Goal: Task Accomplishment & Management: Manage account settings

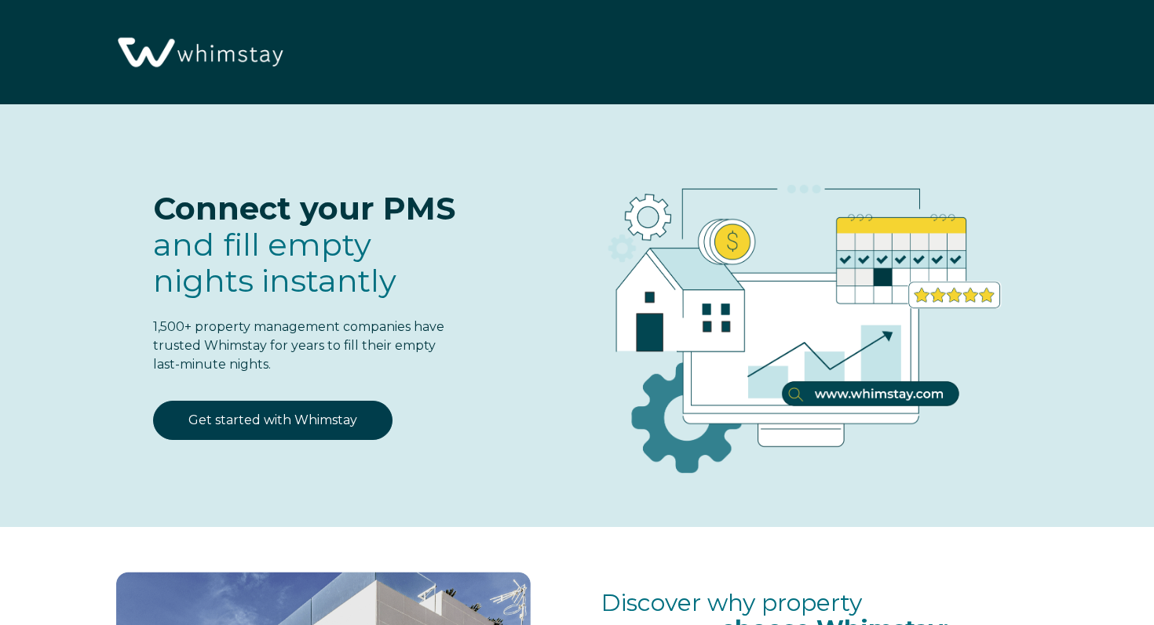
select select "US"
select select "Standard"
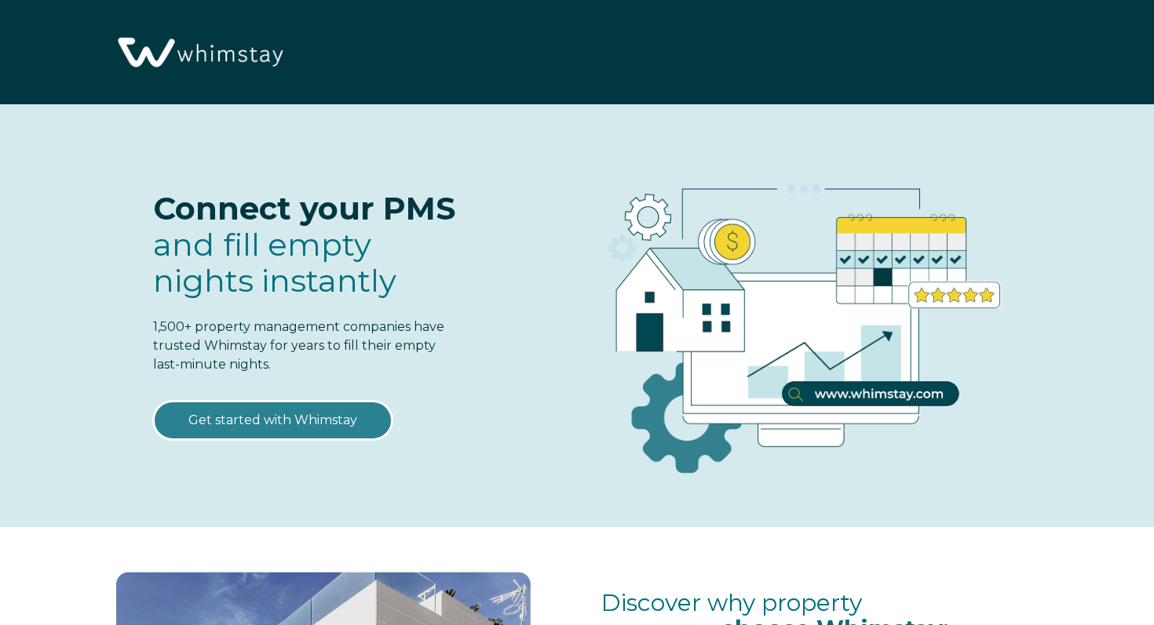
click at [296, 421] on link "Get started with Whimstay" at bounding box center [272, 420] width 239 height 39
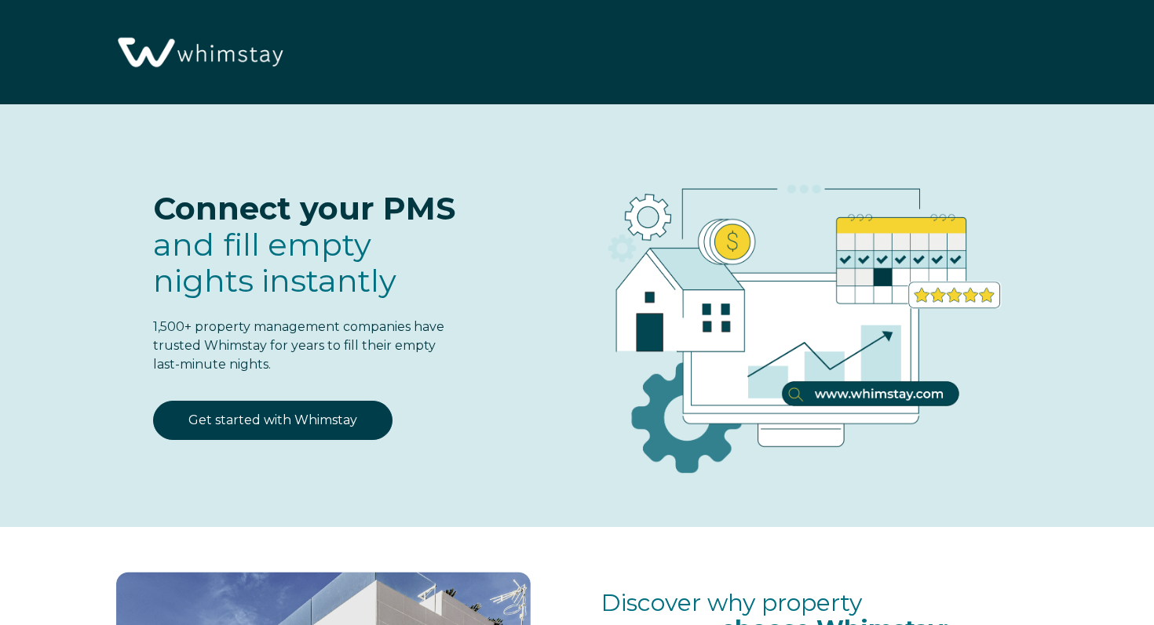
select select "US"
select select "Standard"
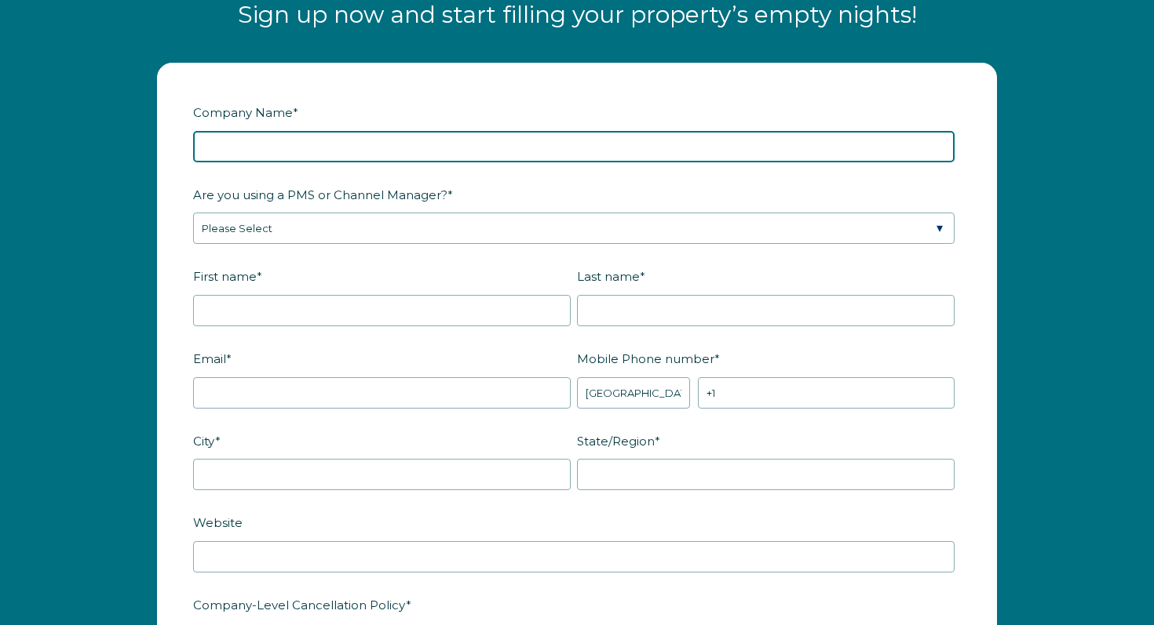
click at [282, 144] on input "Company Name *" at bounding box center [573, 146] width 761 height 31
type input "Turnover Tulsa LLC"
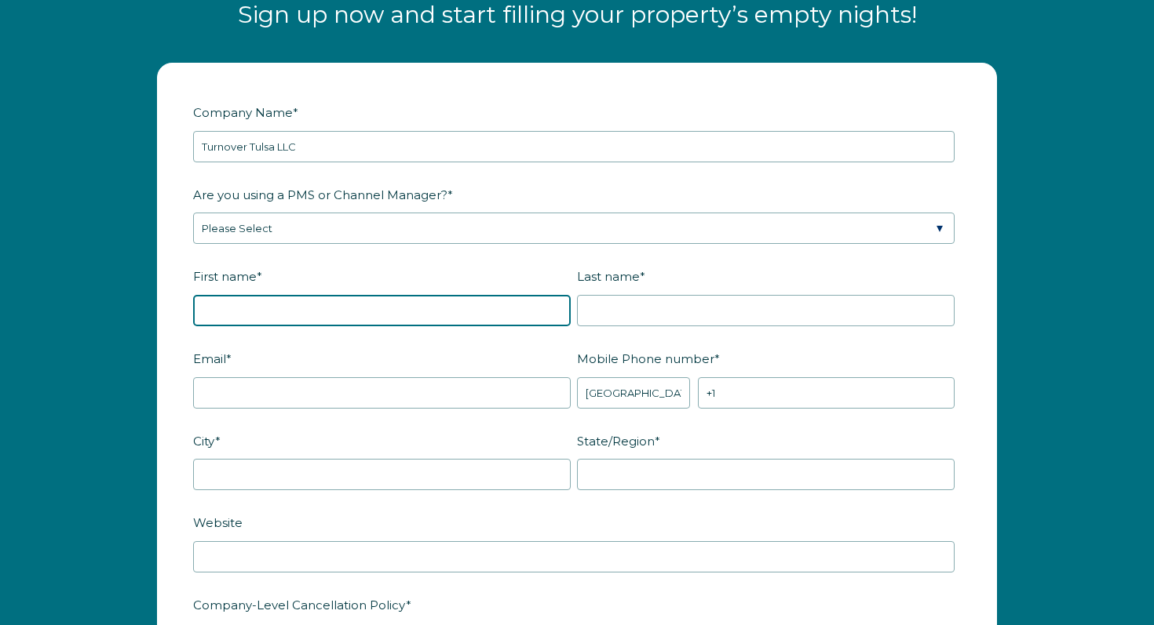
type input "Amber"
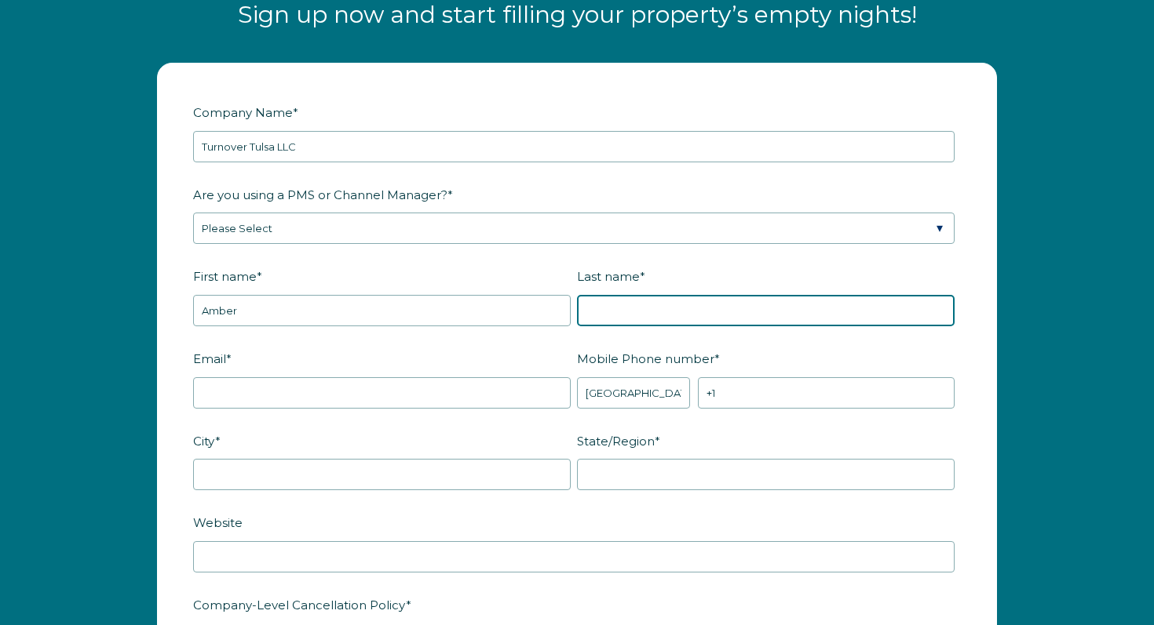
type input "Grant"
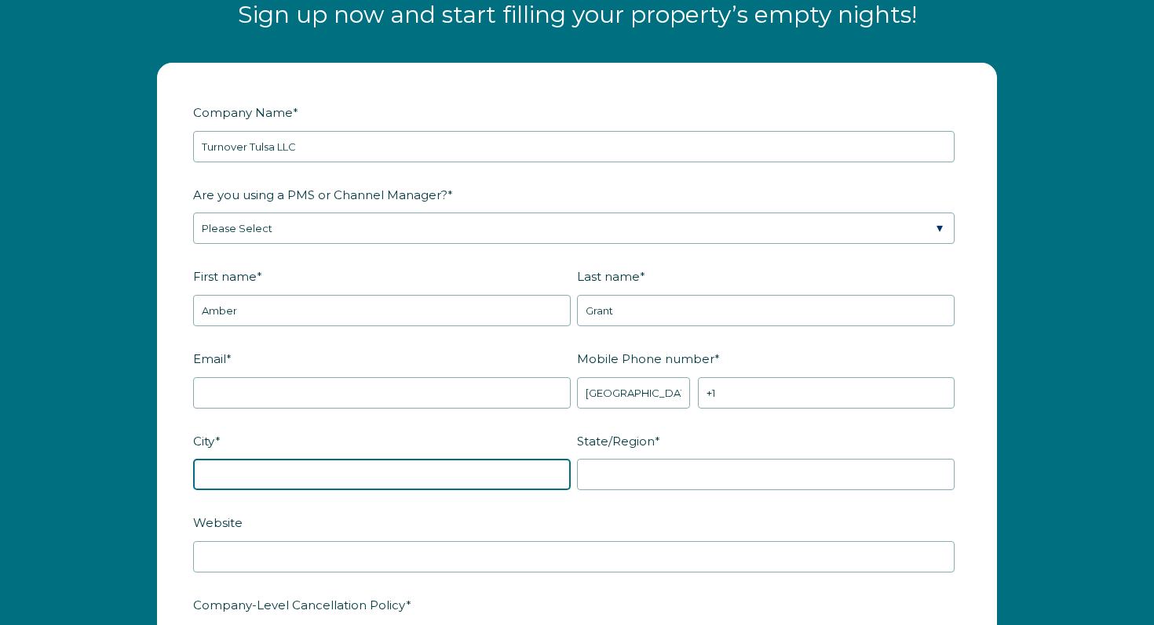
type input "Tulsa"
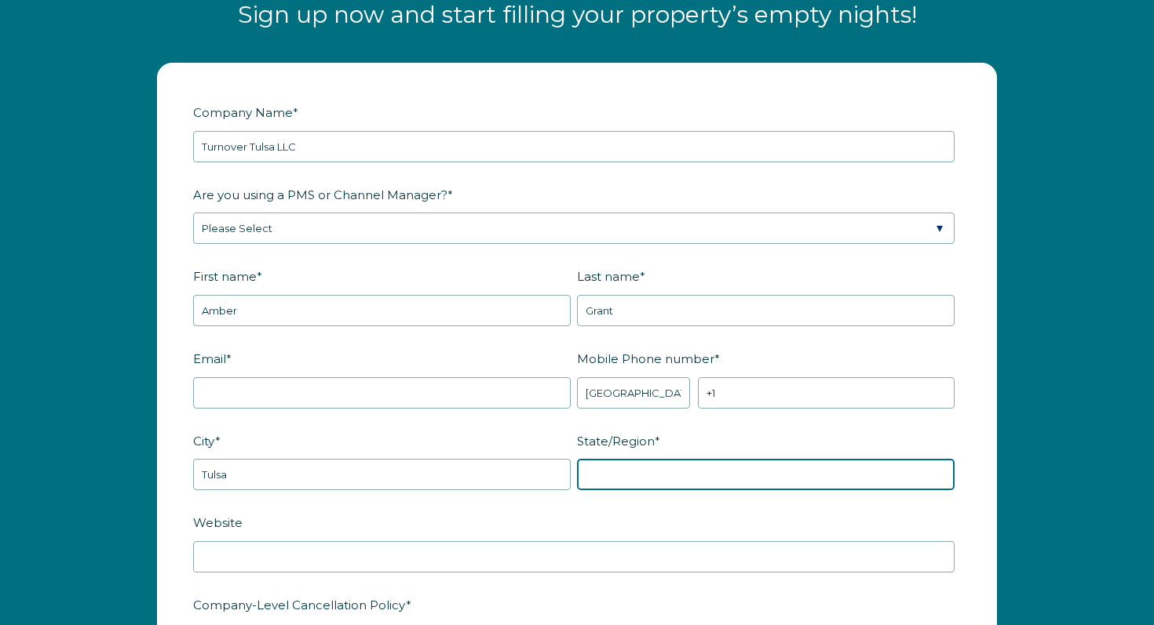
type input "OK"
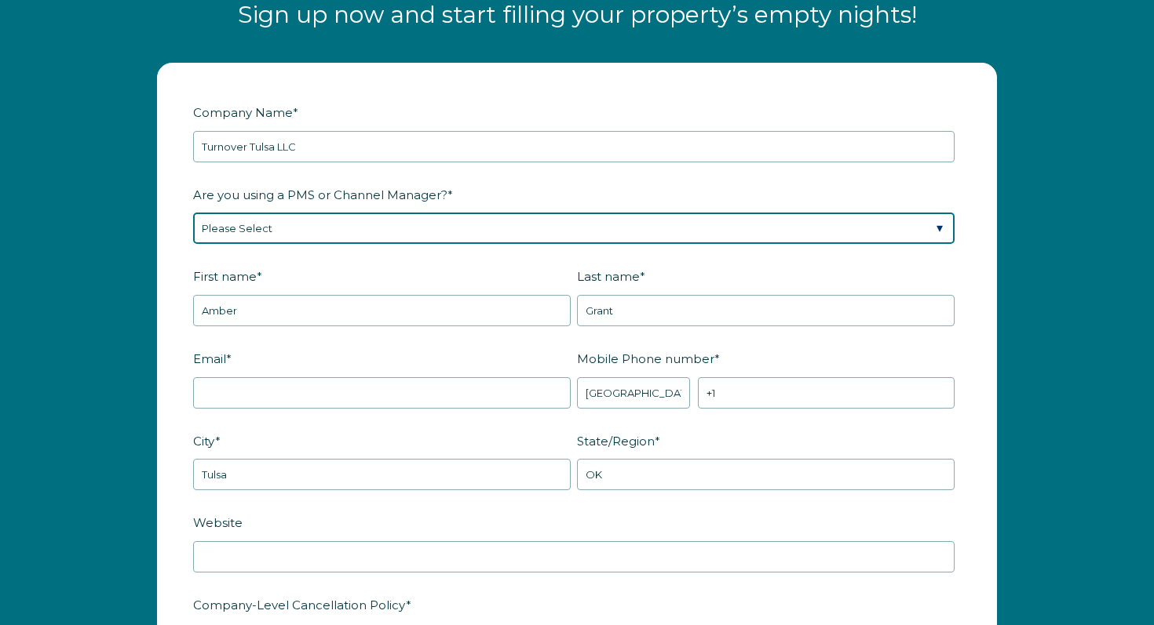
click at [344, 224] on select "Please Select Barefoot BookingPal Boost Brightside CiiRUS Escapia Guesty Hostaw…" at bounding box center [573, 228] width 761 height 31
click at [323, 224] on select "Please Select Barefoot BookingPal Boost Brightside CiiRUS Escapia Guesty Hostaw…" at bounding box center [573, 228] width 761 height 31
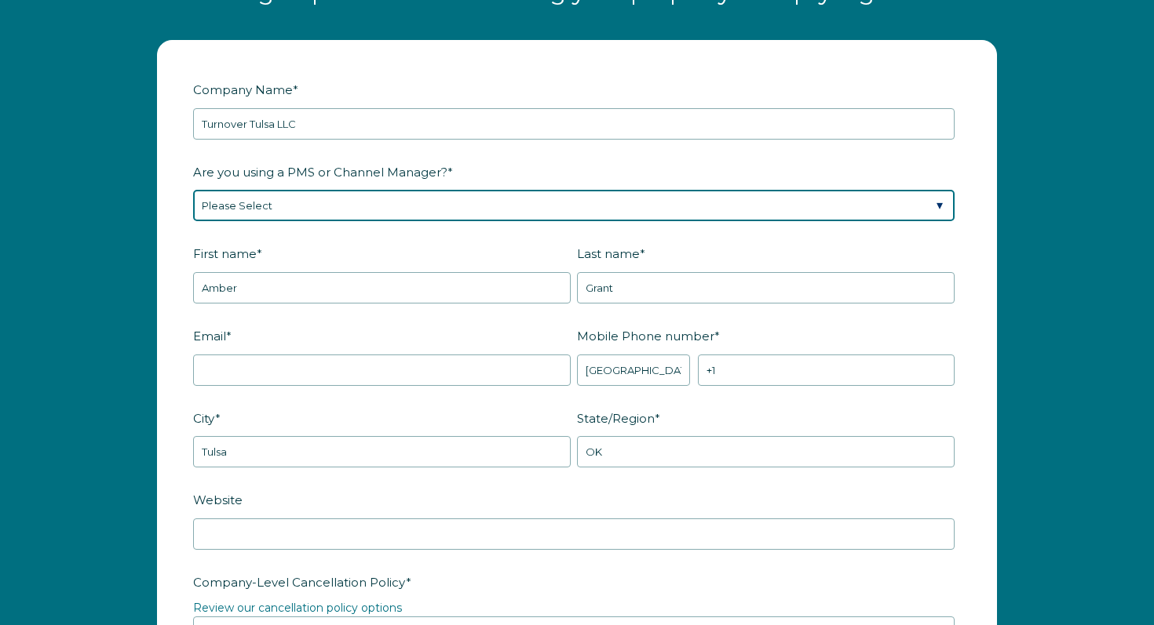
scroll to position [1934, 0]
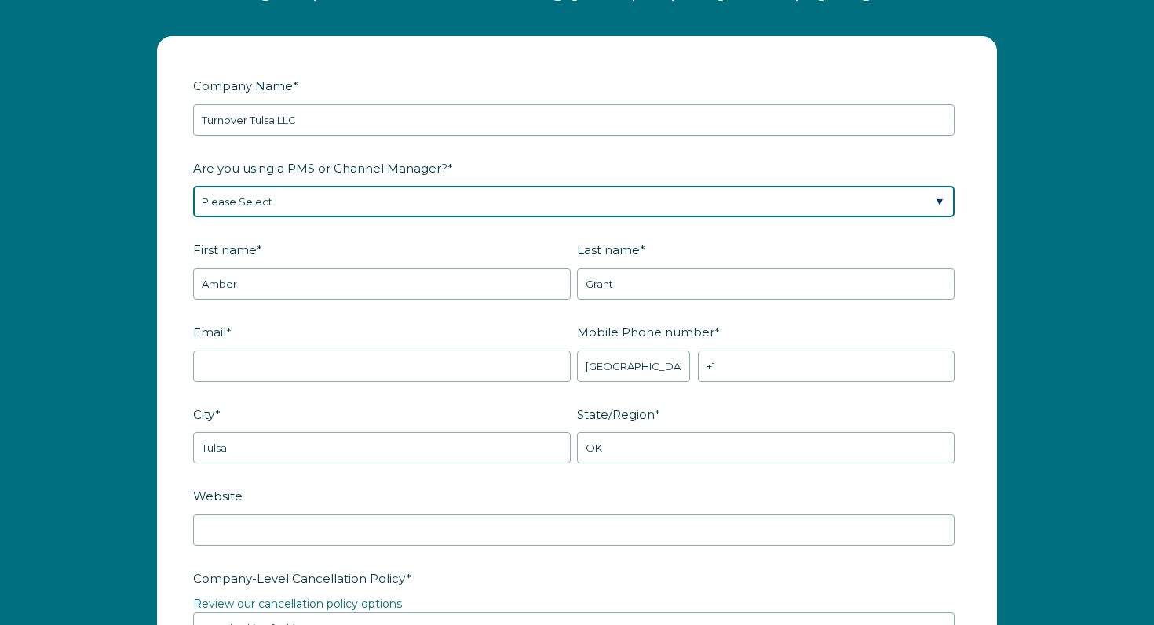
click at [391, 190] on select "Please Select Barefoot BookingPal Boost Brightside CiiRUS Escapia Guesty Hostaw…" at bounding box center [573, 201] width 761 height 31
select select "Not Listed"
click at [193, 186] on select "Please Select Barefoot BookingPal Boost Brightside CiiRUS Escapia Guesty Hostaw…" at bounding box center [573, 201] width 761 height 31
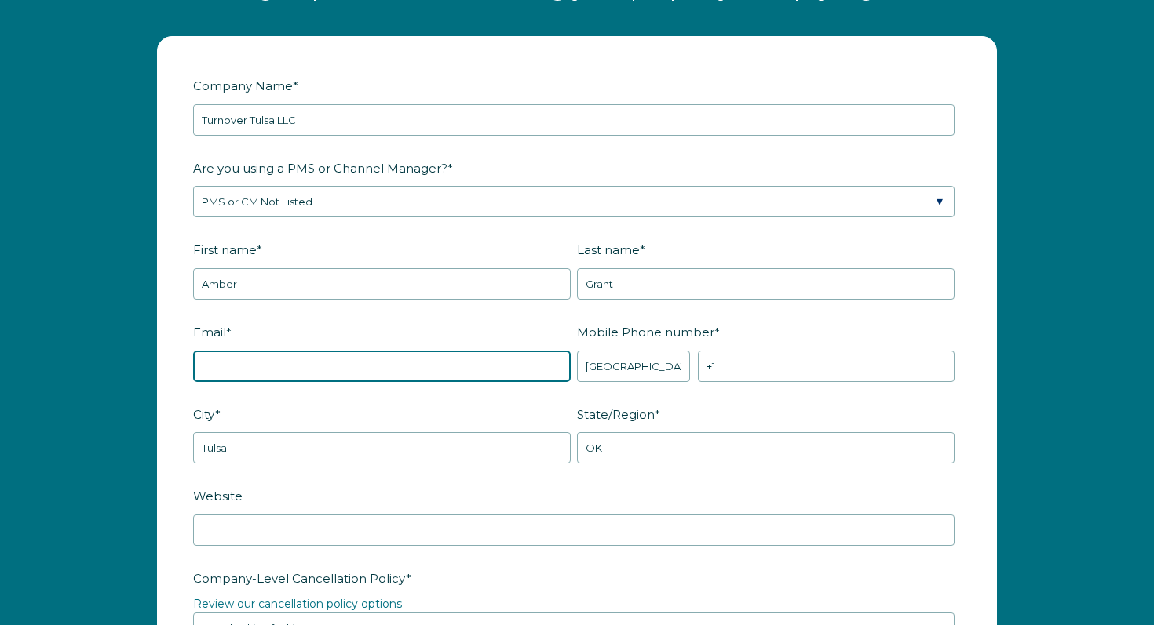
click at [395, 373] on input "Email *" at bounding box center [381, 366] width 377 height 31
type input "[EMAIL_ADDRESS][DOMAIN_NAME]"
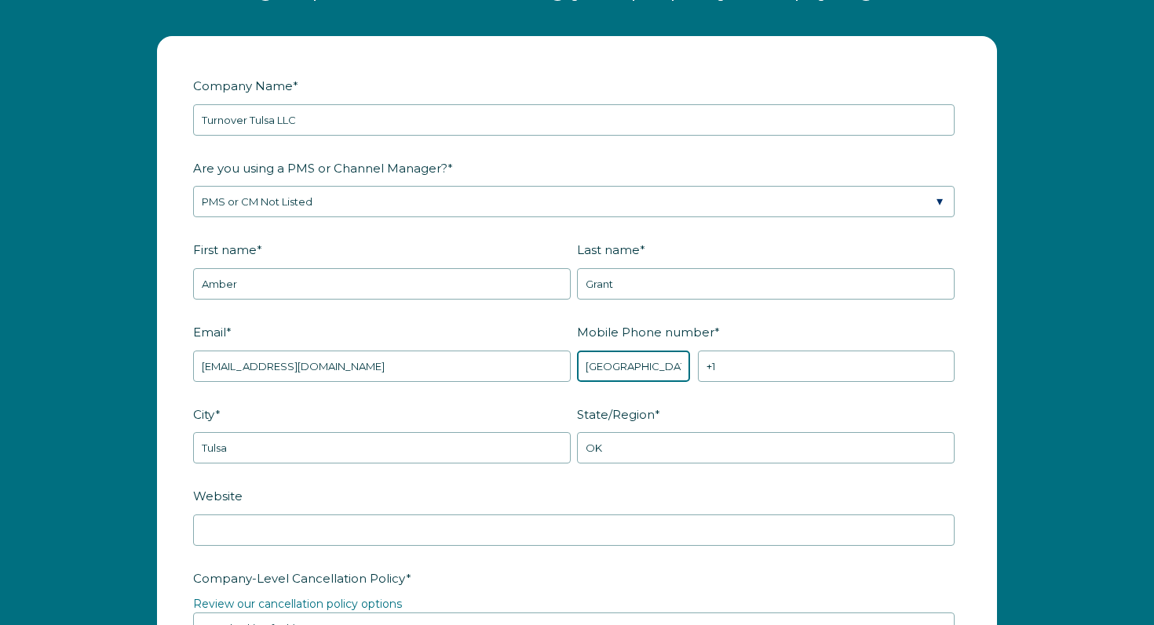
click at [625, 370] on select "* Afghanistan (‫افغانستان‬‎) Albania (Shqipëri) Algeria (‫الجزائر‬‎) American S…" at bounding box center [633, 366] width 113 height 31
click at [577, 351] on select "* Afghanistan (‫افغانستان‬‎) Albania (Shqipëri) Algeria (‫الجزائر‬‎) American S…" at bounding box center [633, 366] width 113 height 31
click at [775, 366] on input "+1" at bounding box center [826, 366] width 257 height 31
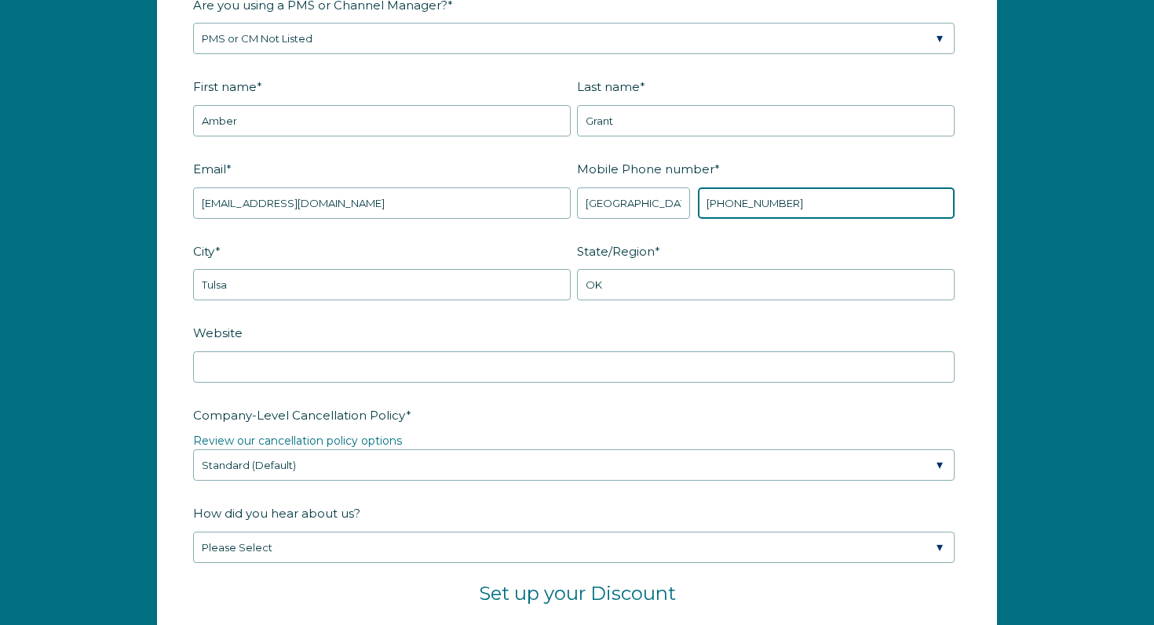
scroll to position [2124, 0]
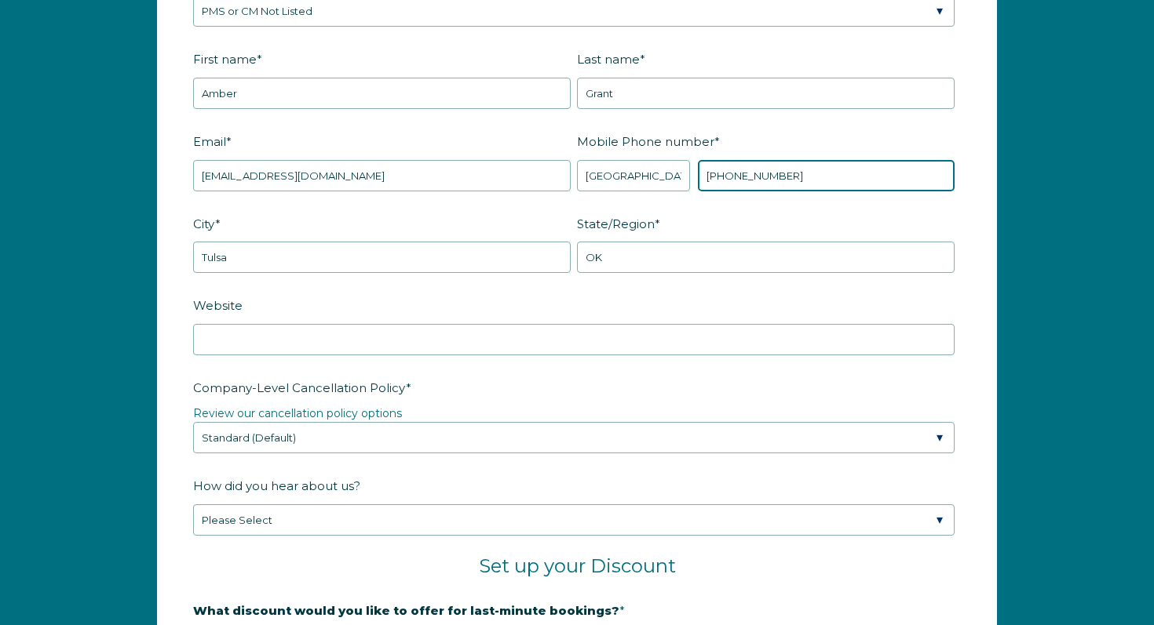
type input "[PHONE_NUMBER]"
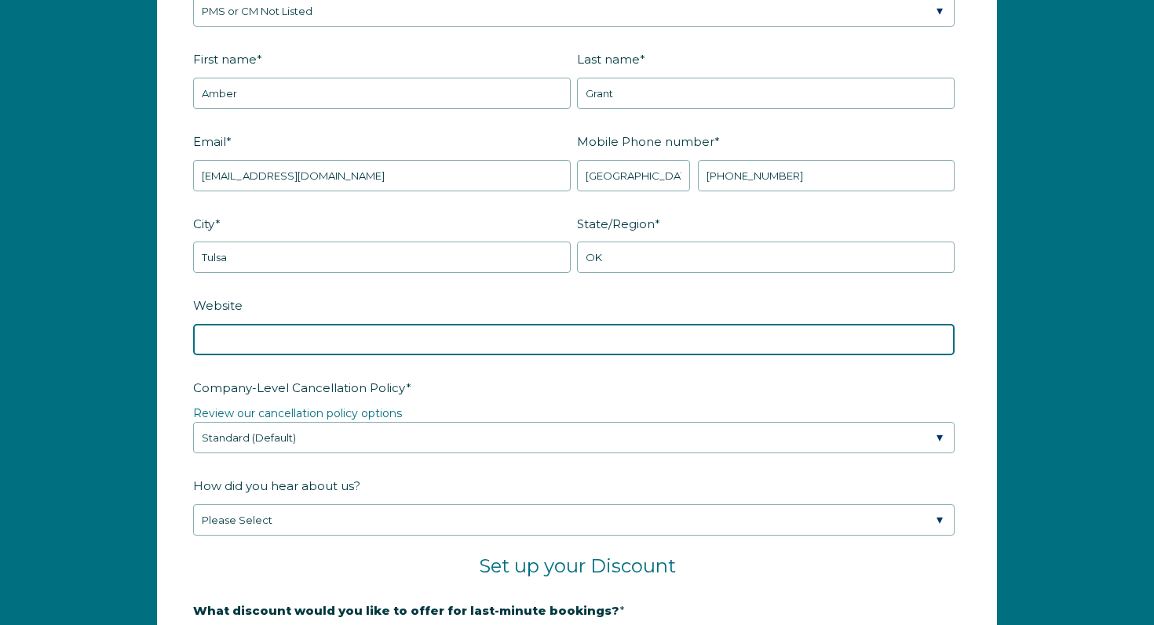
click at [288, 337] on input "Website" at bounding box center [573, 339] width 761 height 31
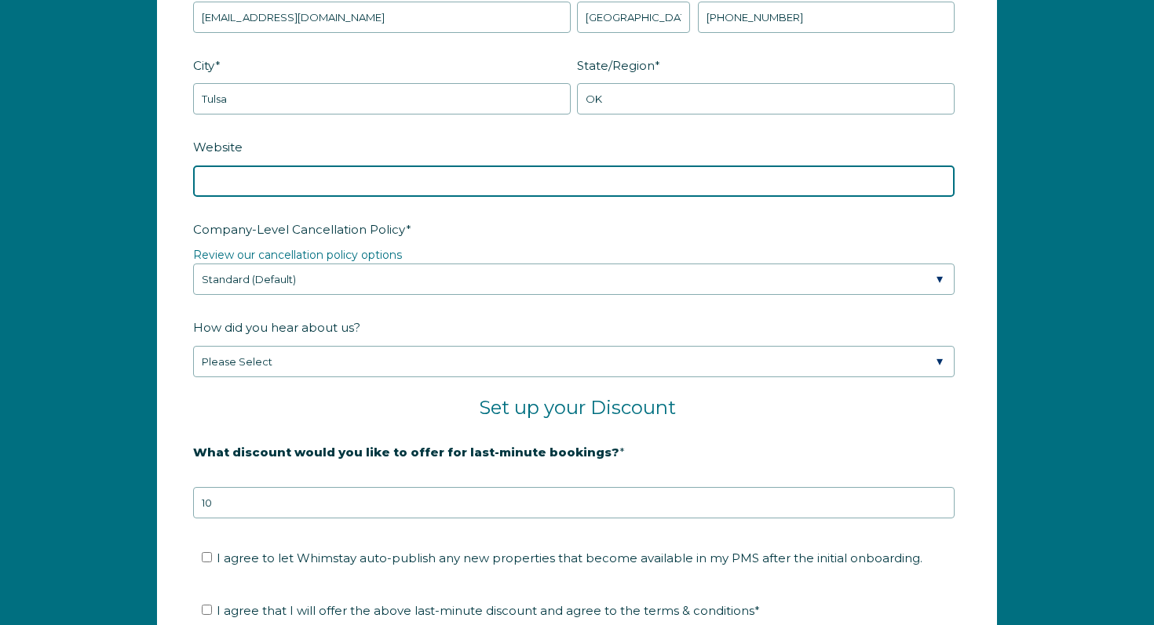
scroll to position [2285, 0]
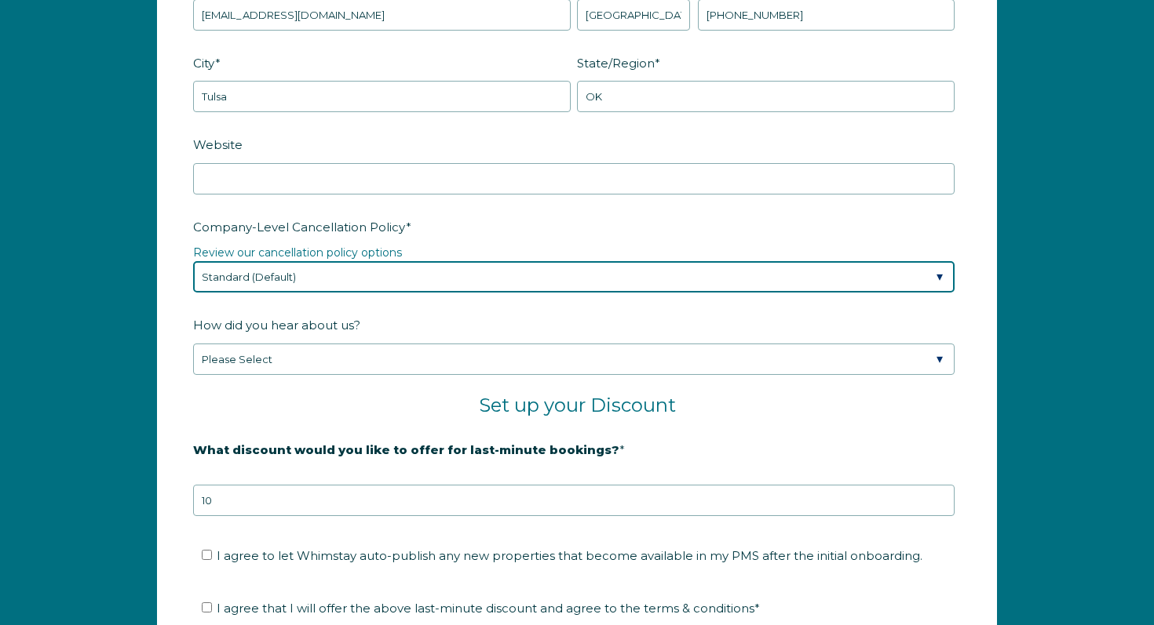
click at [315, 272] on select "Please Select Partial Standard (Default) Moderate Strict" at bounding box center [573, 276] width 761 height 31
click at [332, 279] on select "Please Select Partial Standard (Default) Moderate Strict" at bounding box center [573, 276] width 761 height 31
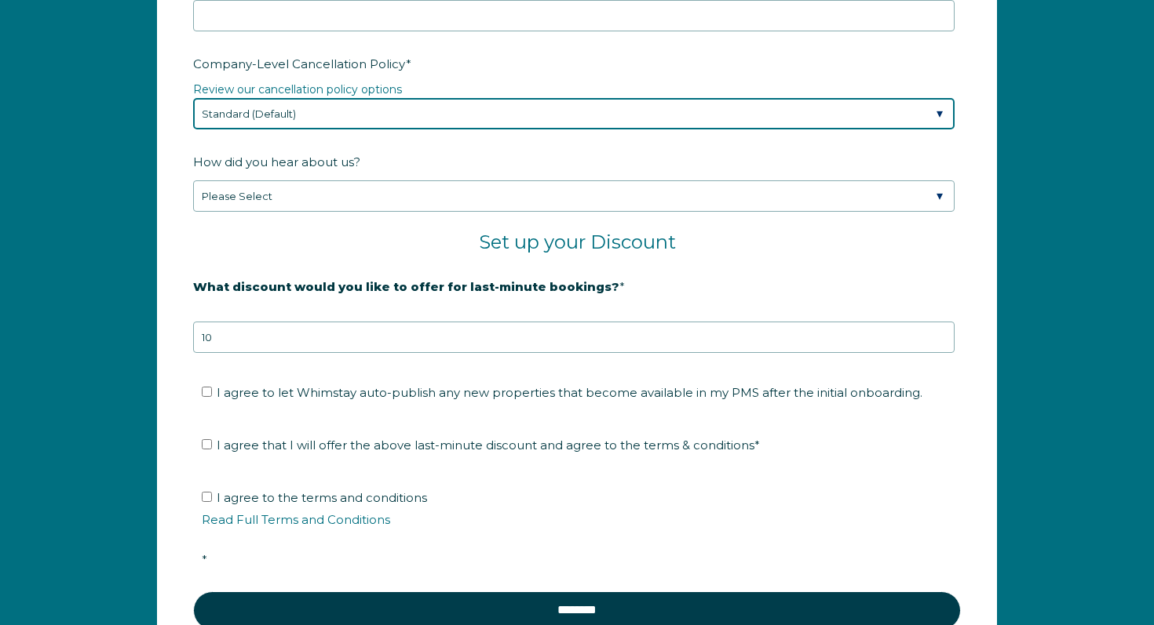
scroll to position [2452, 0]
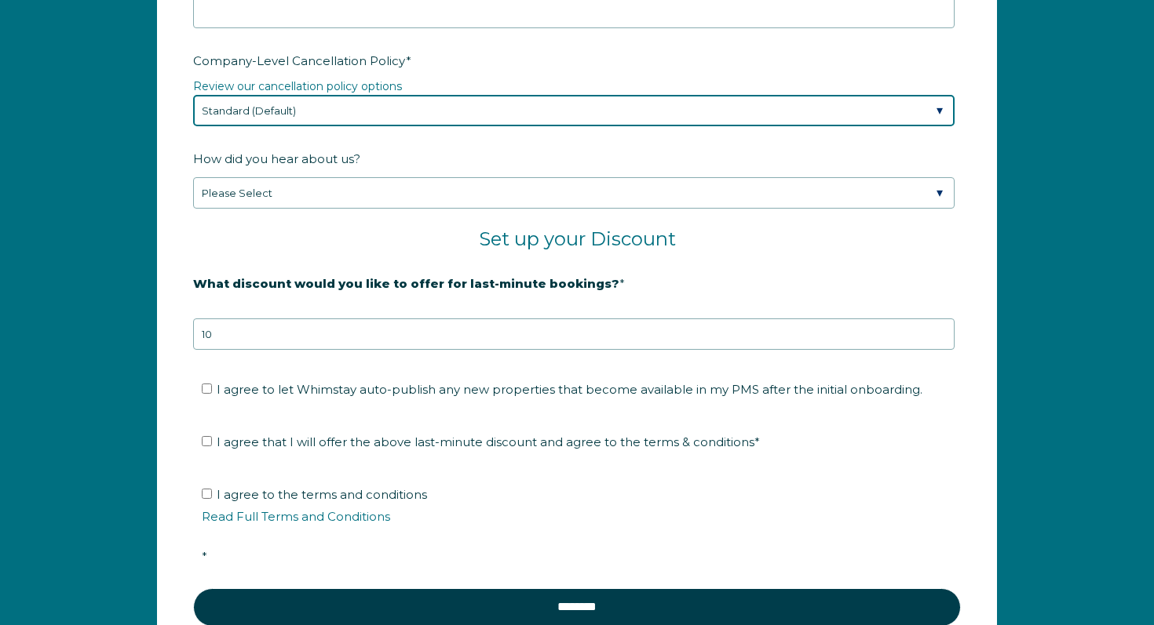
click at [367, 108] on select "Please Select Partial Standard (Default) Moderate Strict" at bounding box center [573, 110] width 761 height 31
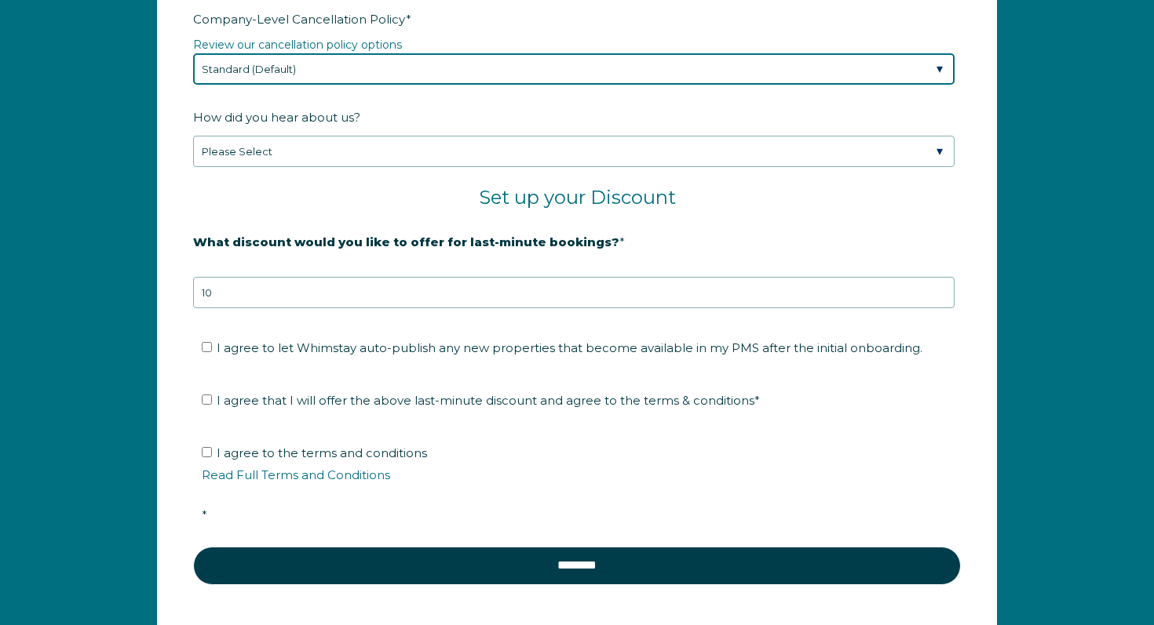
scroll to position [2494, 0]
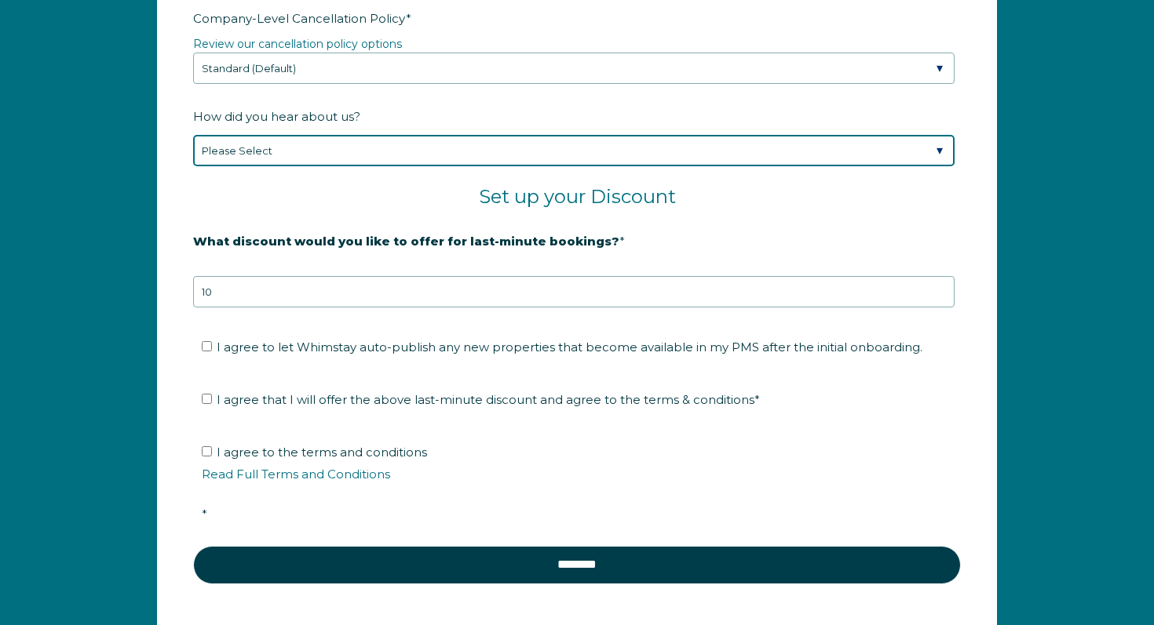
click at [359, 142] on select "Please Select Found Whimstay through a Google search Spoke to a Whimstay salesp…" at bounding box center [573, 150] width 761 height 31
select select "Marketing Email"
click at [193, 135] on select "Please Select Found Whimstay through a Google search Spoke to a Whimstay salesp…" at bounding box center [573, 150] width 761 height 31
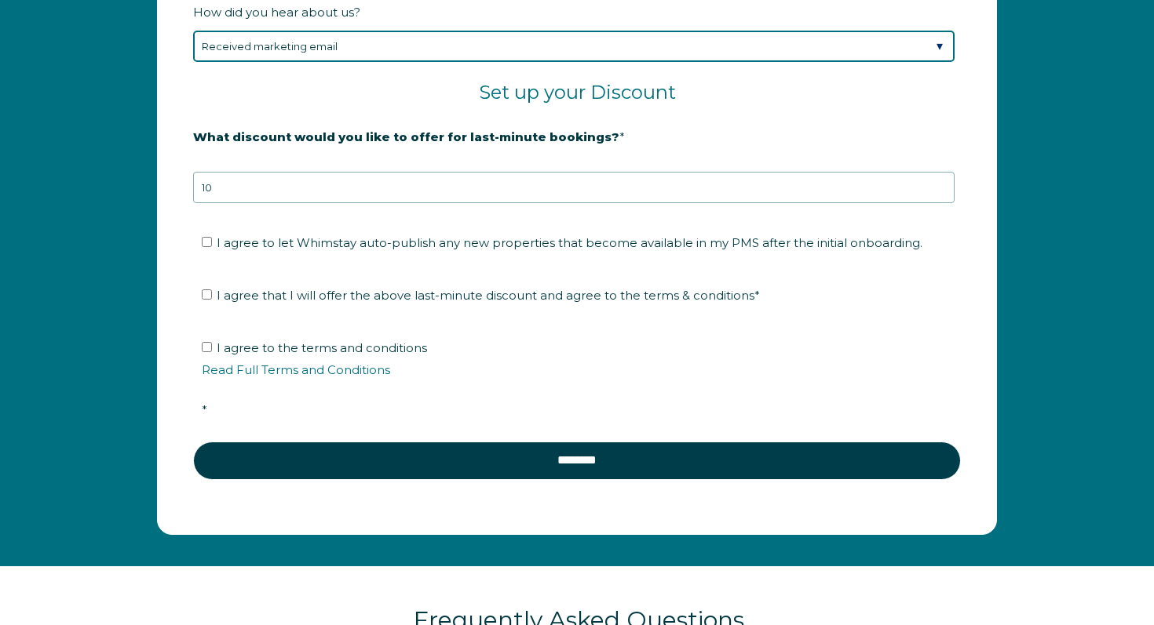
scroll to position [2604, 0]
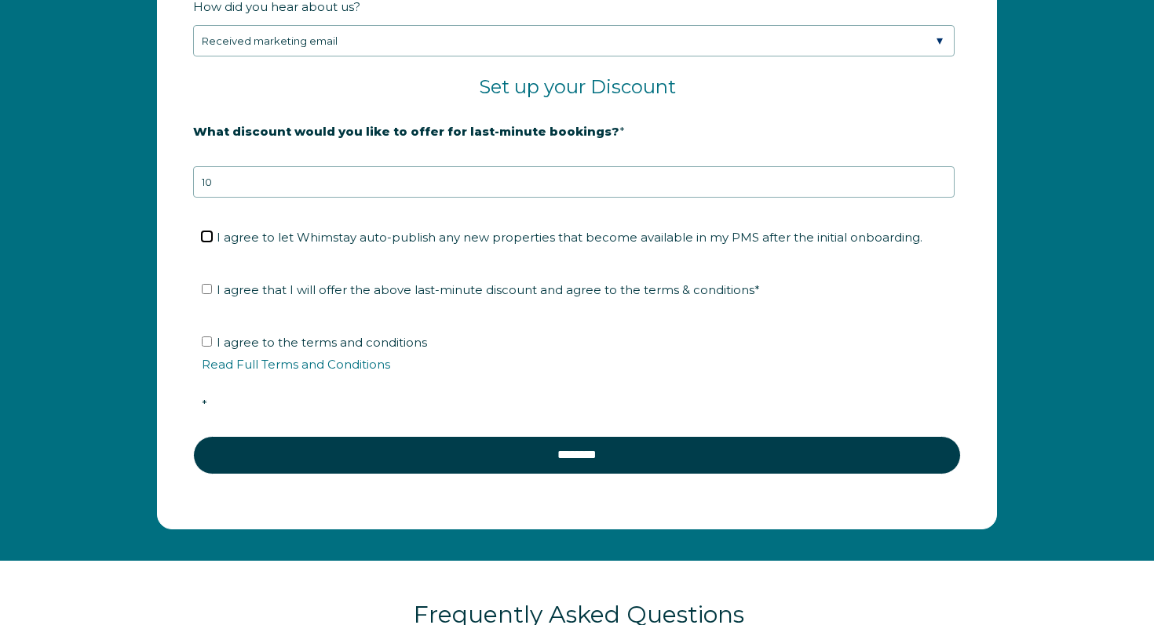
click at [204, 235] on input "I agree to let Whimstay auto-publish any new properties that become available i…" at bounding box center [207, 236] width 10 height 10
checkbox input "true"
click at [206, 292] on input "I agree that I will offer the above last-minute discount and agree to the terms…" at bounding box center [207, 289] width 10 height 10
checkbox input "true"
click at [262, 368] on link "Read Full Terms and Conditions" at bounding box center [296, 364] width 188 height 15
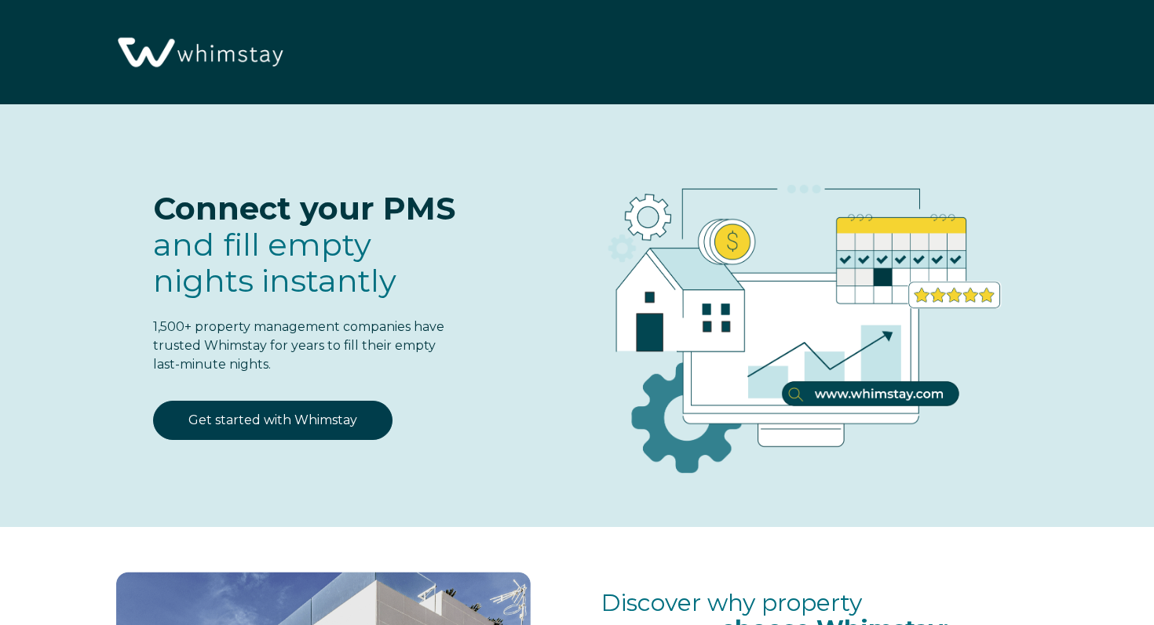
select select "US"
select select "Standard"
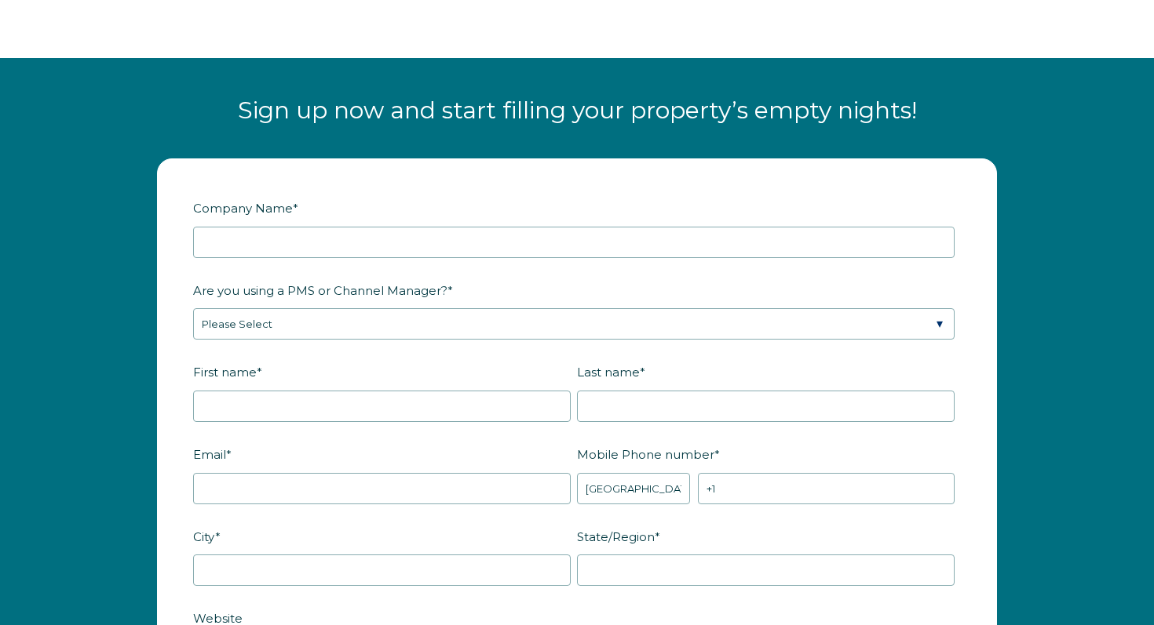
scroll to position [1812, 0]
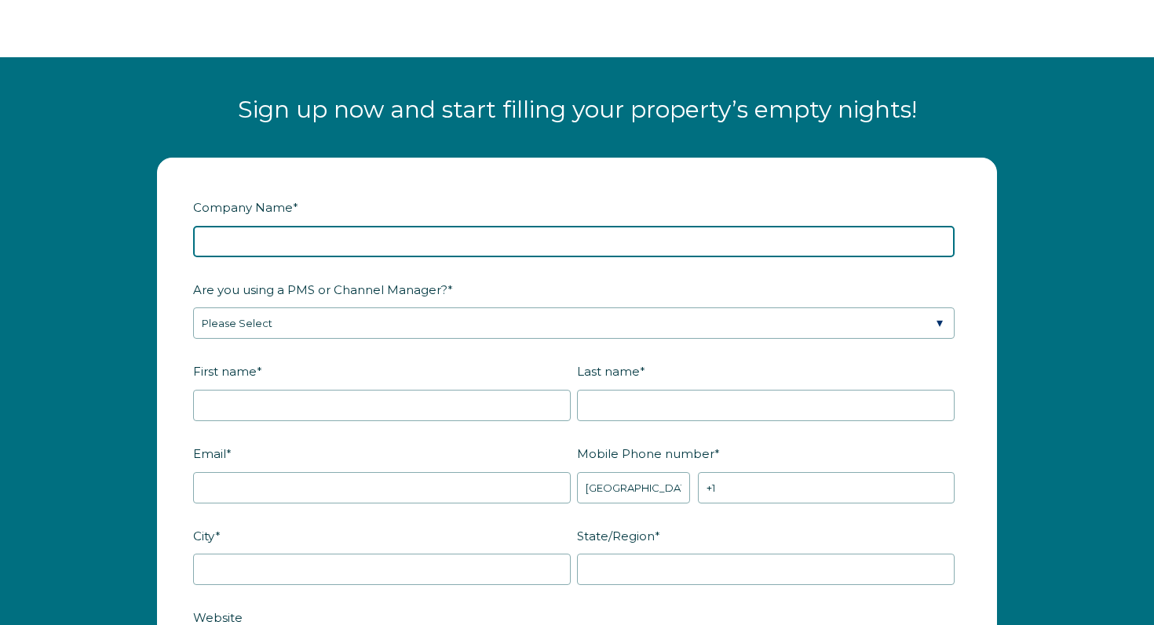
click at [298, 237] on input "Company Name *" at bounding box center [573, 241] width 761 height 31
type input "Turnover Tulsa"
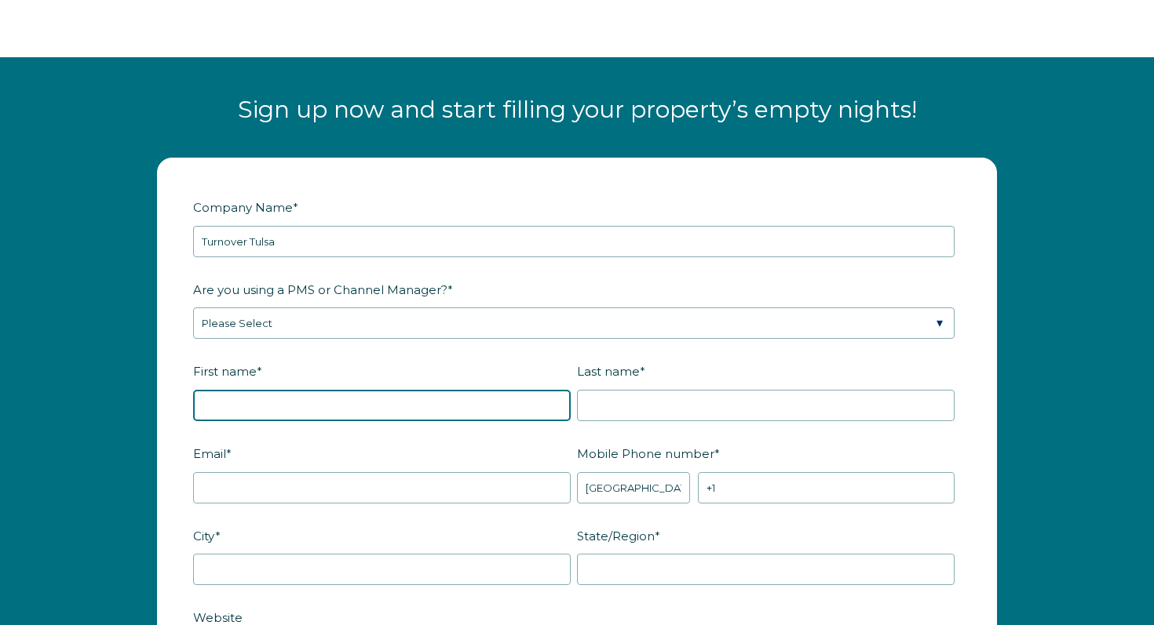
type input "Amber"
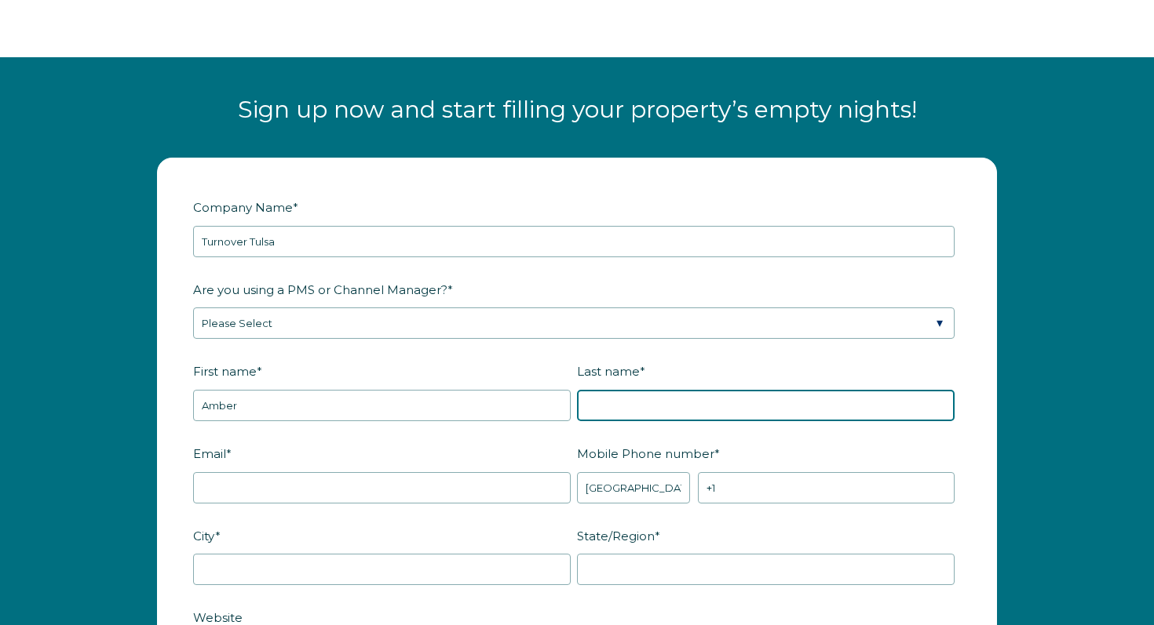
type input "Grant"
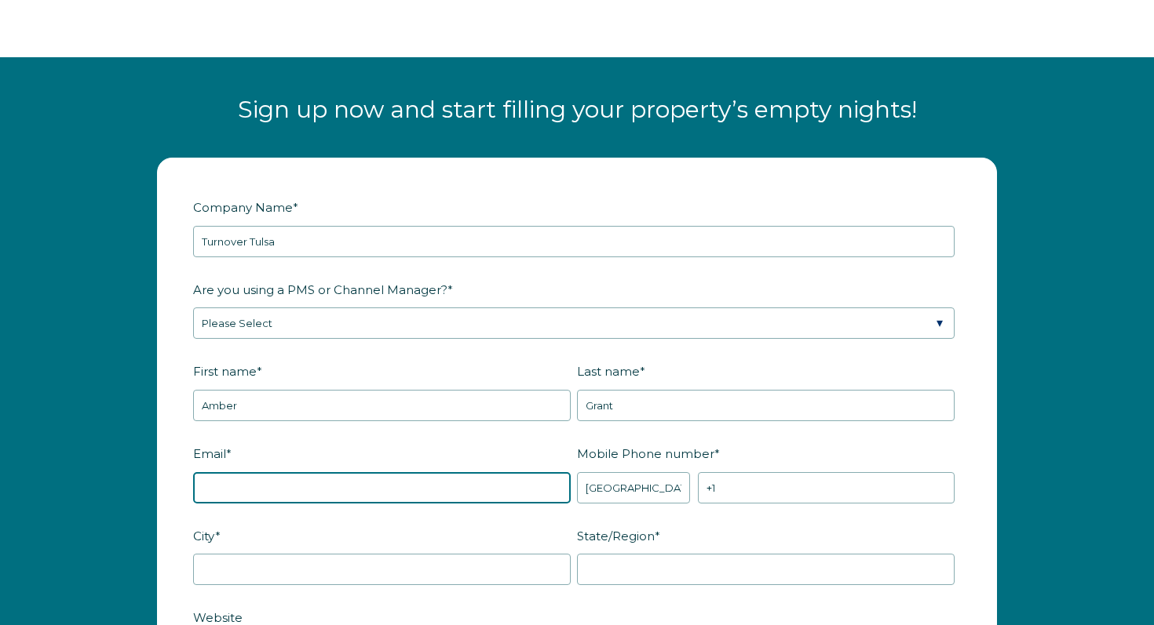
type input "amber@turnovertulsa.com"
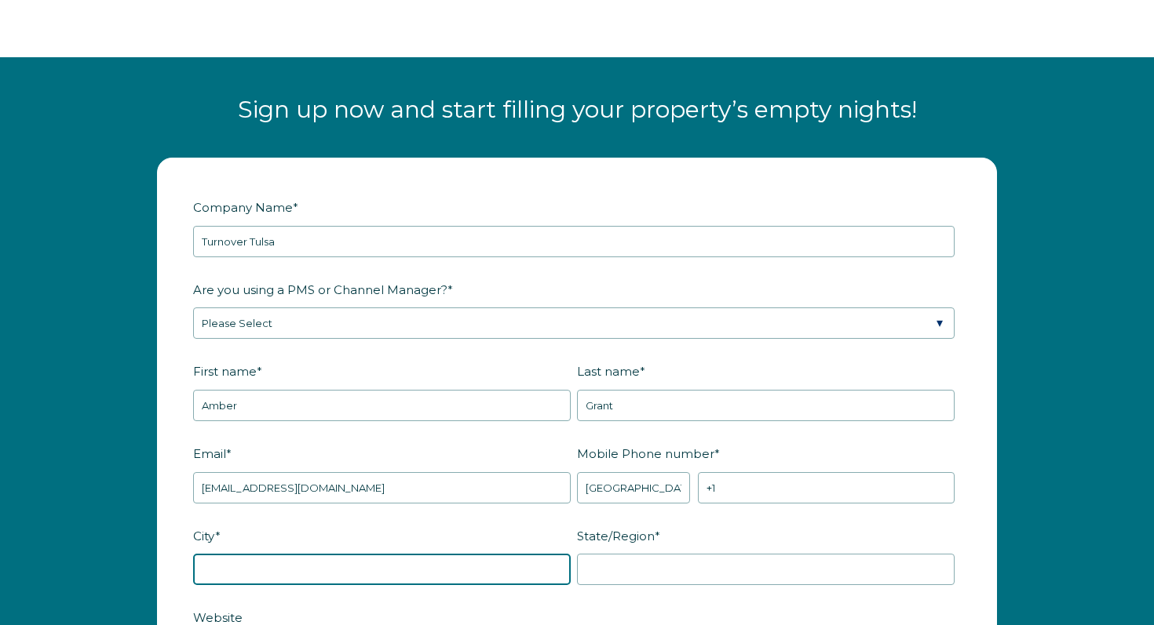
type input "Broken Arrow"
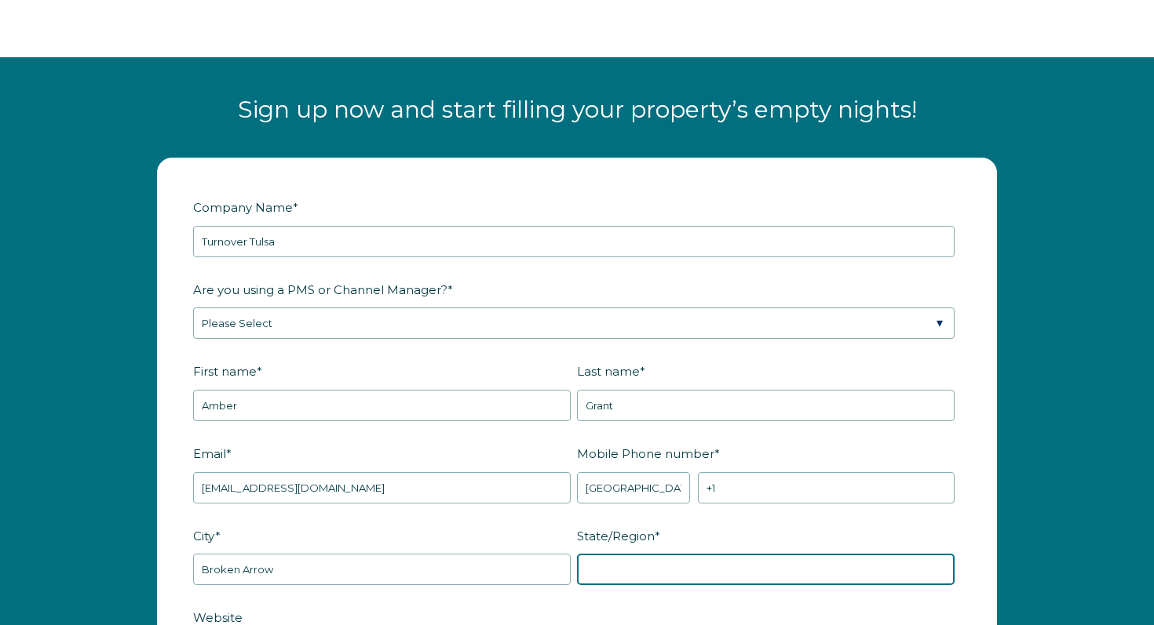
type input "OK"
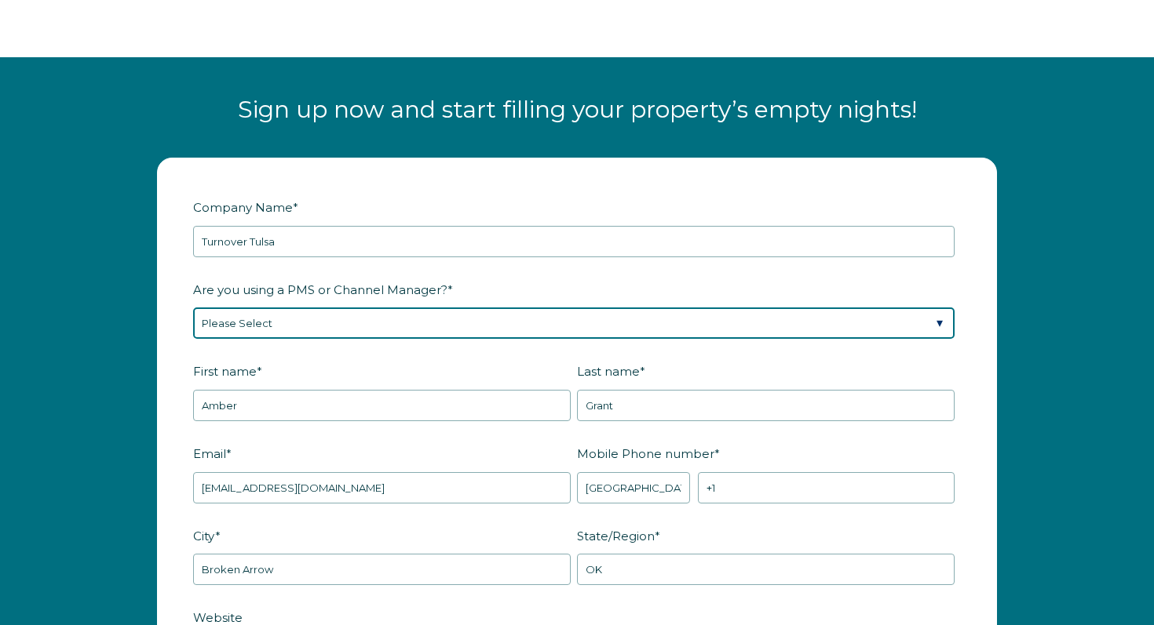
click at [332, 320] on select "Please Select Barefoot BookingPal Boost Brightside CiiRUS Escapia Guesty Hostaw…" at bounding box center [573, 323] width 761 height 31
select select "Not Listed"
click at [193, 308] on select "Please Select Barefoot BookingPal Boost Brightside CiiRUS Escapia Guesty Hostaw…" at bounding box center [573, 323] width 761 height 31
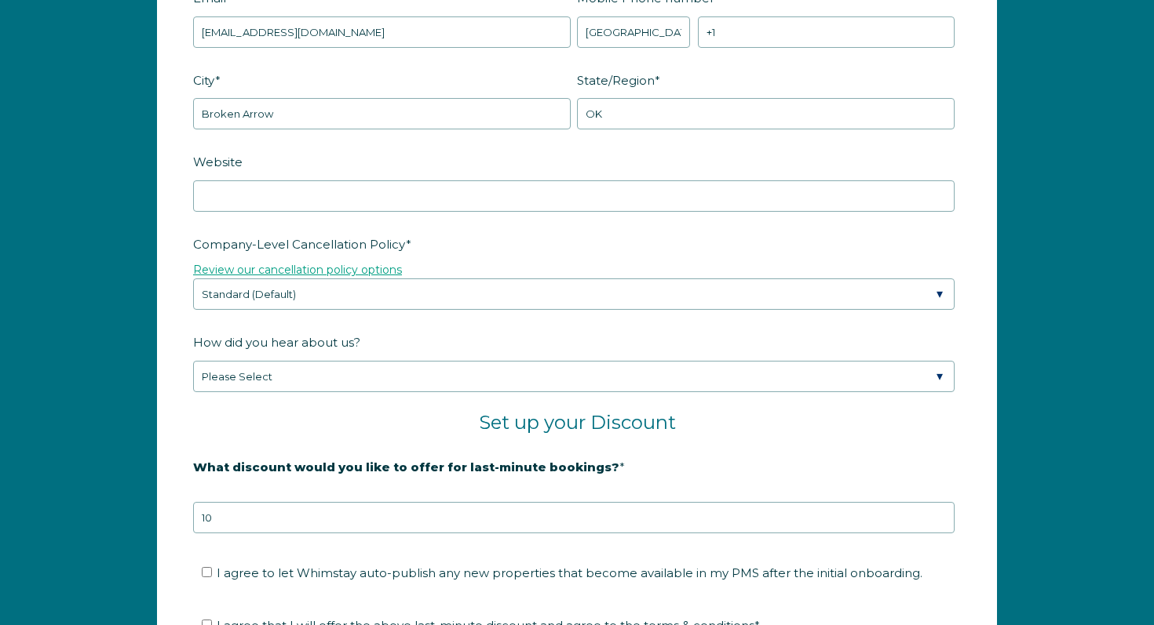
scroll to position [2272, 0]
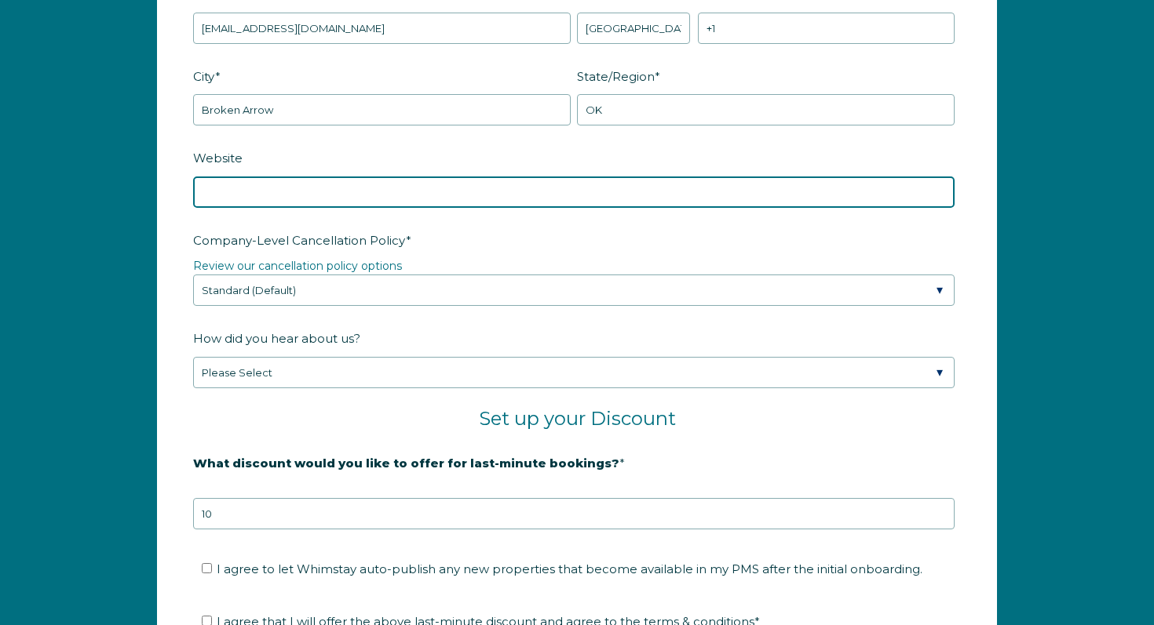
click at [297, 195] on input "Website" at bounding box center [573, 192] width 761 height 31
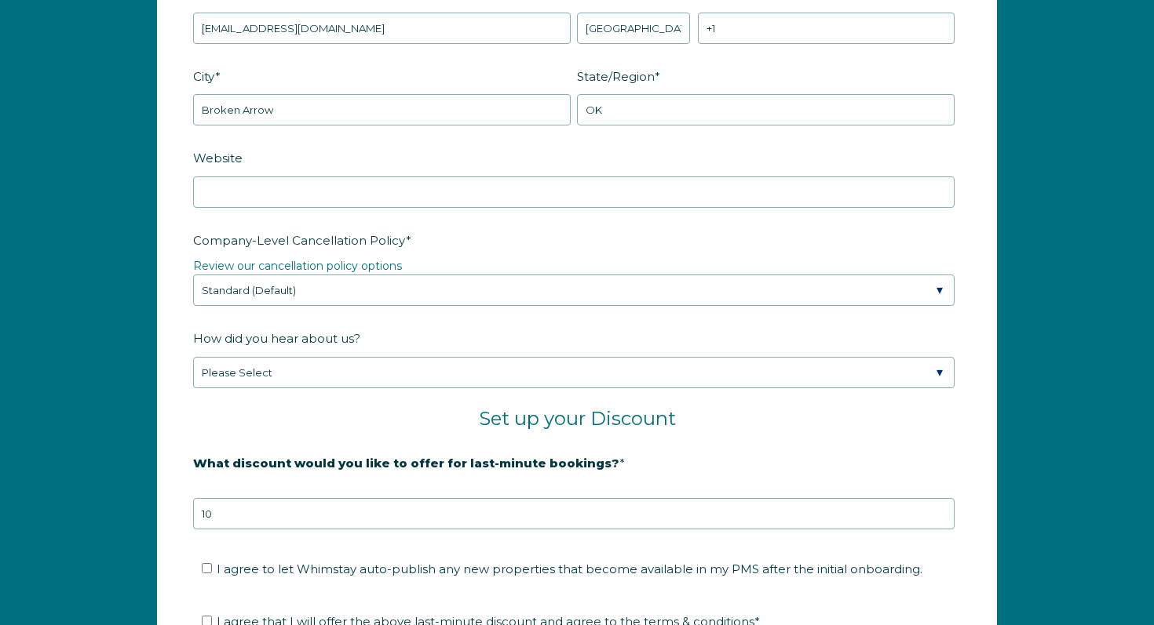
click at [329, 145] on label "Website" at bounding box center [576, 157] width 767 height 27
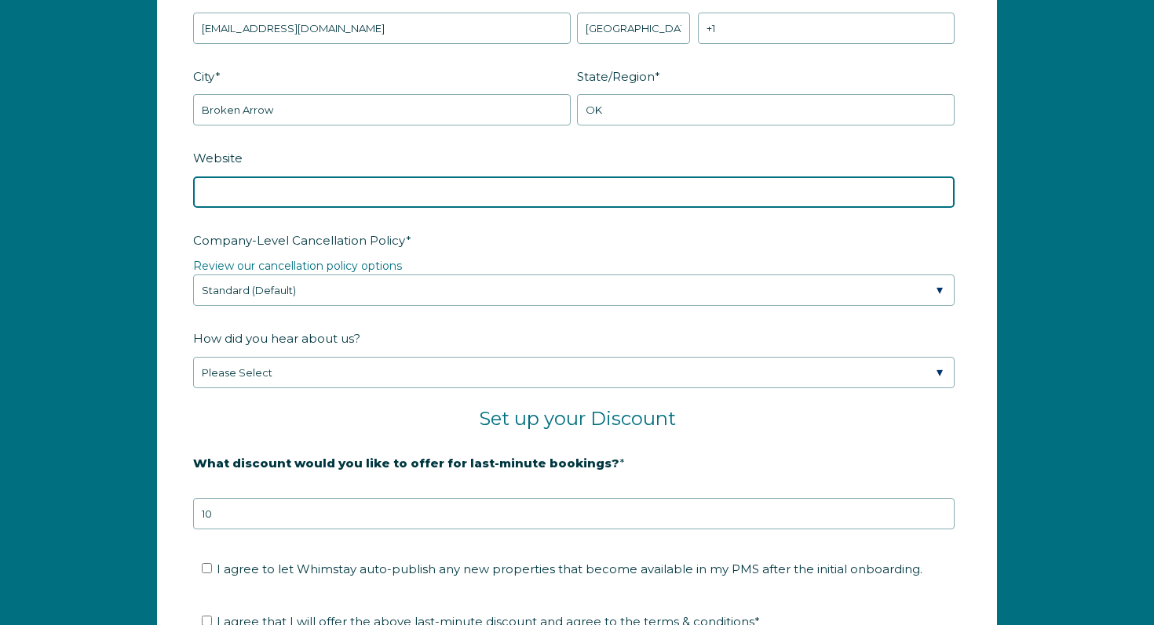
click at [329, 177] on input "Website" at bounding box center [573, 192] width 761 height 31
type input "www.stayturnovertulsa.com"
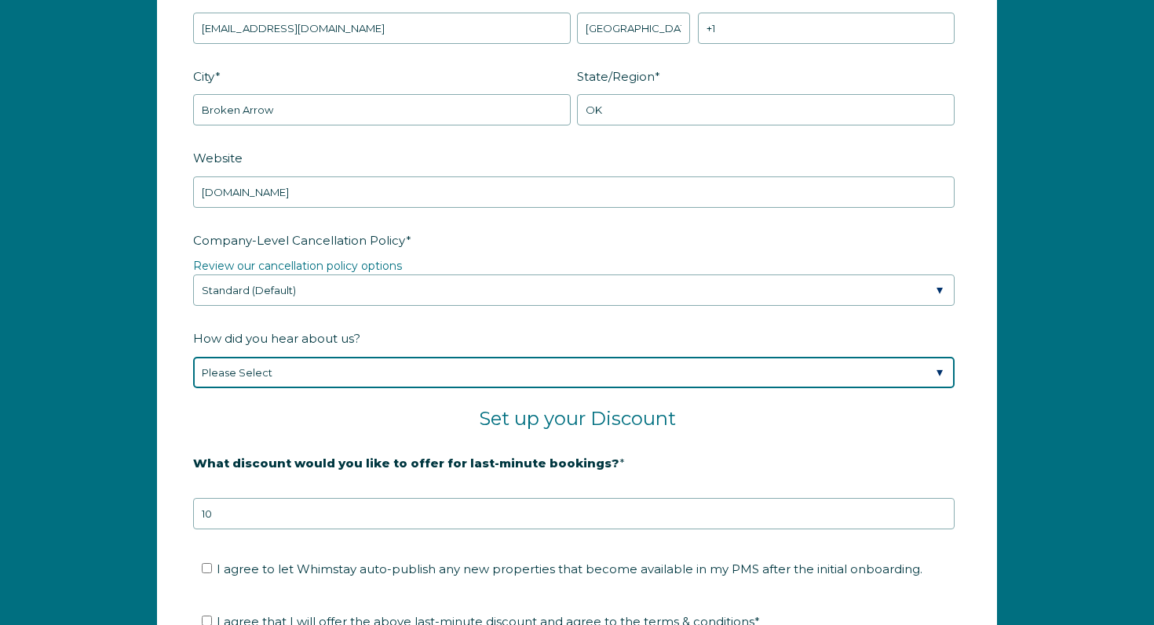
click at [296, 377] on select "Please Select Found Whimstay through a Google search Spoke to a Whimstay salesp…" at bounding box center [573, 372] width 761 height 31
select select "Marketing Email"
click at [193, 357] on select "Please Select Found Whimstay through a Google search Spoke to a Whimstay salesp…" at bounding box center [573, 372] width 761 height 31
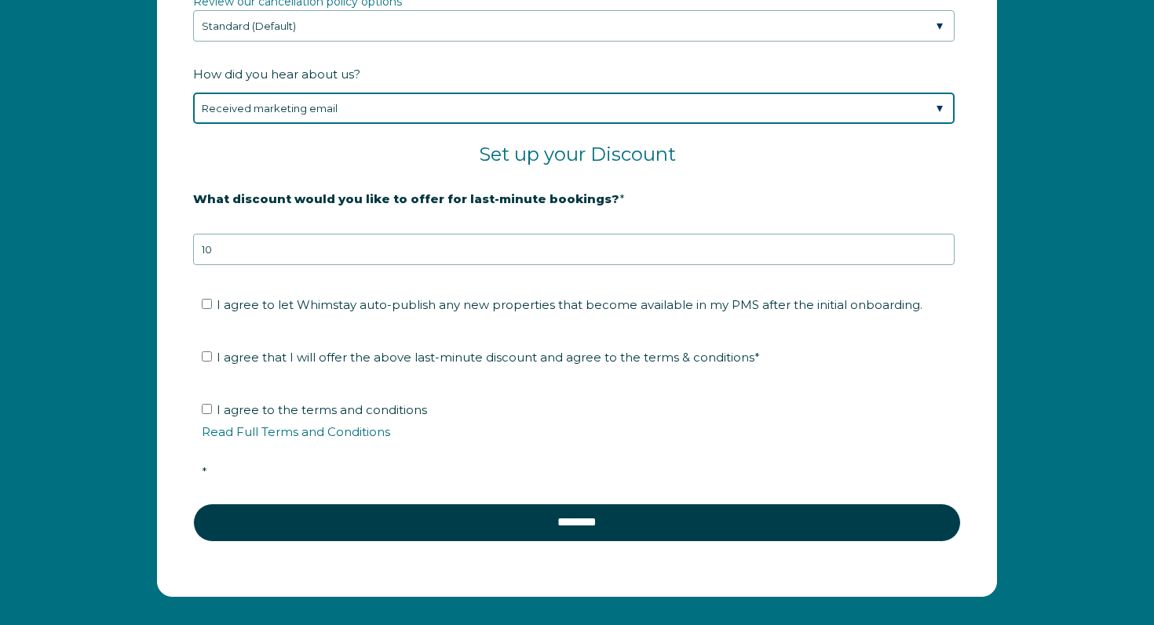
scroll to position [2539, 0]
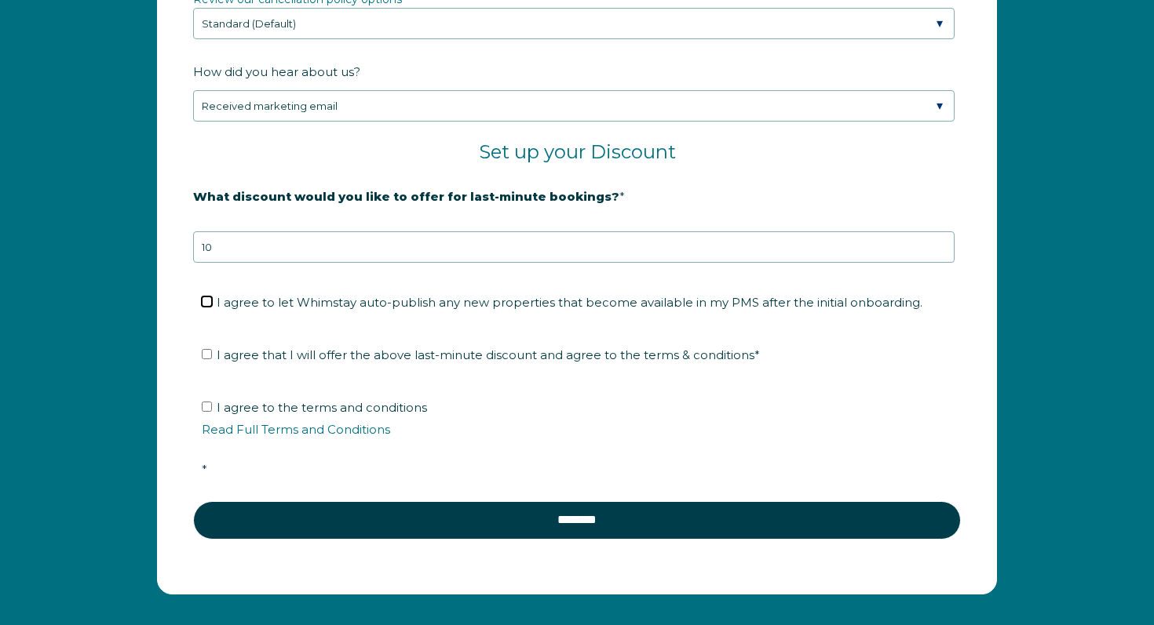
click at [204, 304] on input "I agree to let Whimstay auto-publish any new properties that become available i…" at bounding box center [207, 302] width 10 height 10
checkbox input "true"
click at [204, 354] on input "I agree that I will offer the above last-minute discount and agree to the terms…" at bounding box center [207, 354] width 10 height 10
checkbox input "true"
click at [207, 407] on input "I agree to the terms and conditions Read Full Terms and Conditions *" at bounding box center [207, 407] width 10 height 10
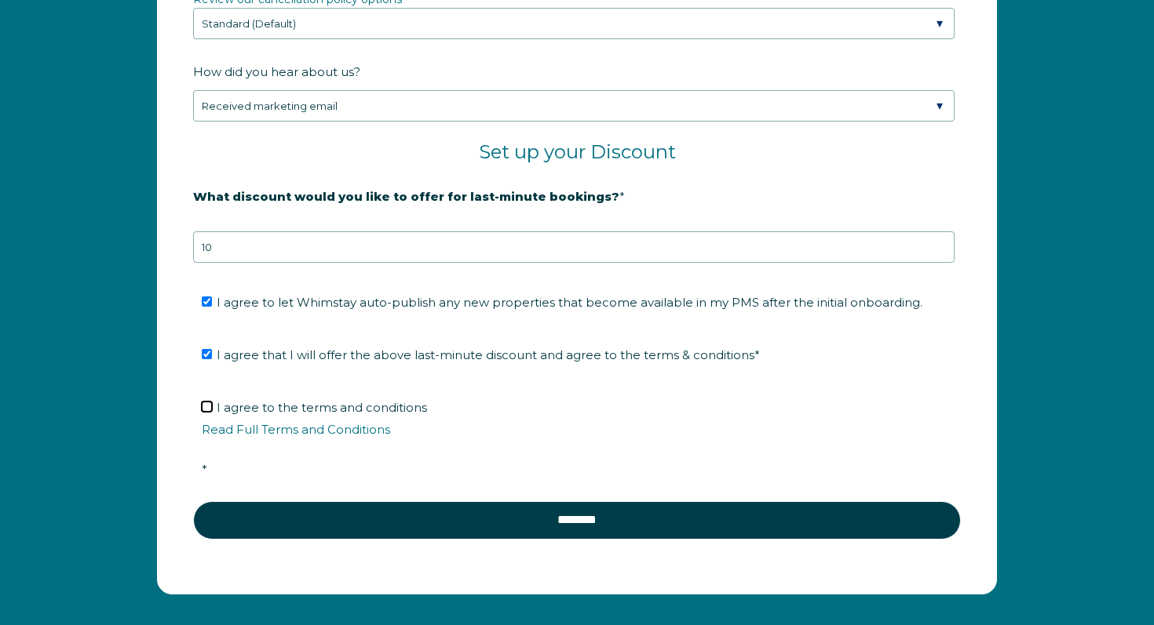
checkbox input "true"
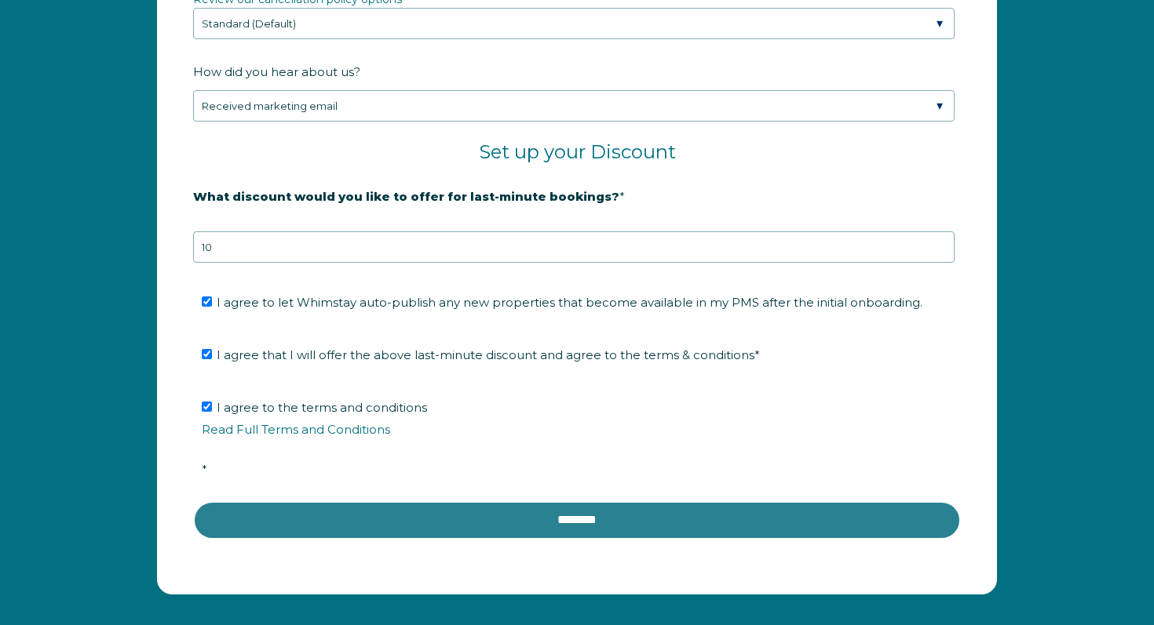
click at [603, 522] on input "********" at bounding box center [576, 520] width 767 height 38
click at [571, 517] on input "********" at bounding box center [576, 520] width 767 height 38
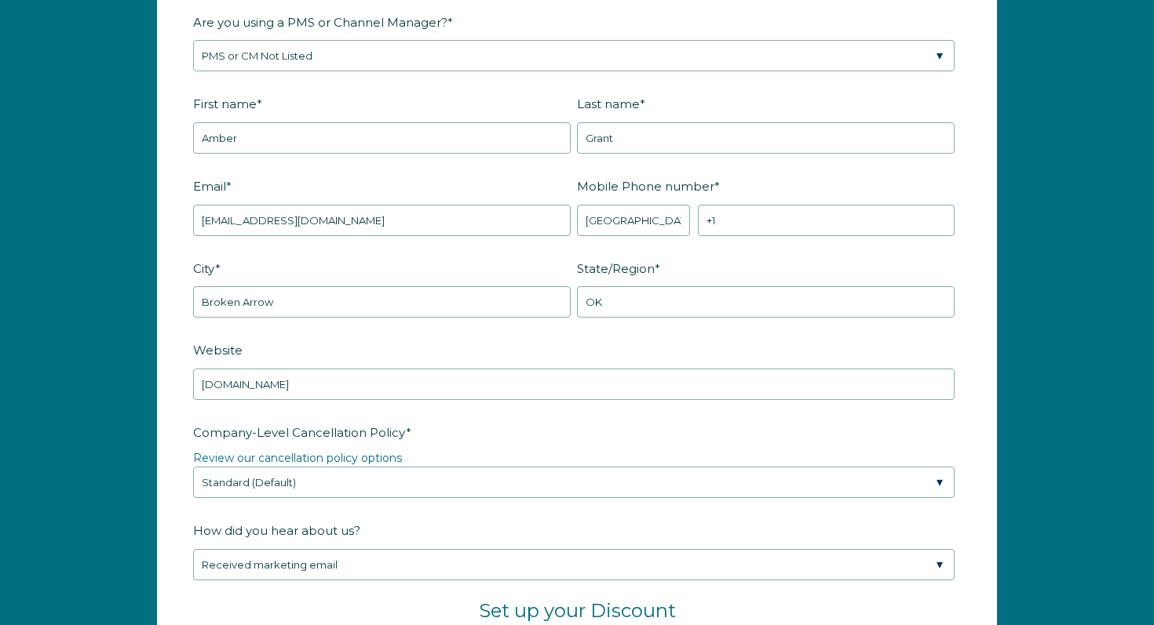
scroll to position [2065, 0]
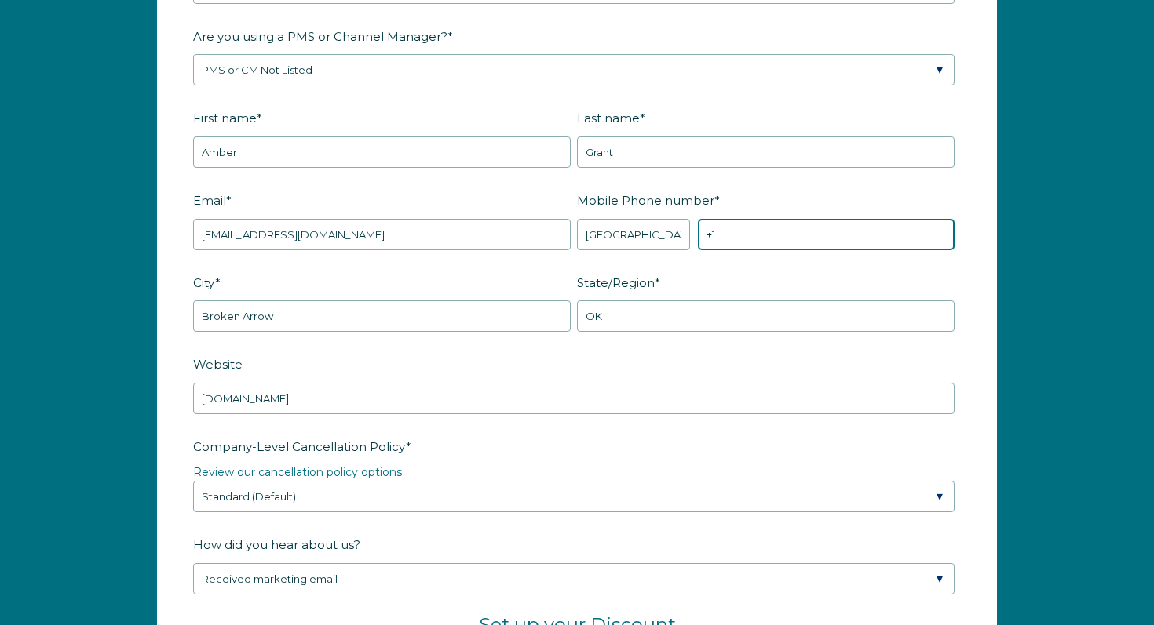
click at [831, 229] on input "+1" at bounding box center [826, 234] width 257 height 31
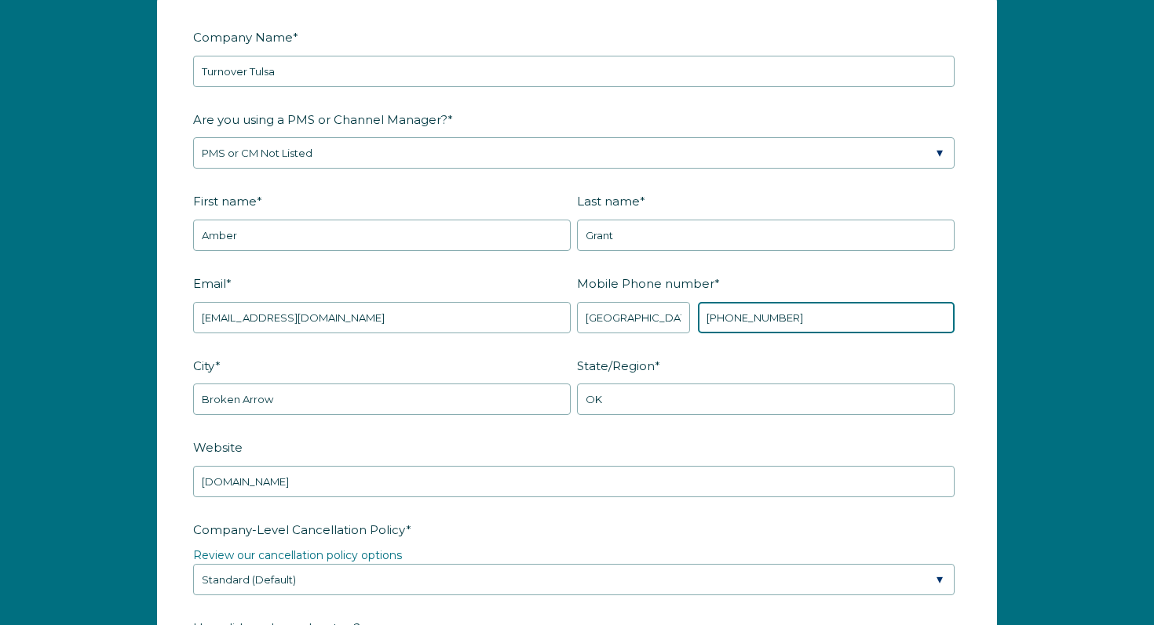
scroll to position [2006, 0]
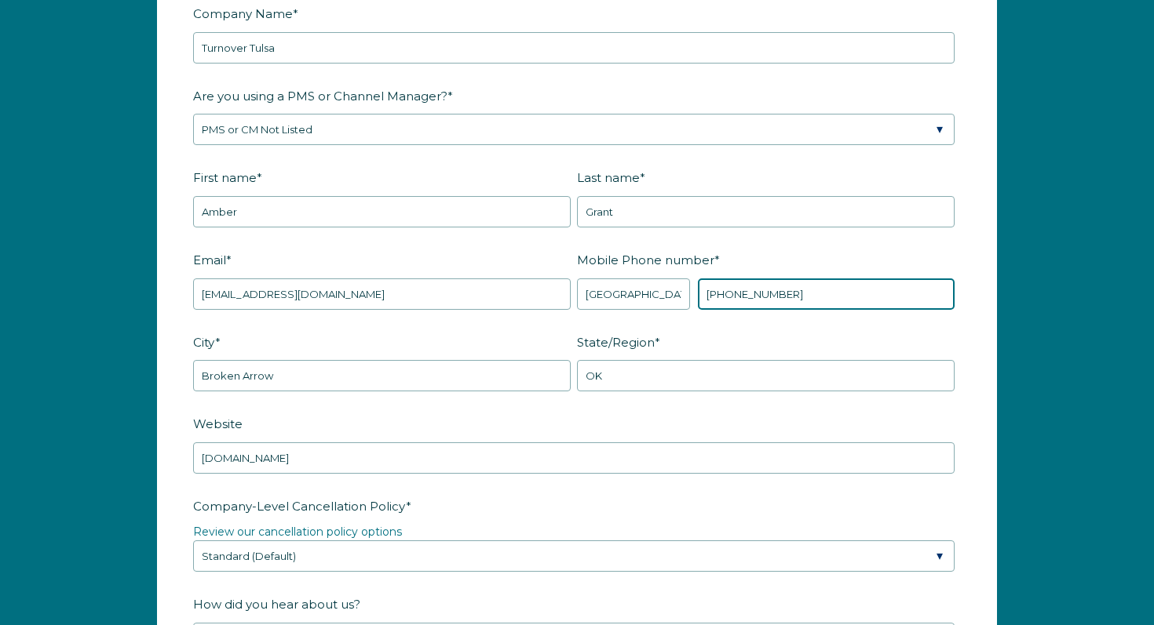
type input "+1 6026426862"
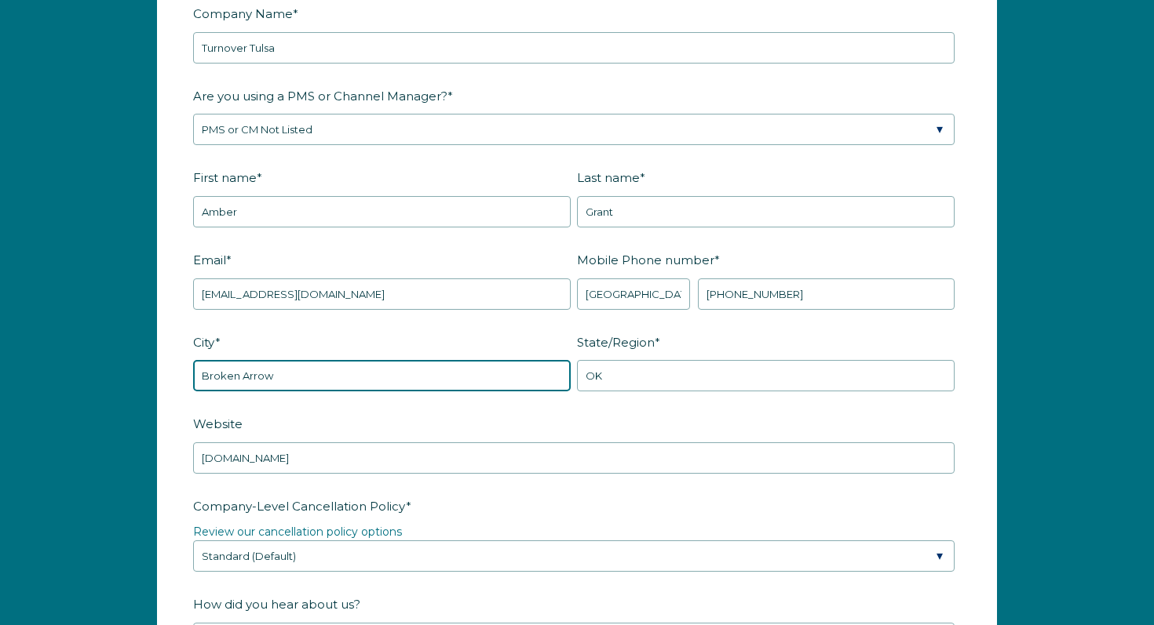
drag, startPoint x: 282, startPoint y: 374, endPoint x: 175, endPoint y: 378, distance: 106.8
click at [175, 378] on form "Company Name * Turnover Tulsa Are you using a PMS or Channel Manager? * Please …" at bounding box center [577, 545] width 838 height 1161
type input "Tulsa"
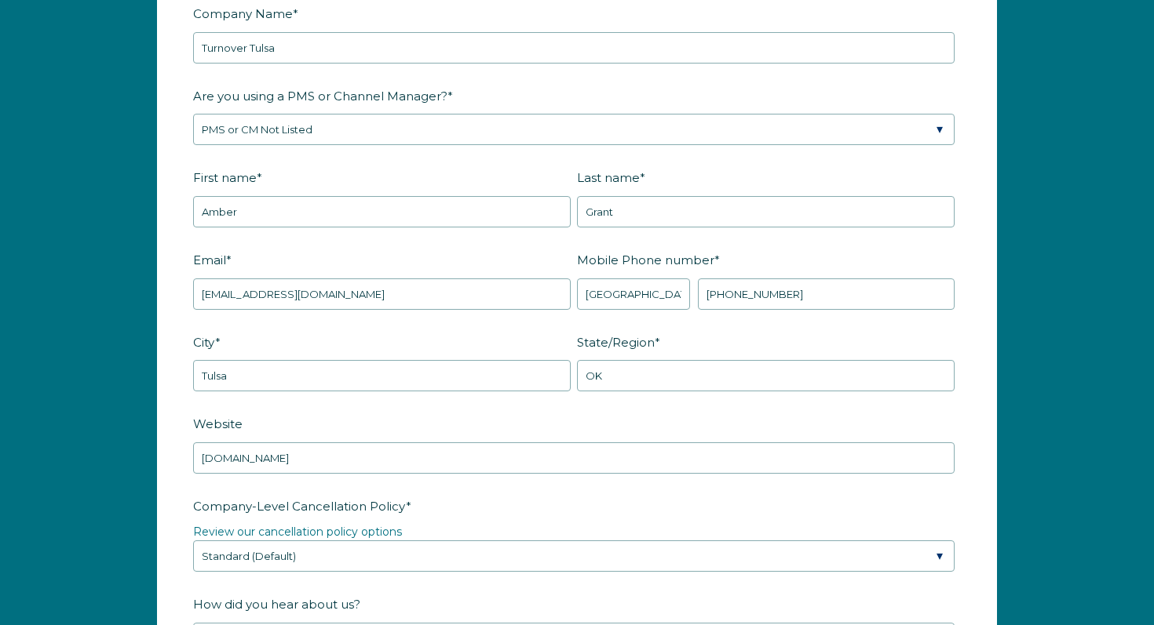
click at [454, 400] on fieldset "City * Tulsa State/Region * OK" at bounding box center [576, 370] width 767 height 82
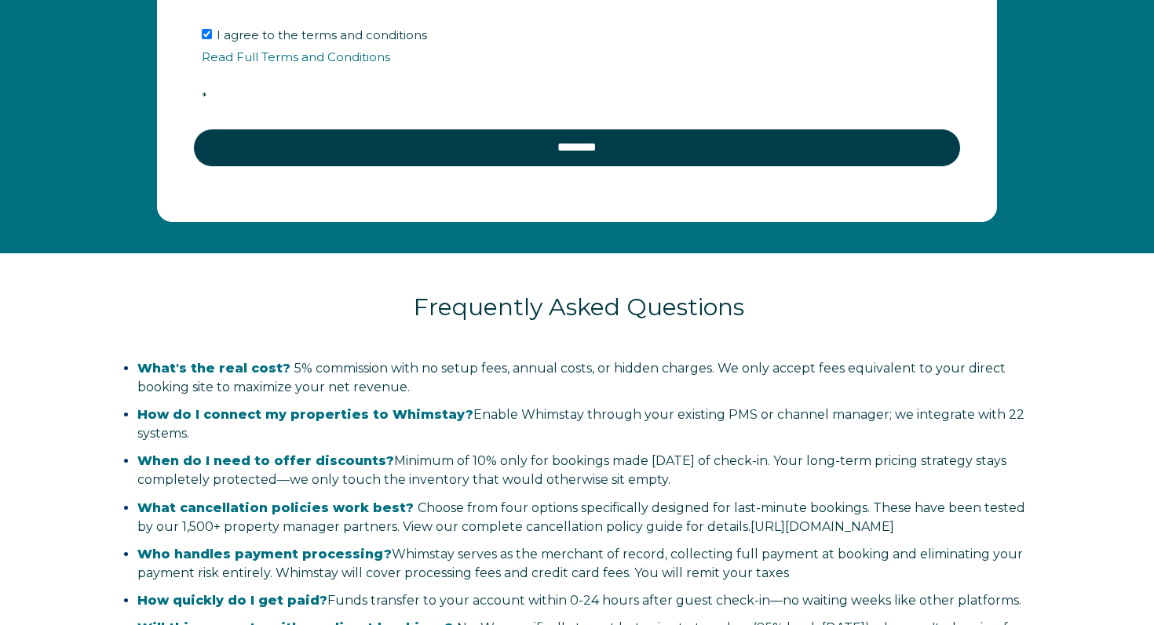
scroll to position [2646, 0]
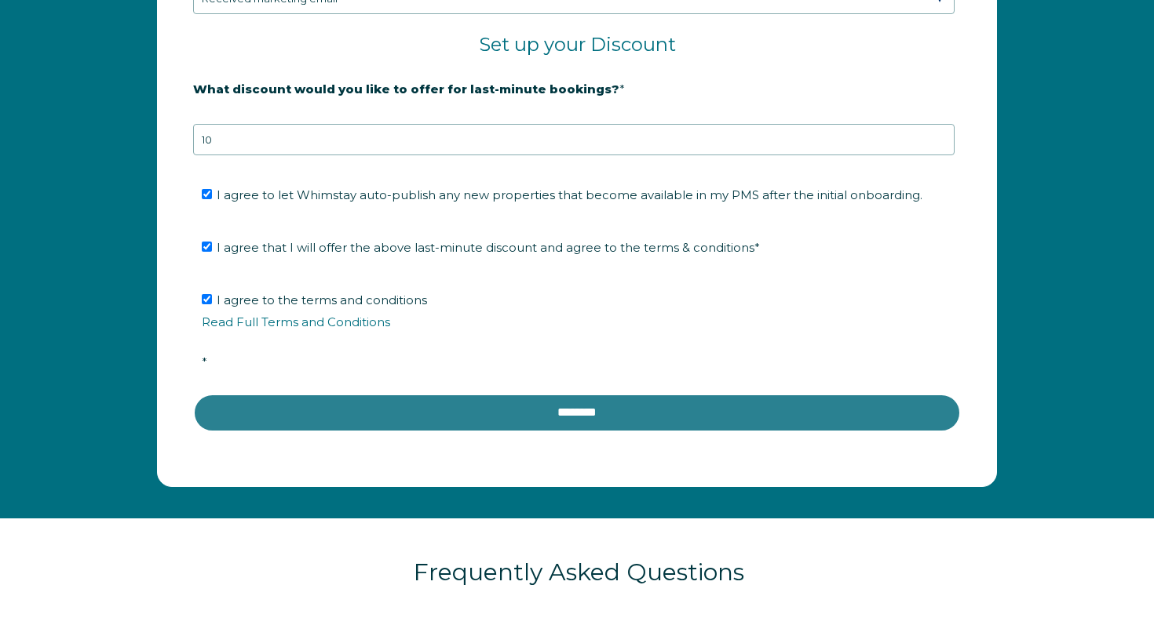
click at [710, 411] on input "********" at bounding box center [576, 413] width 767 height 38
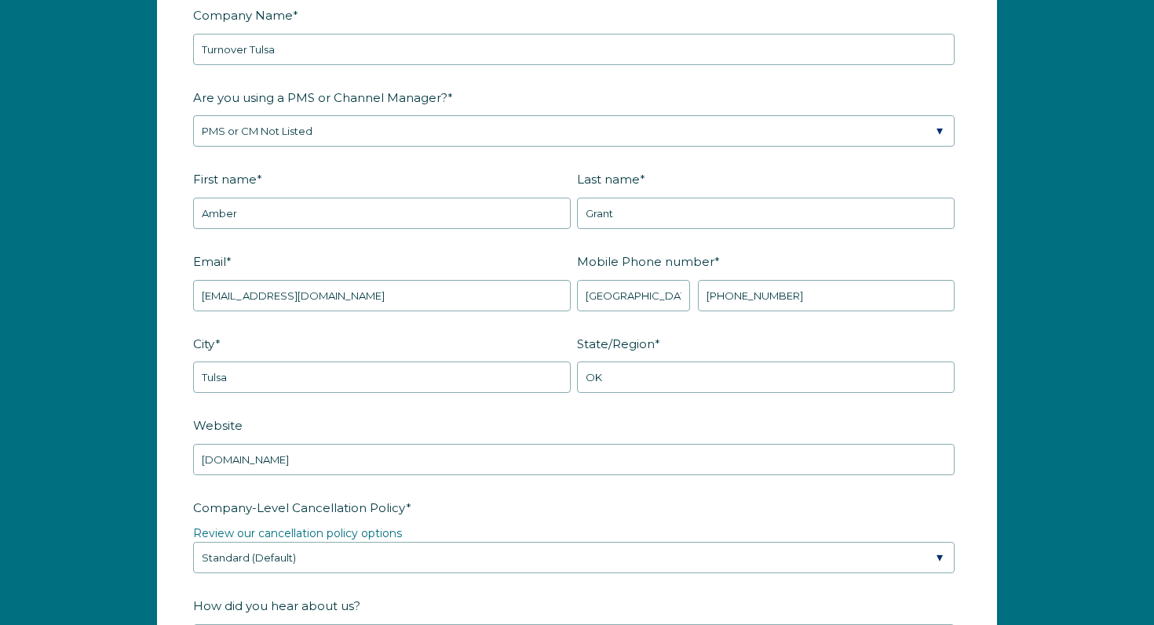
scroll to position [1931, 0]
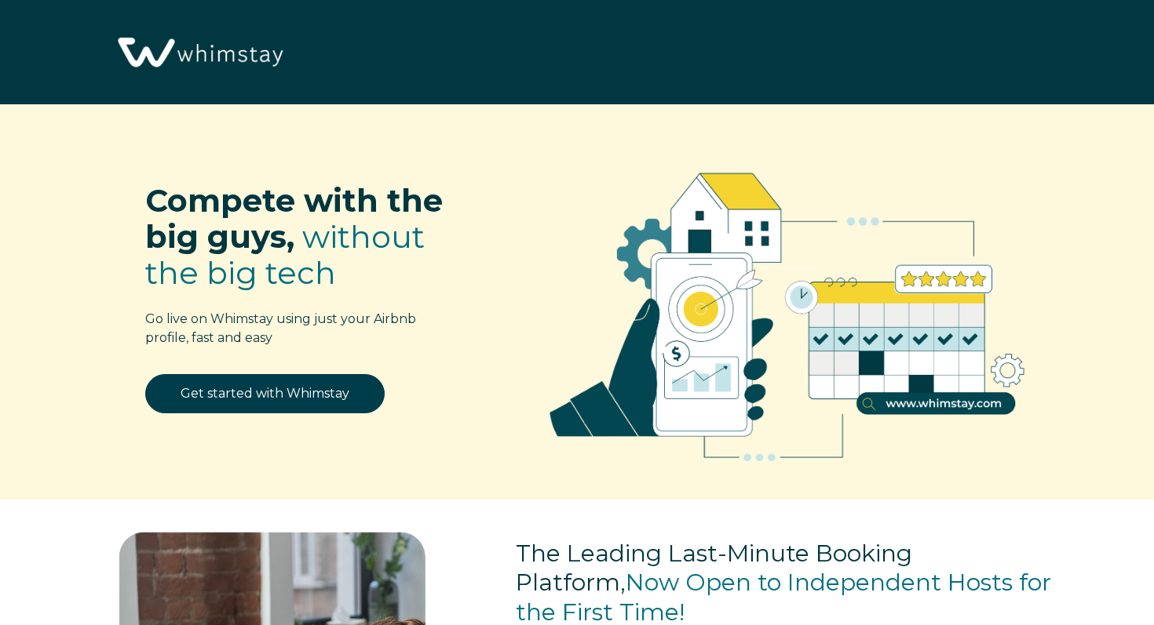
scroll to position [1899, 0]
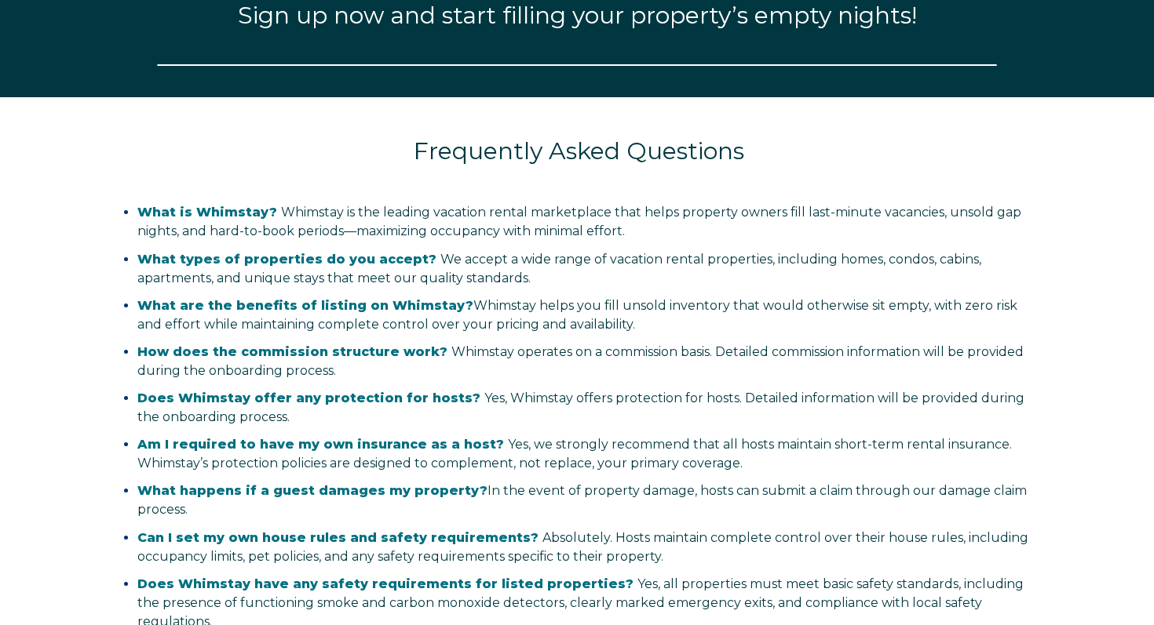
select select "US"
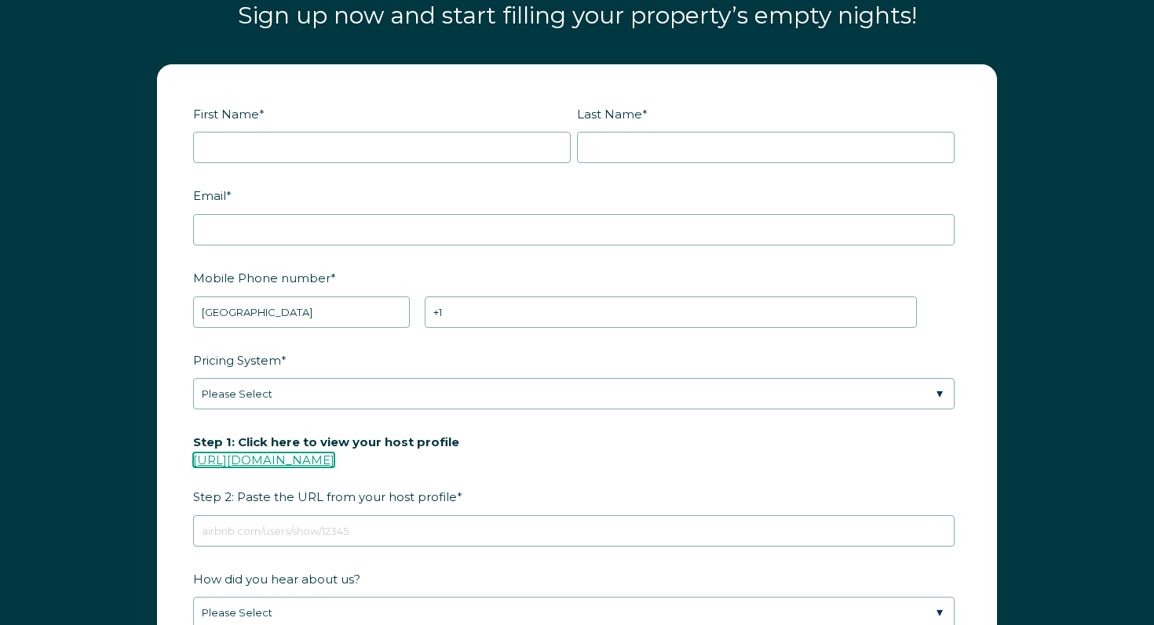
click at [334, 457] on link "[URL][DOMAIN_NAME]" at bounding box center [263, 460] width 141 height 15
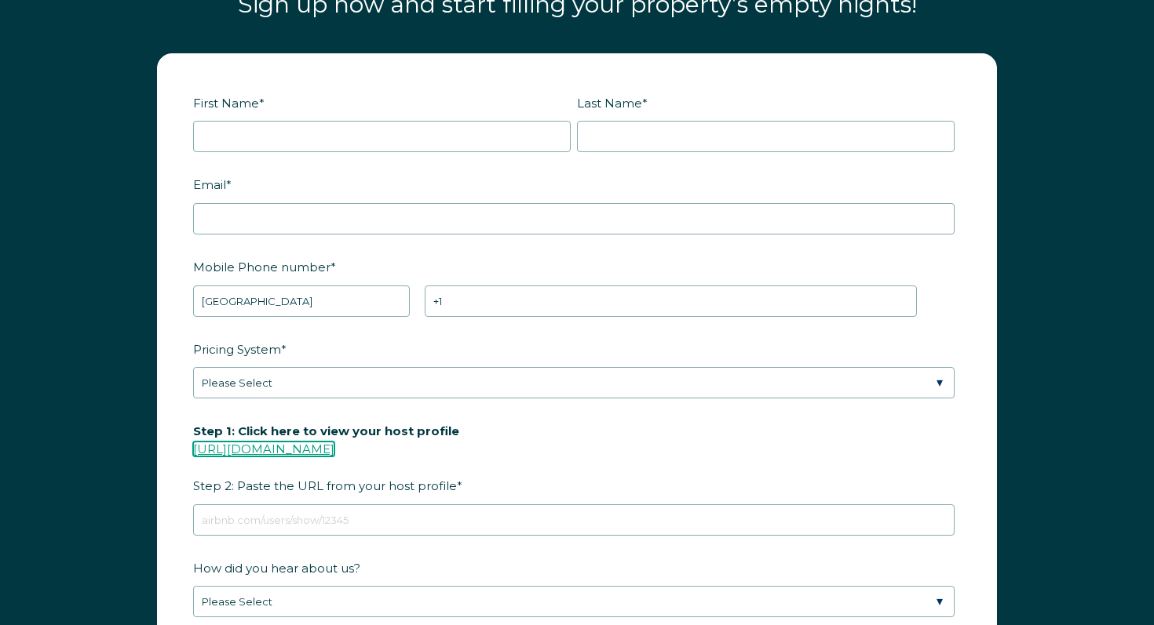
scroll to position [1909, 0]
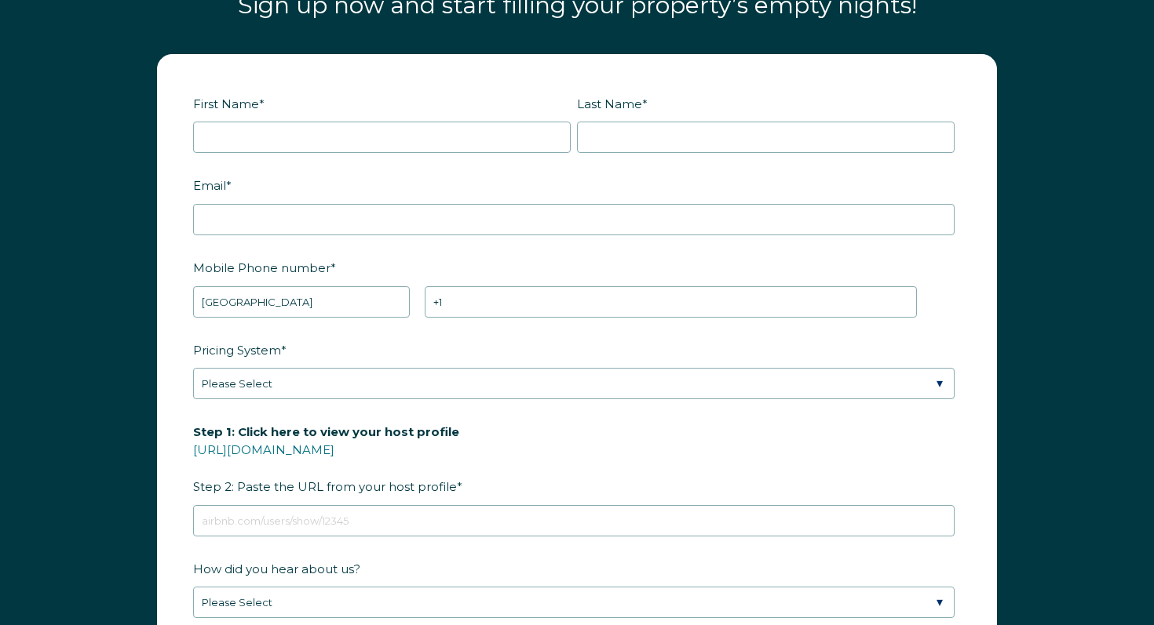
drag, startPoint x: 418, startPoint y: 445, endPoint x: 183, endPoint y: 453, distance: 235.6
click at [183, 453] on form "First Name * Last Name * RBO Token Company ID Referrer Code Dialer Code SSOB Co…" at bounding box center [577, 418] width 838 height 727
copy link "https://www.airbnb.com/users/show/"
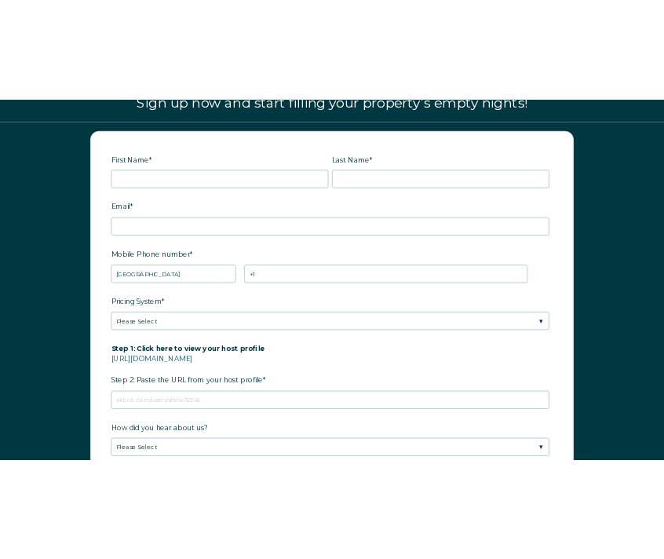
scroll to position [2160, 0]
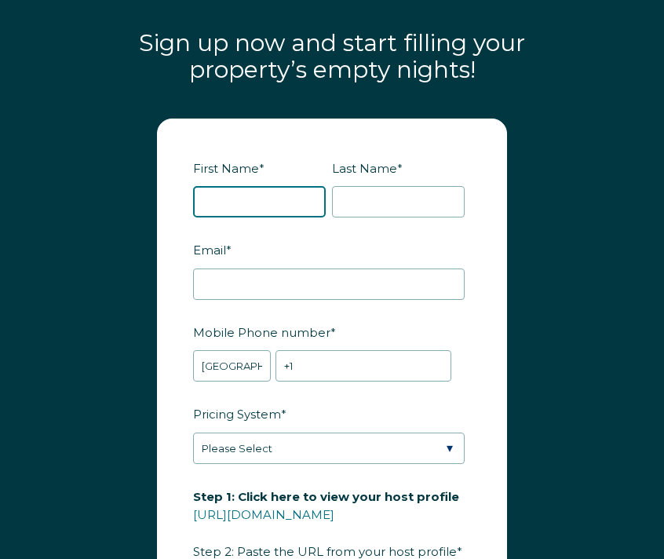
click at [240, 186] on input "First Name *" at bounding box center [259, 201] width 133 height 31
type input "Amber"
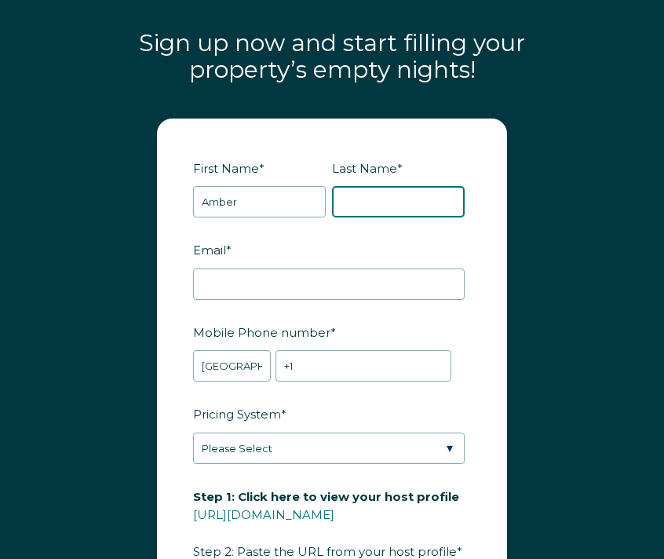
type input "Grant"
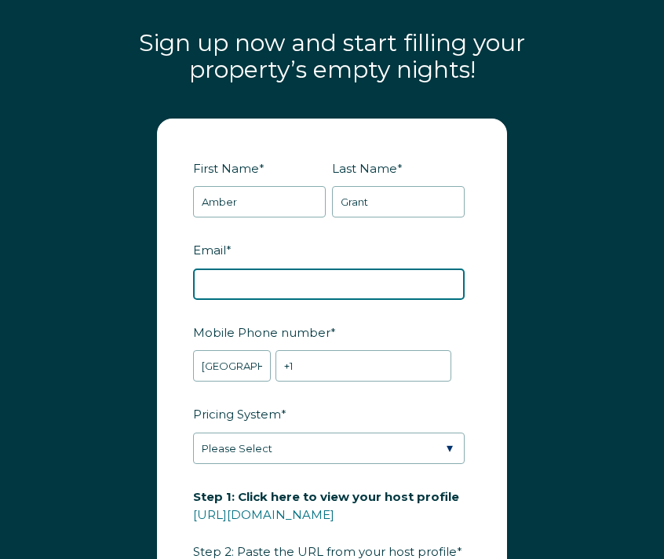
type input "amber@turnovertulsa.com"
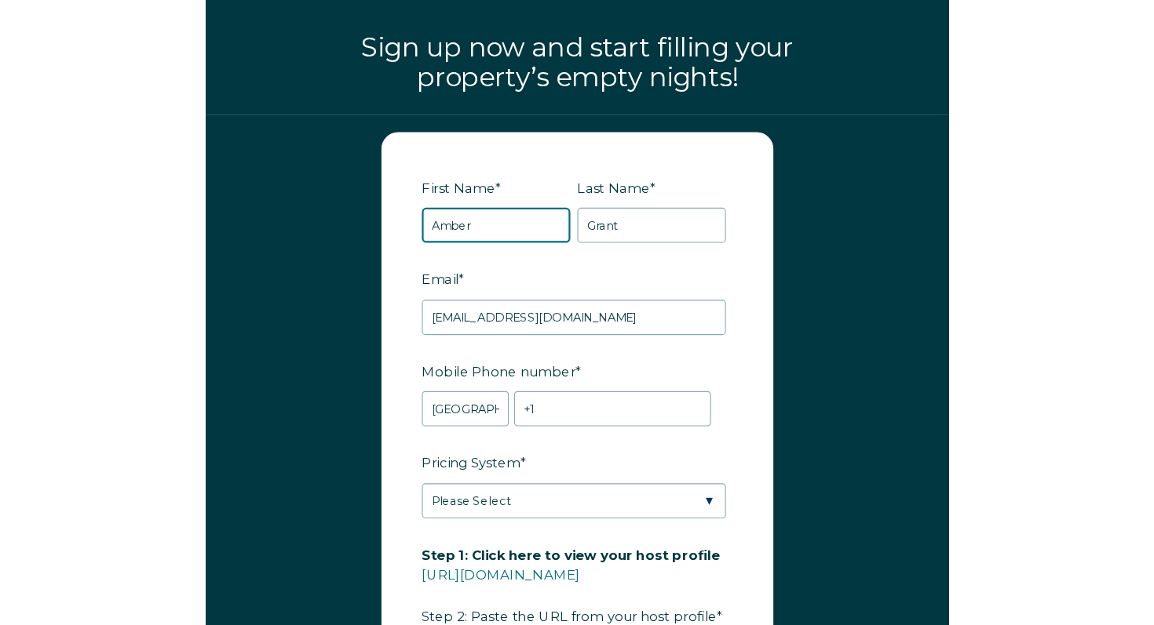
scroll to position [1909, 0]
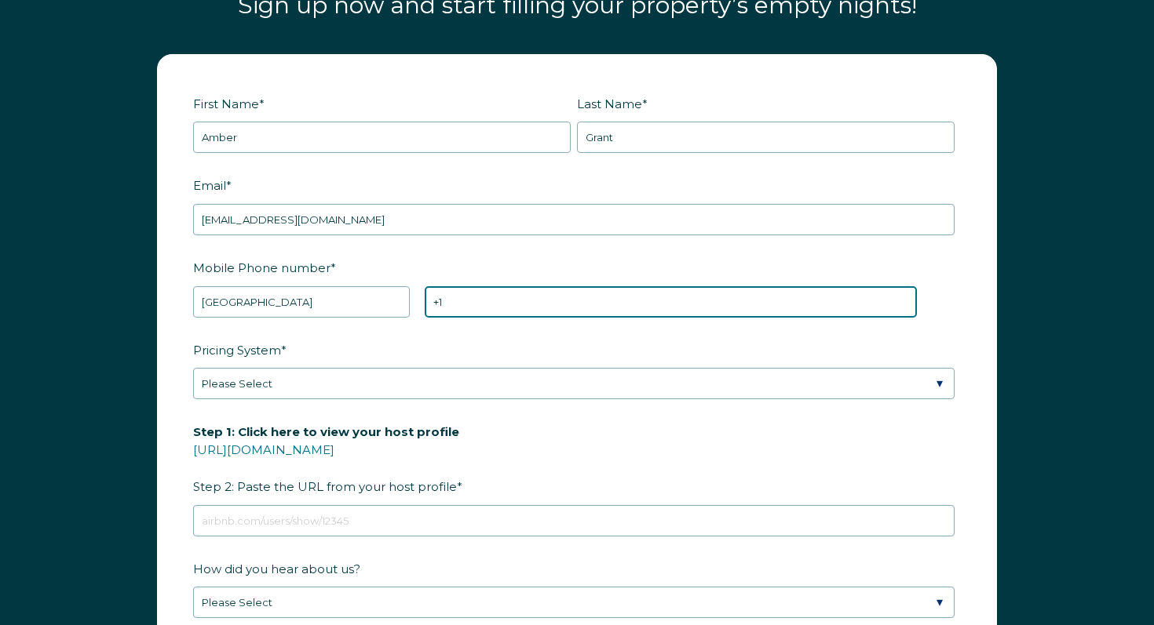
click at [485, 304] on input "+1" at bounding box center [671, 301] width 492 height 31
click at [447, 295] on input "+1 6426862" at bounding box center [671, 301] width 492 height 31
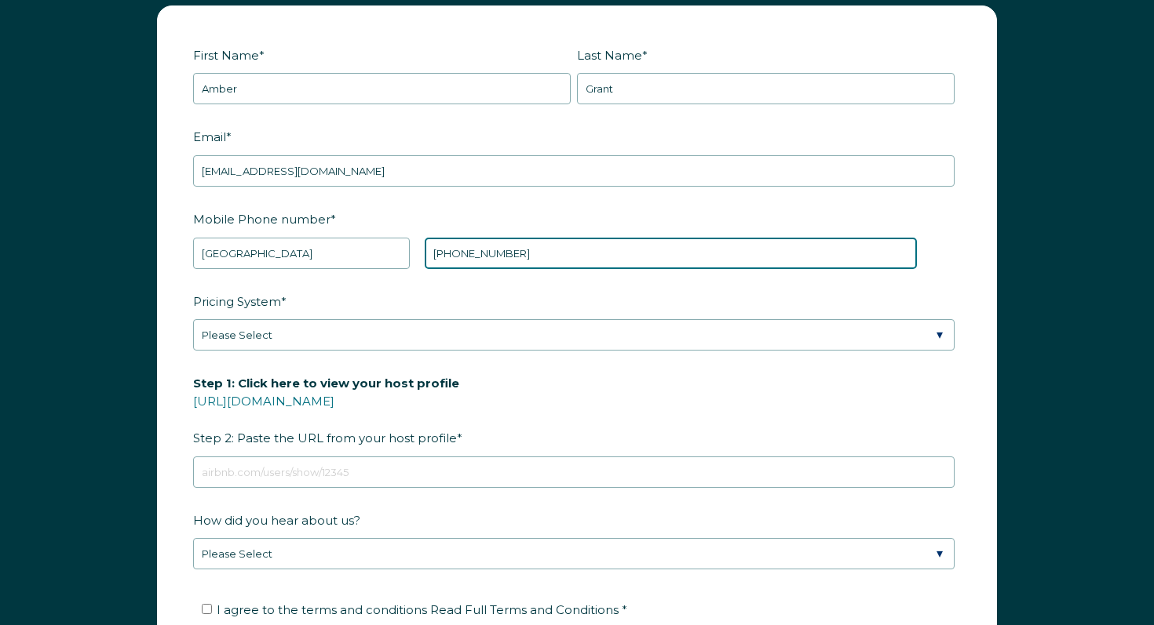
scroll to position [1975, 0]
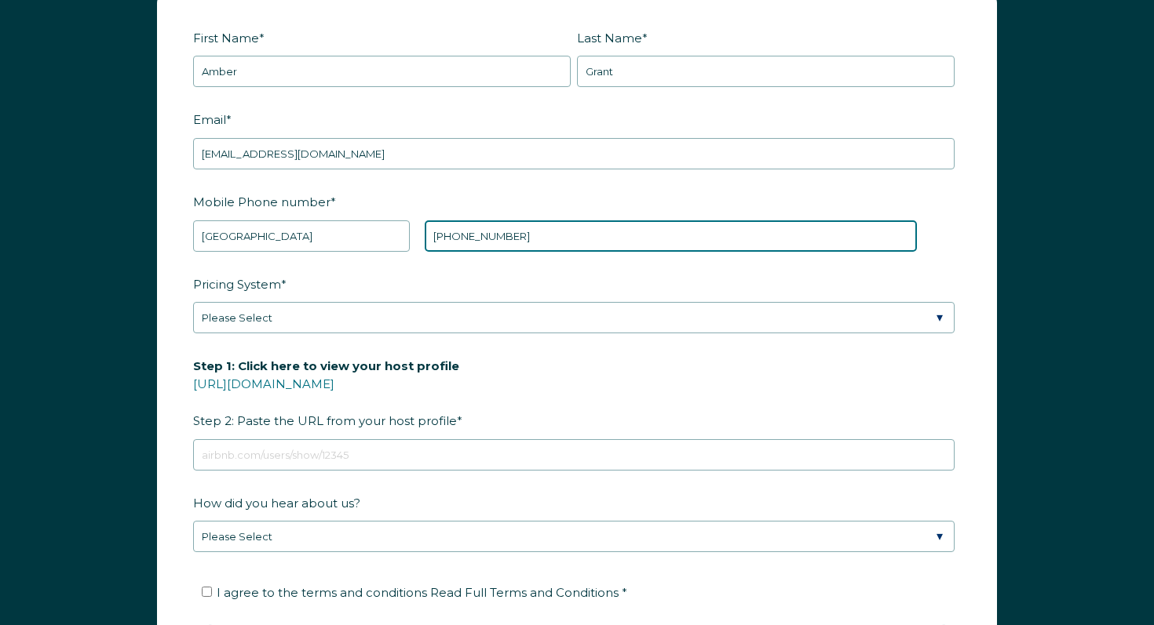
type input "[PHONE_NUMBER]"
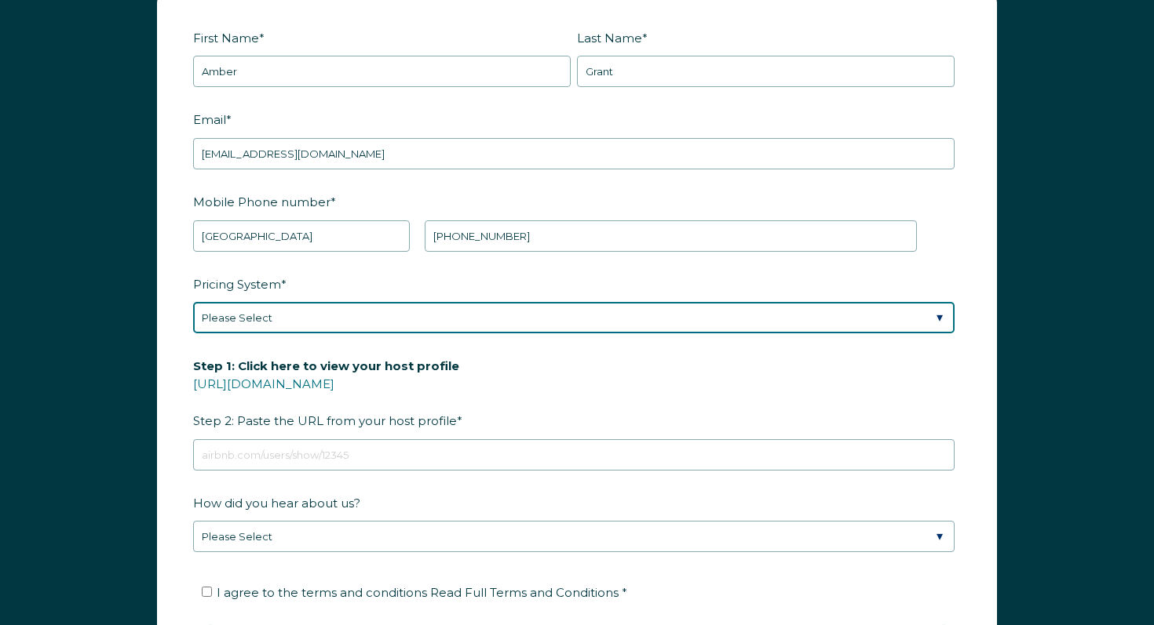
click at [403, 325] on select "Please Select Manual Airbnb Smart Pricing PriceLabs Wheelhouse Beyond Pricing 3…" at bounding box center [573, 317] width 761 height 31
select select "Dynamic"
click at [193, 302] on select "Please Select Manual Airbnb Smart Pricing PriceLabs Wheelhouse Beyond Pricing 3…" at bounding box center [573, 317] width 761 height 31
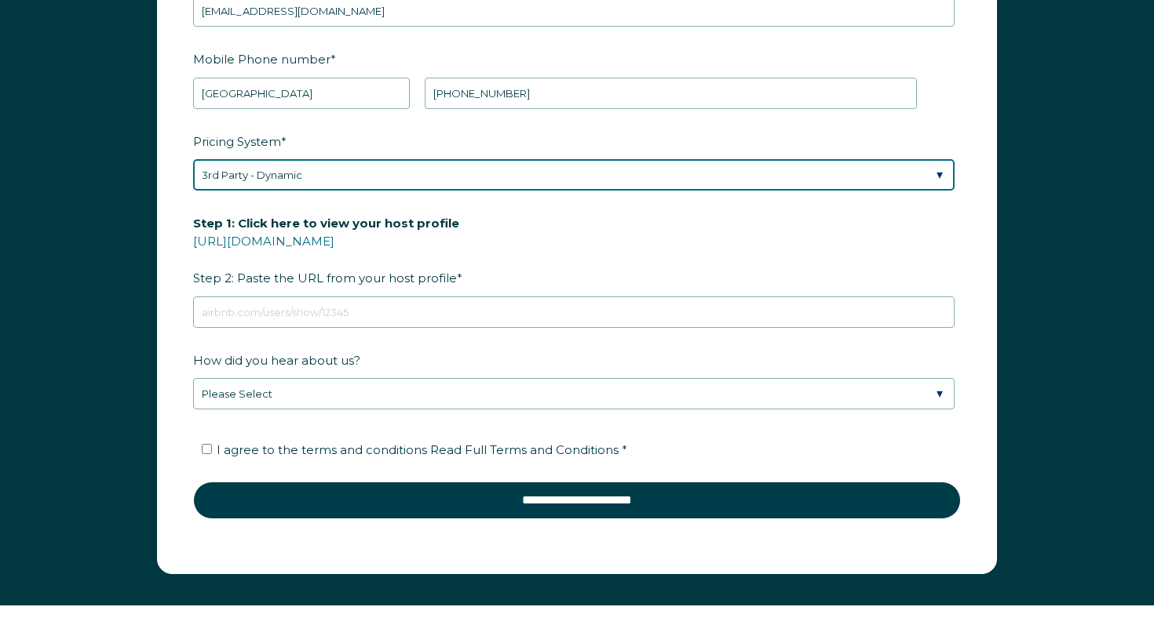
scroll to position [2121, 0]
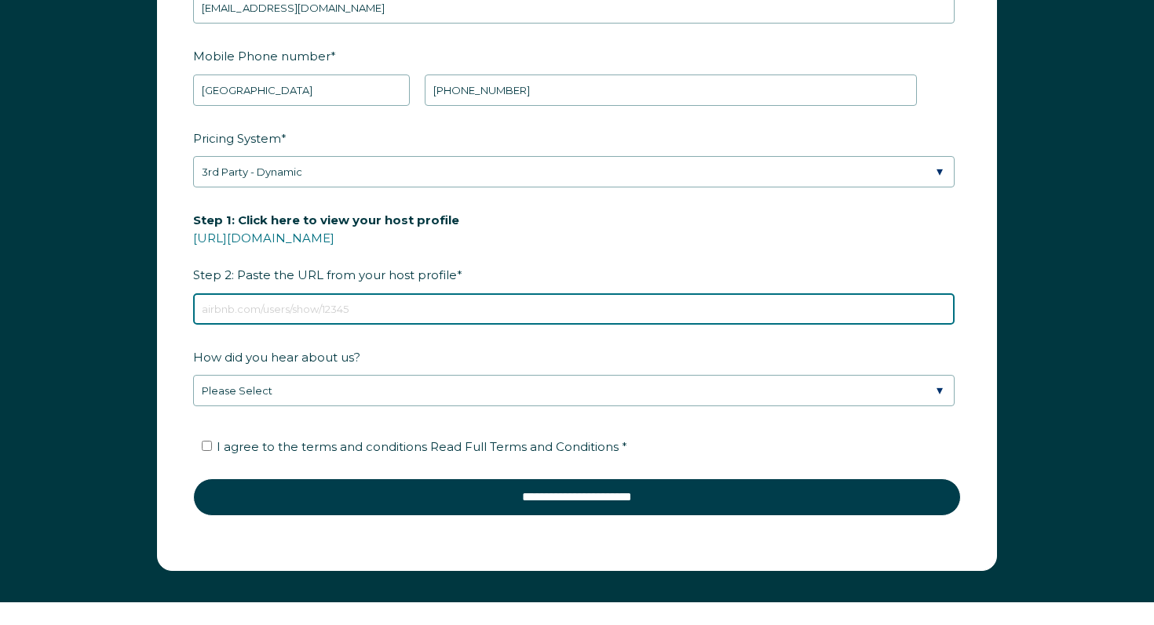
click at [359, 305] on input "Step 1: Click here to view your host profile https://www.airbnb.com/users/show/…" at bounding box center [573, 308] width 761 height 31
paste input "https://www.airbnb.com/users/show/717920468"
type input "https://www.airbnb.com/users/show/717920468"
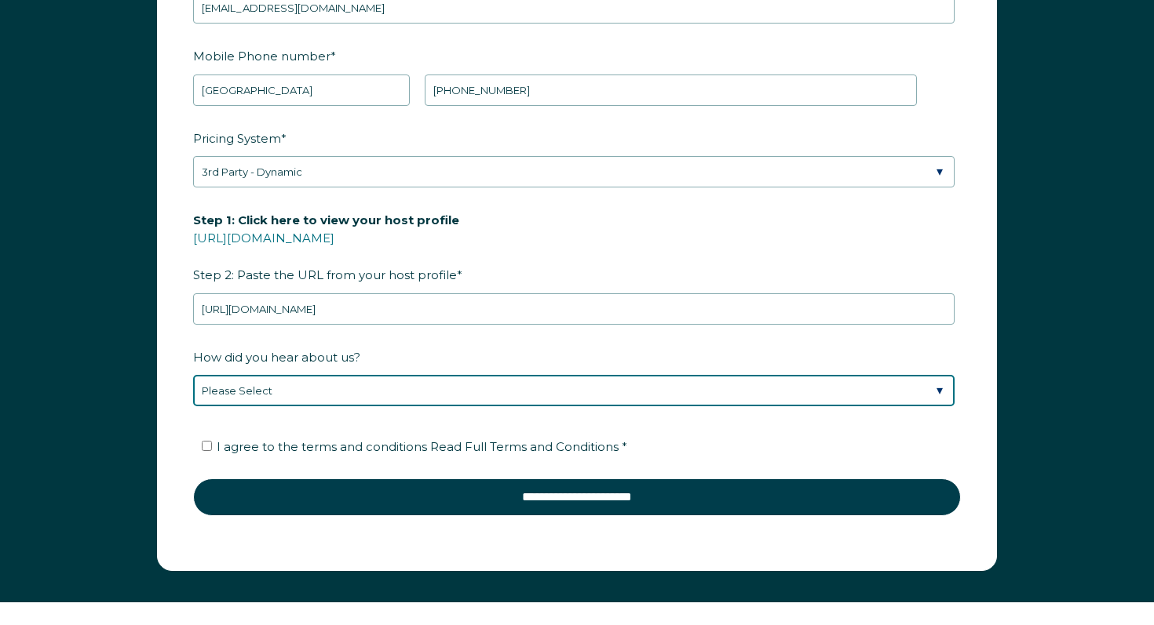
click at [385, 391] on select "Please Select Discovered Whimstay at an event or conference Found Whimstay thro…" at bounding box center [573, 390] width 761 height 31
select select "Marketing Email"
click at [193, 375] on select "Please Select Discovered Whimstay at an event or conference Found Whimstay thro…" at bounding box center [573, 390] width 761 height 31
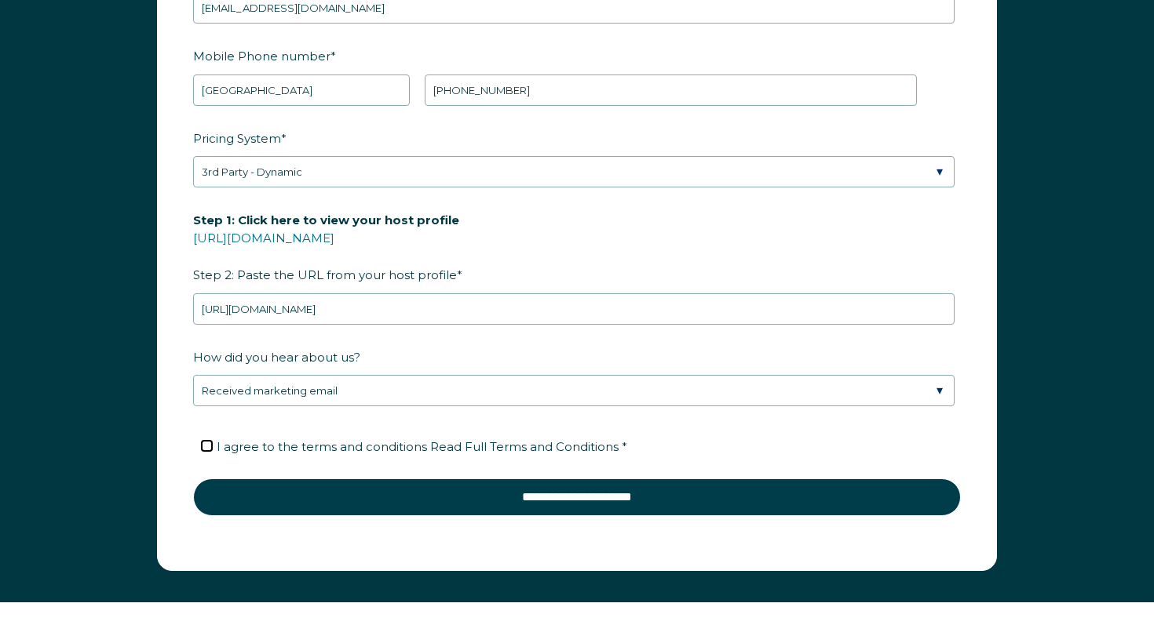
click at [206, 444] on input "I agree to the terms and conditions Read Full Terms and Conditions *" at bounding box center [207, 446] width 10 height 10
checkbox input "true"
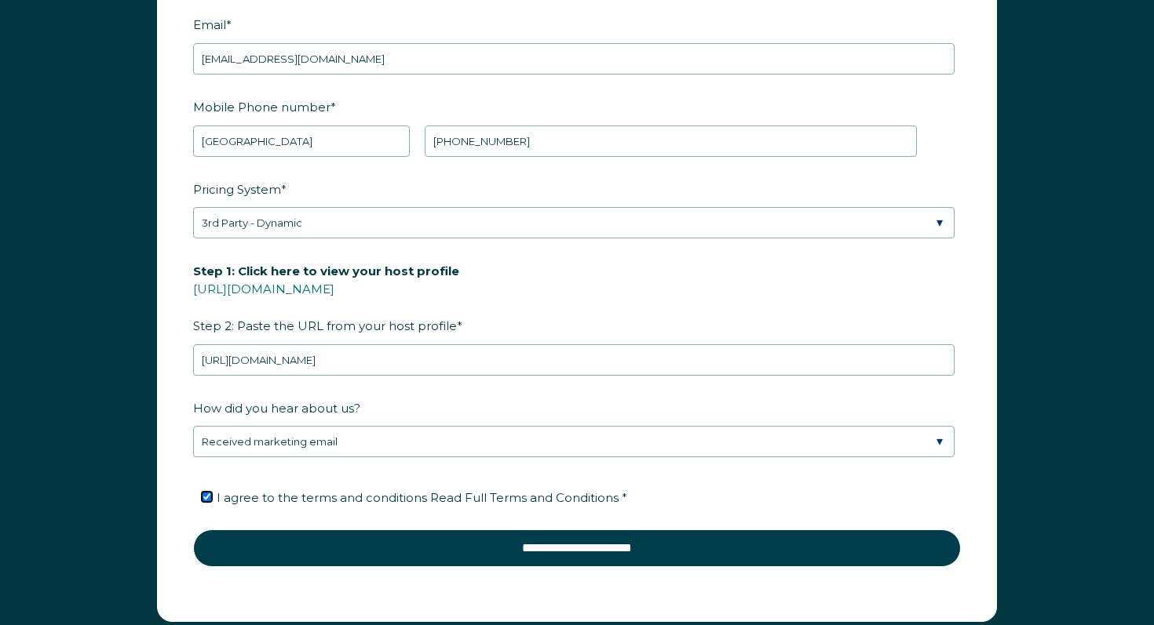
scroll to position [2083, 0]
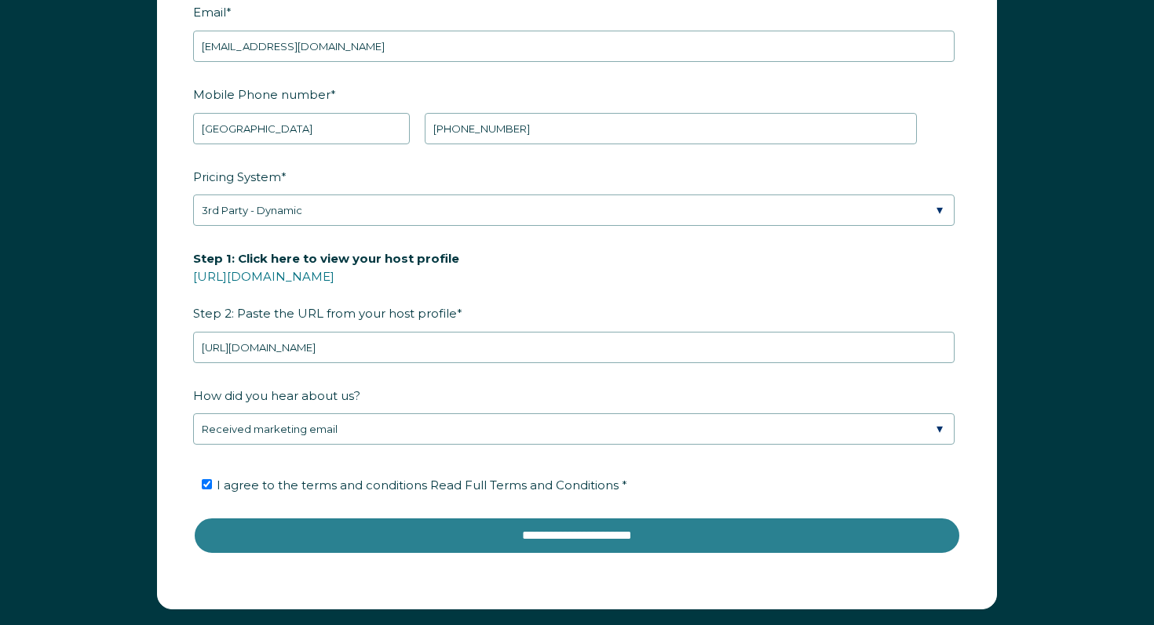
click at [562, 530] on input "**********" at bounding box center [576, 536] width 767 height 38
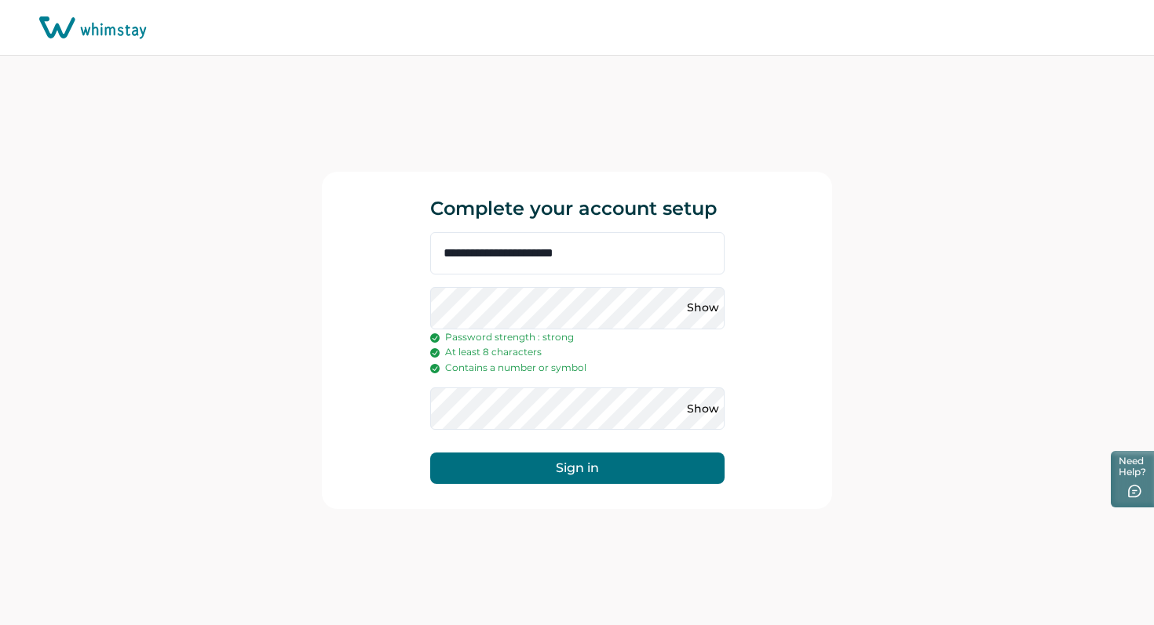
click at [651, 471] on button "Sign in" at bounding box center [577, 468] width 294 height 31
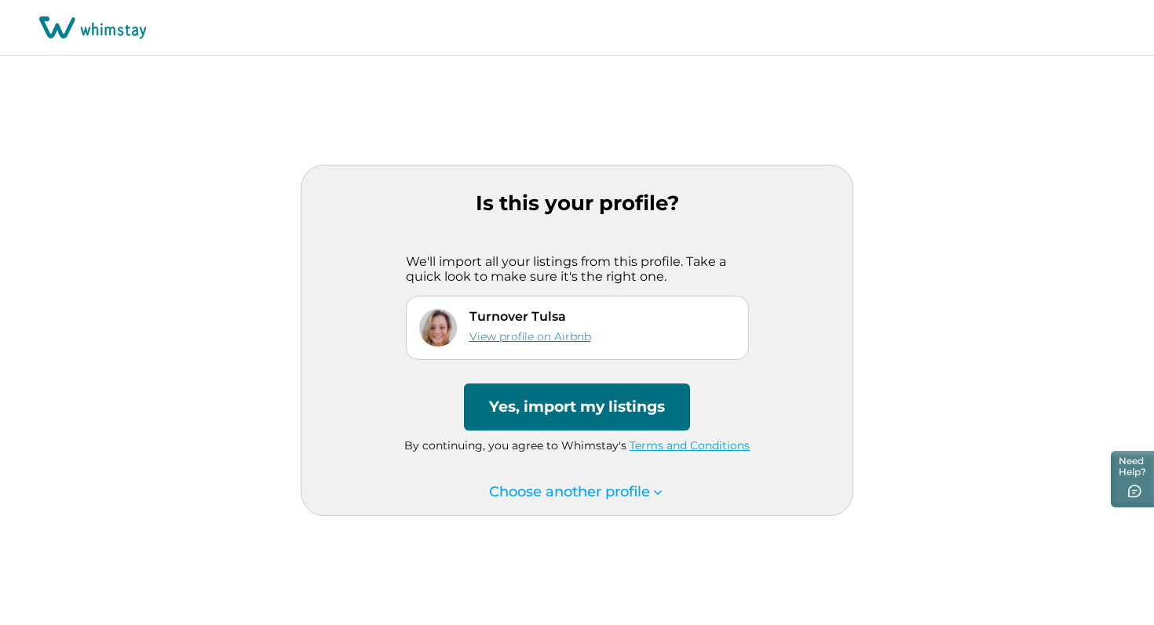
click at [526, 334] on link "View profile on Airbnb" at bounding box center [530, 337] width 122 height 14
click at [581, 411] on button "Yes, import my listings" at bounding box center [577, 407] width 226 height 47
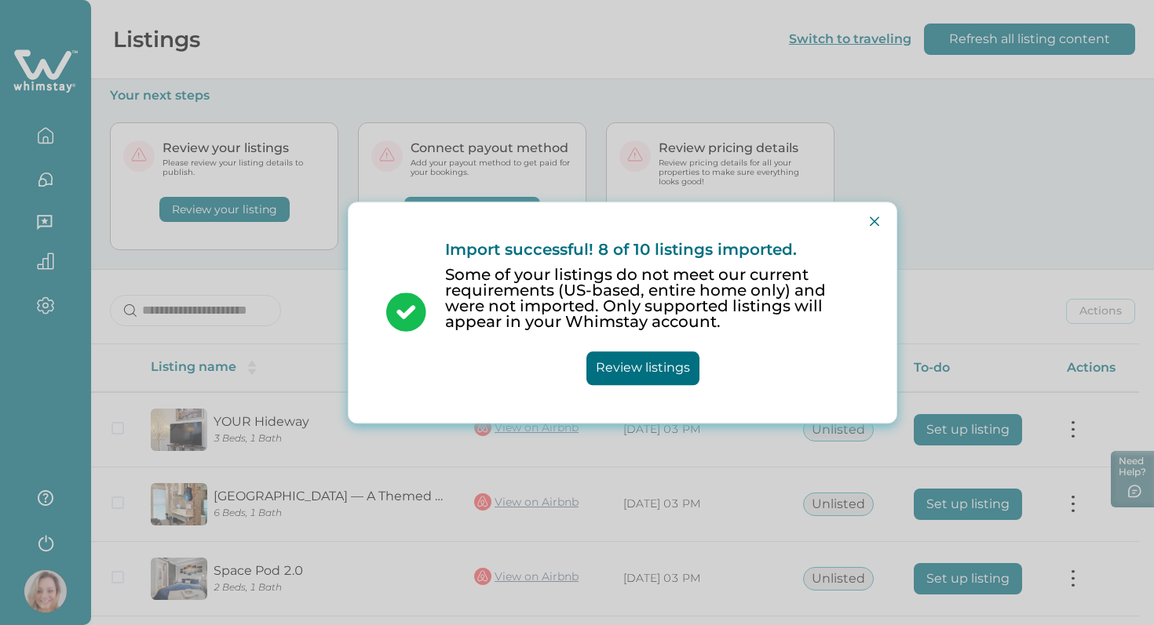
click at [632, 370] on button "Review listings" at bounding box center [642, 369] width 113 height 34
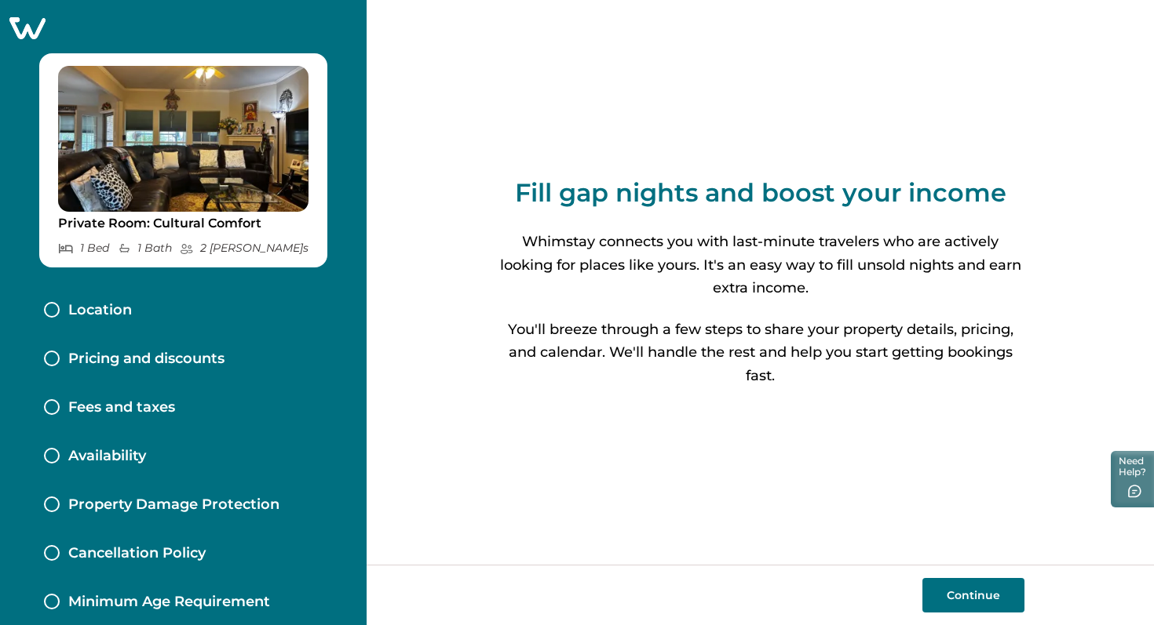
scroll to position [65, 0]
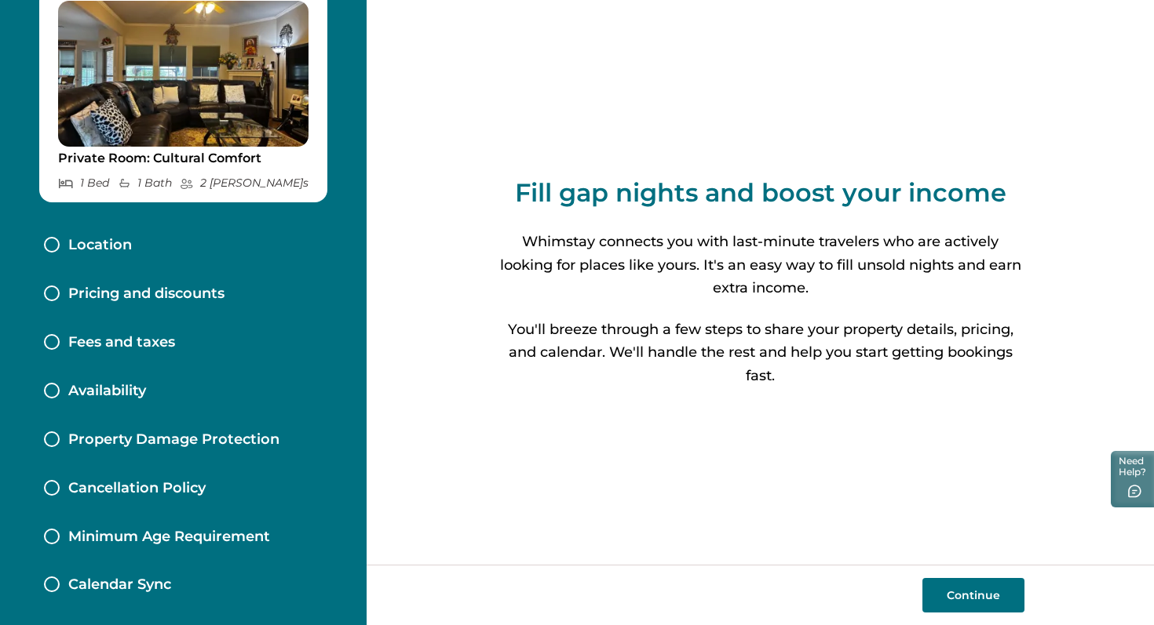
click at [89, 247] on p "Location" at bounding box center [100, 245] width 64 height 17
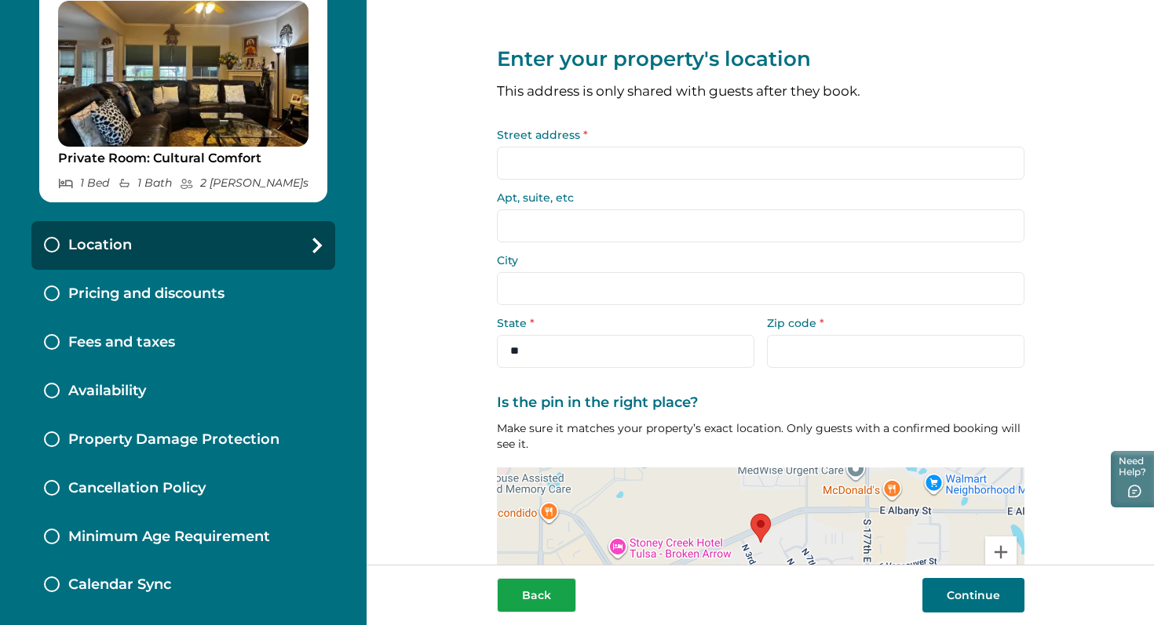
click at [530, 598] on button "Back" at bounding box center [536, 595] width 79 height 35
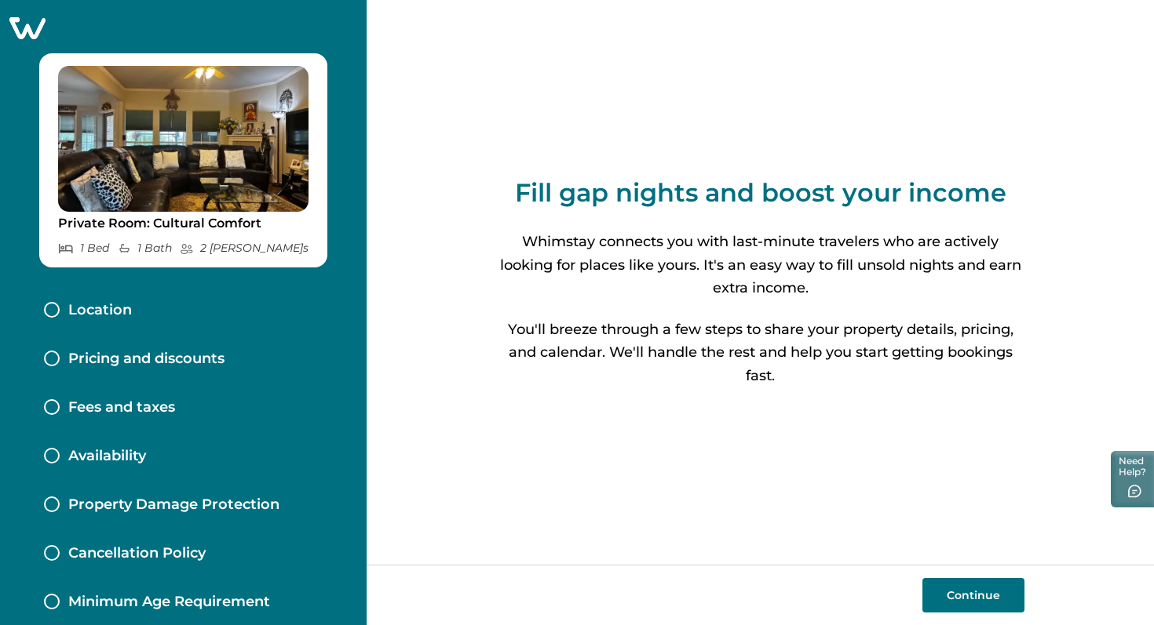
click at [986, 592] on button "Continue" at bounding box center [973, 595] width 102 height 35
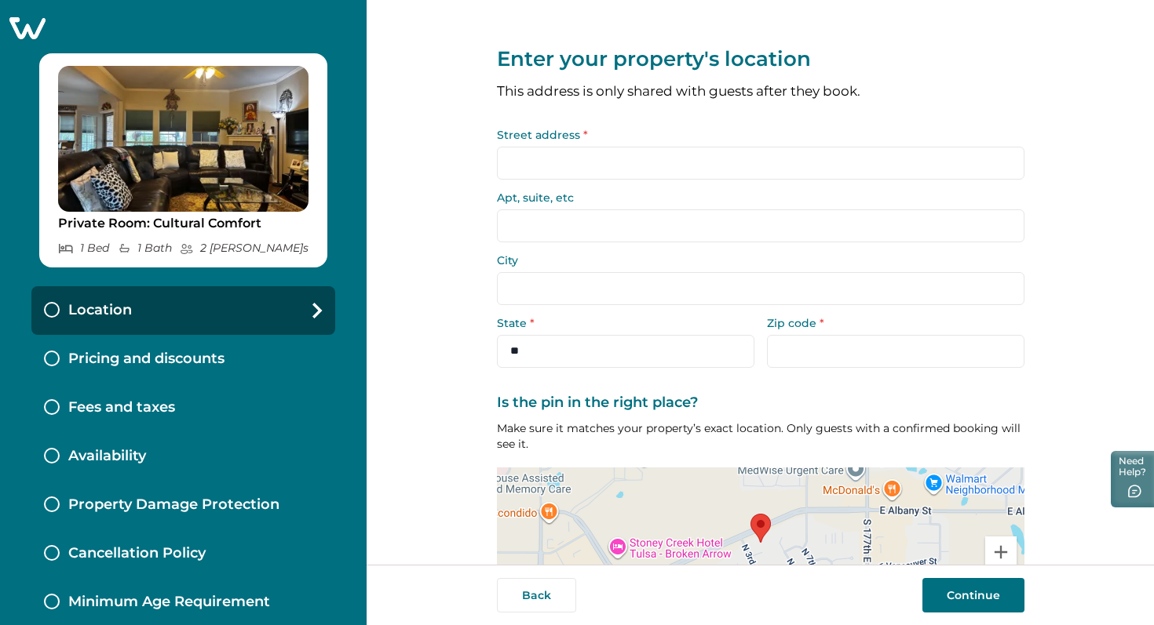
click at [538, 160] on input "Street address *" at bounding box center [760, 163] width 527 height 33
click at [545, 625] on div "Back Continue" at bounding box center [759, 595] width 787 height 60
click at [543, 591] on button "Back" at bounding box center [536, 595] width 79 height 35
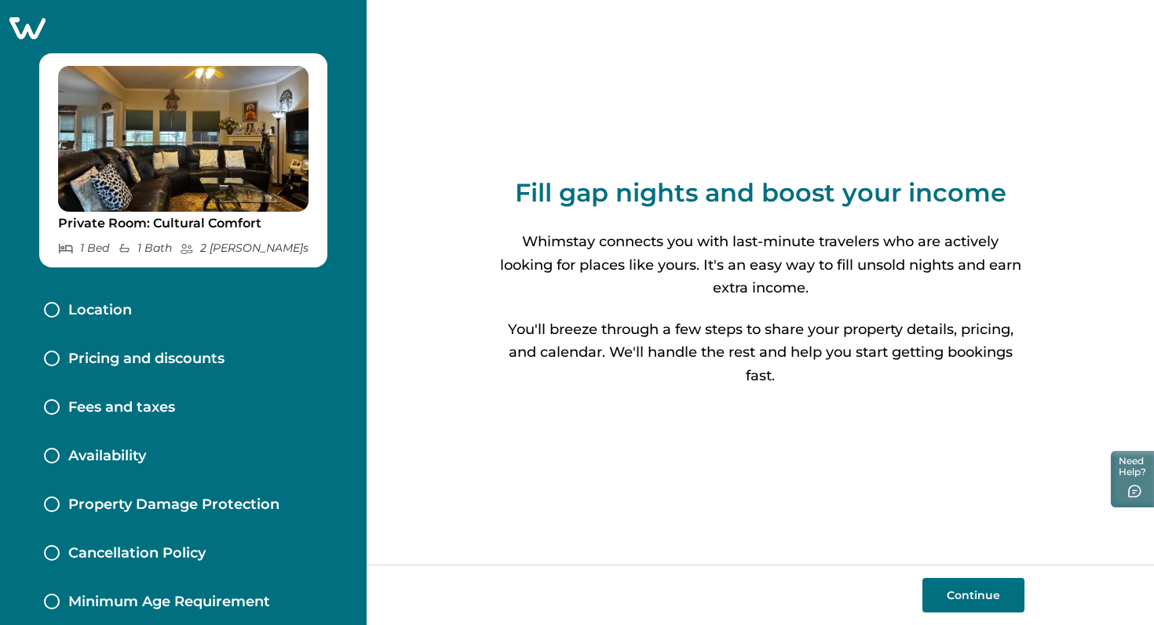
click at [985, 607] on button "Continue" at bounding box center [973, 595] width 102 height 35
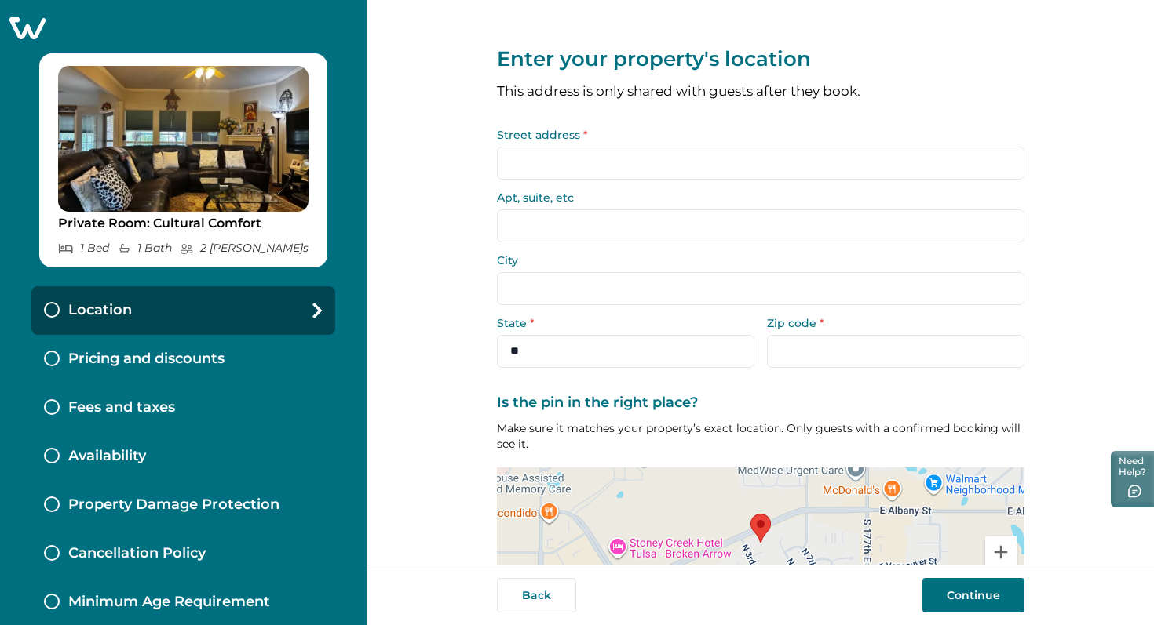
click at [651, 160] on input "Street address *" at bounding box center [760, 163] width 527 height 33
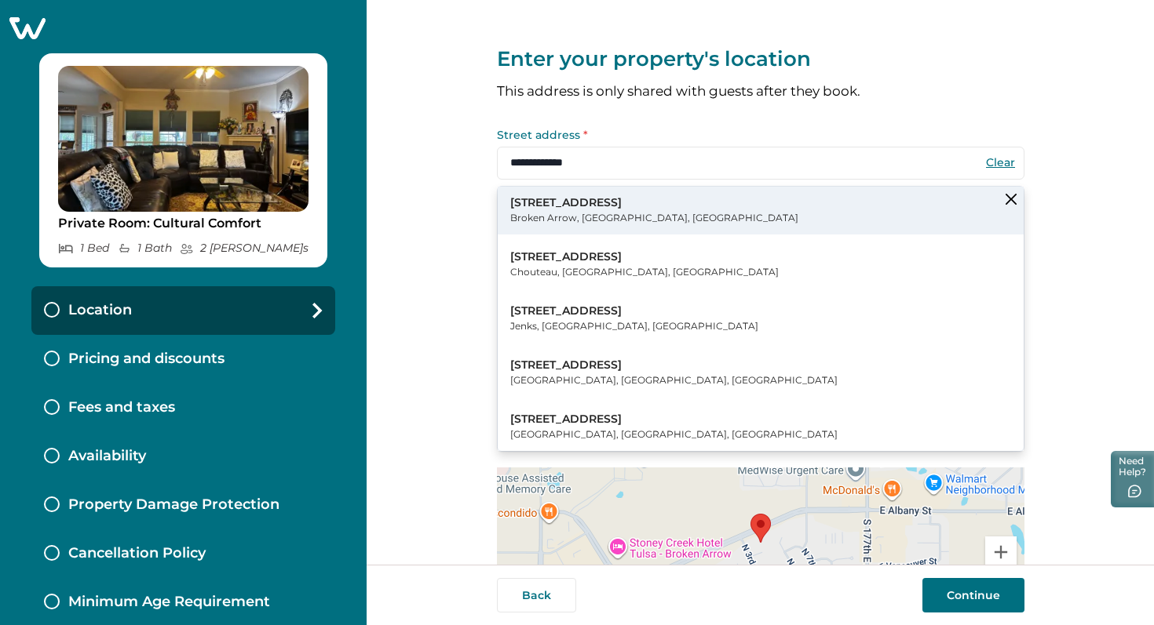
type input "**********"
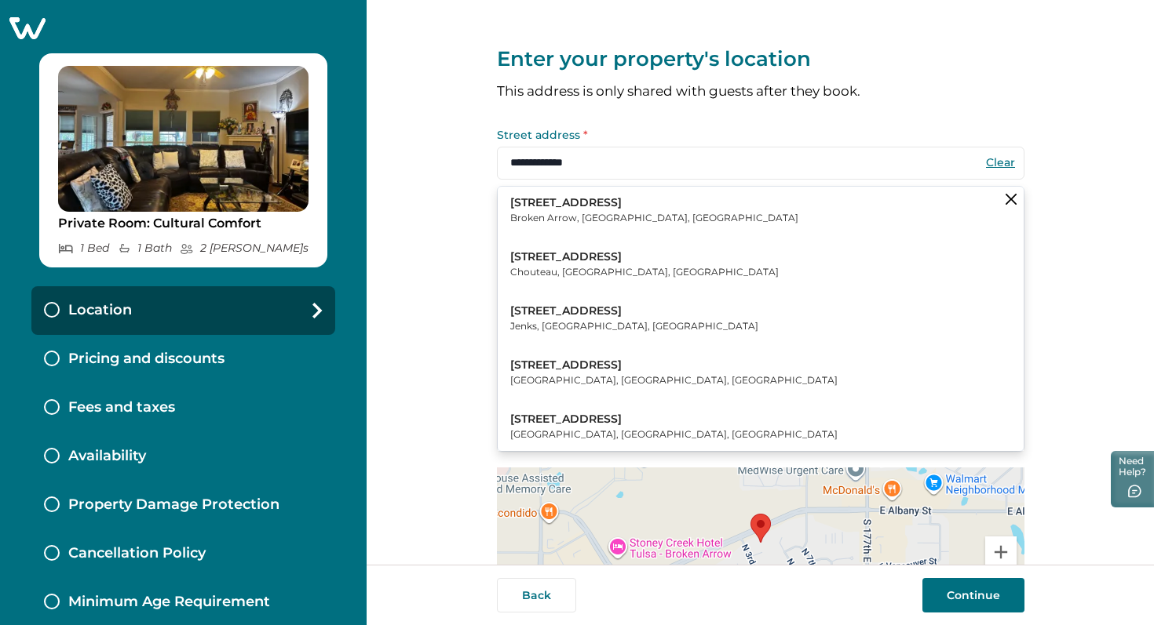
click at [669, 208] on button "2104 North 6th Street Broken Arrow, OK, USA" at bounding box center [761, 211] width 526 height 48
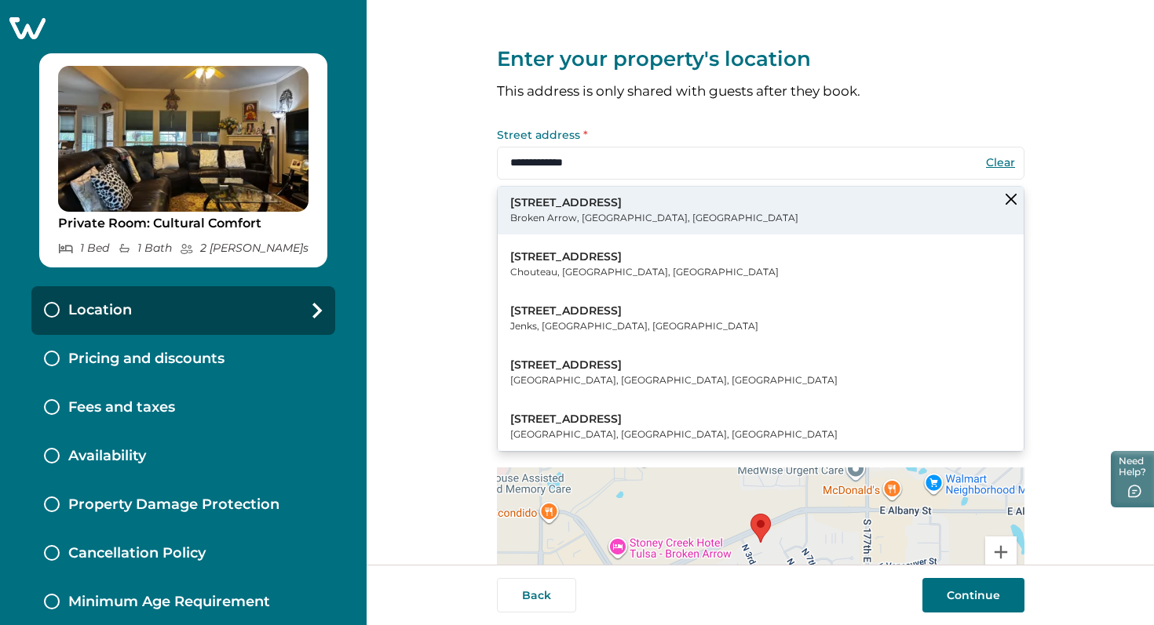
type input "**********"
select select "**"
type input "*****"
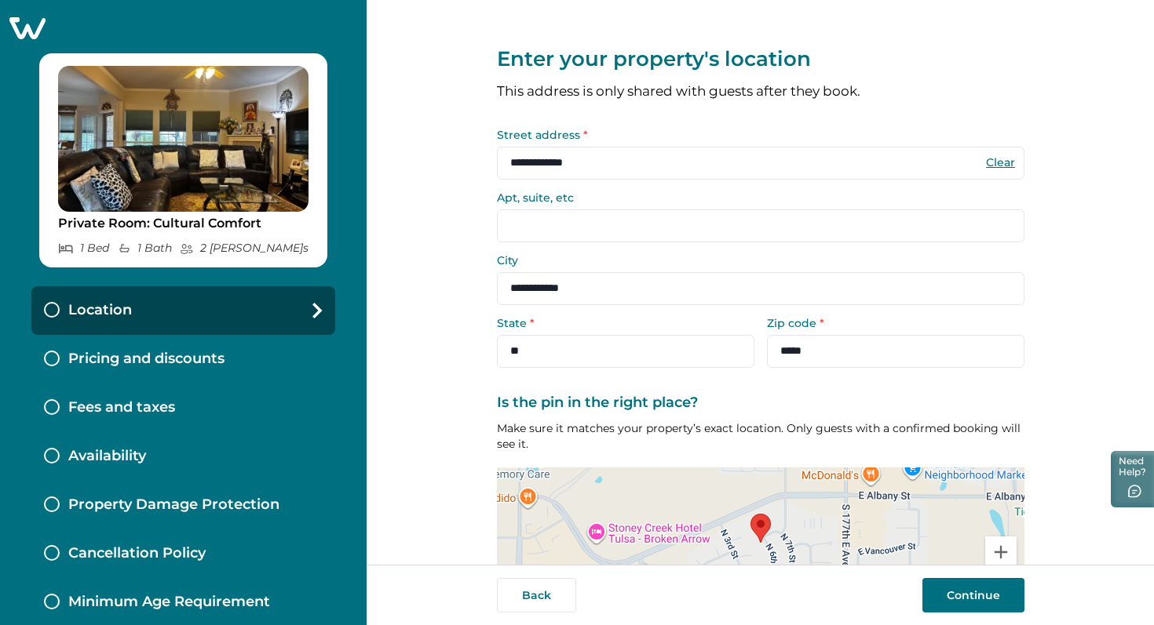
scroll to position [119, 0]
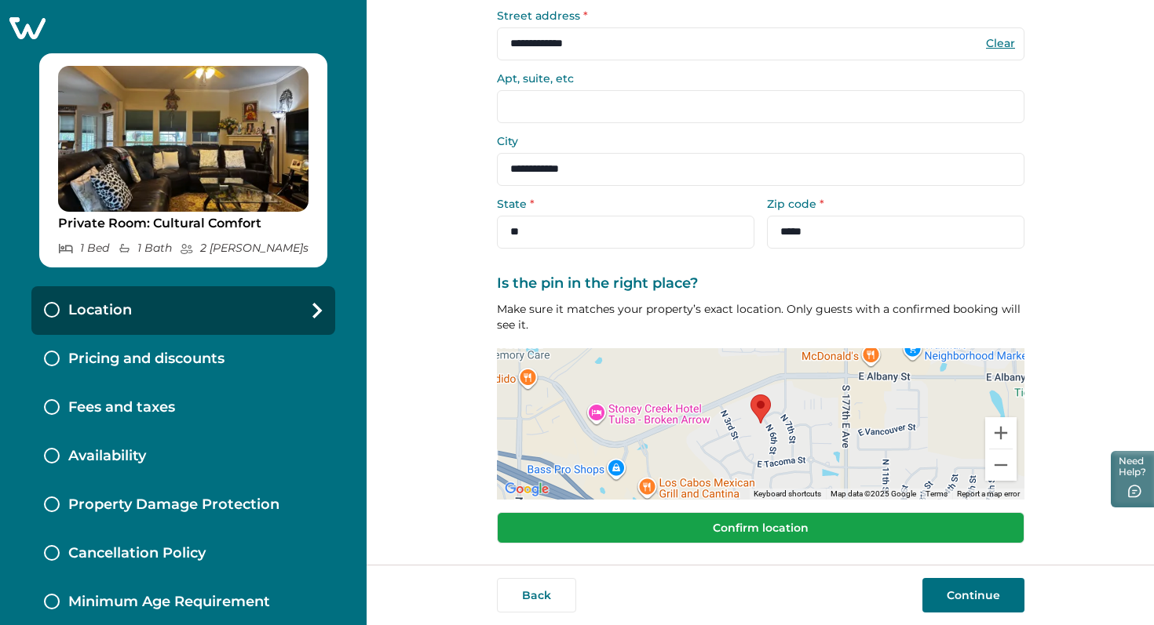
click at [813, 531] on button "Confirm location" at bounding box center [760, 527] width 527 height 31
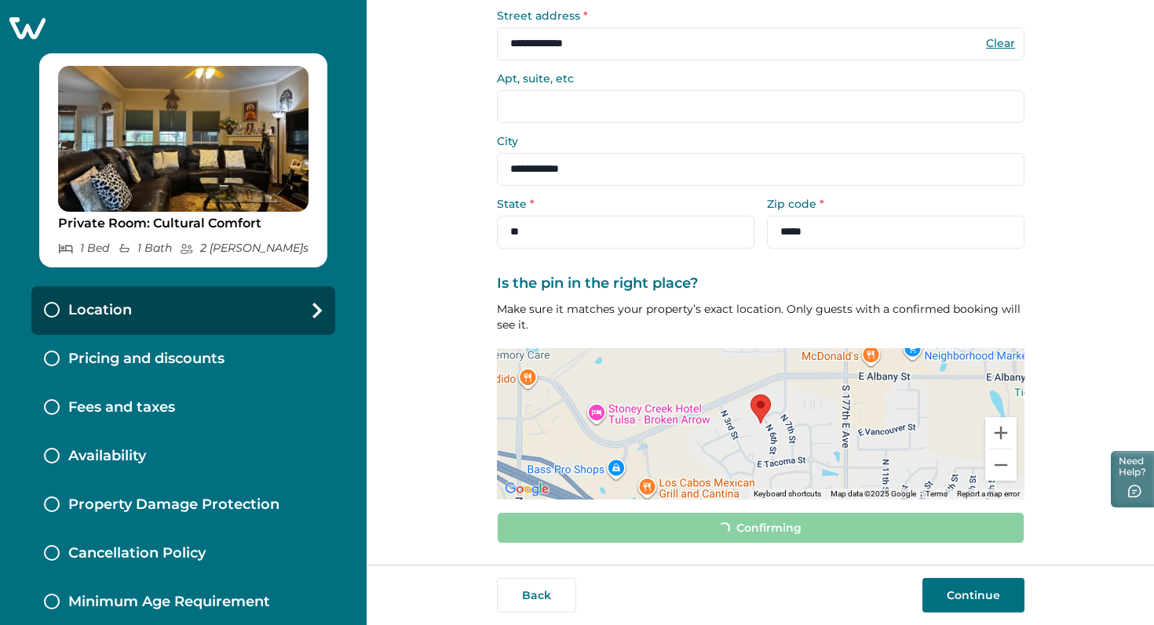
scroll to position [109, 0]
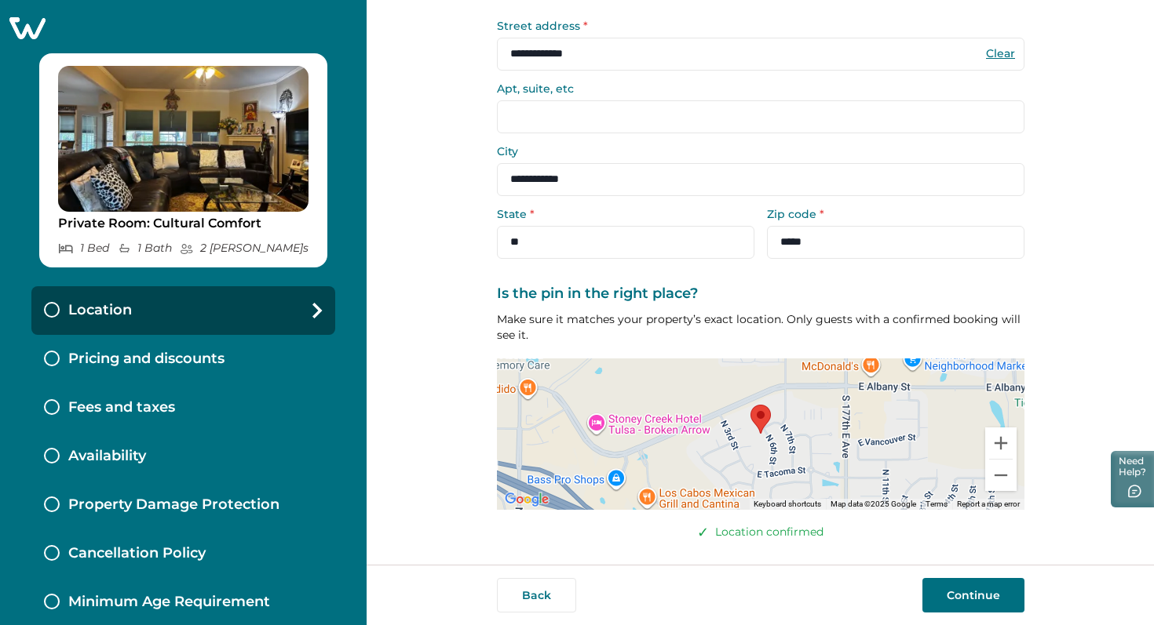
click at [986, 596] on button "Continue" at bounding box center [973, 595] width 102 height 35
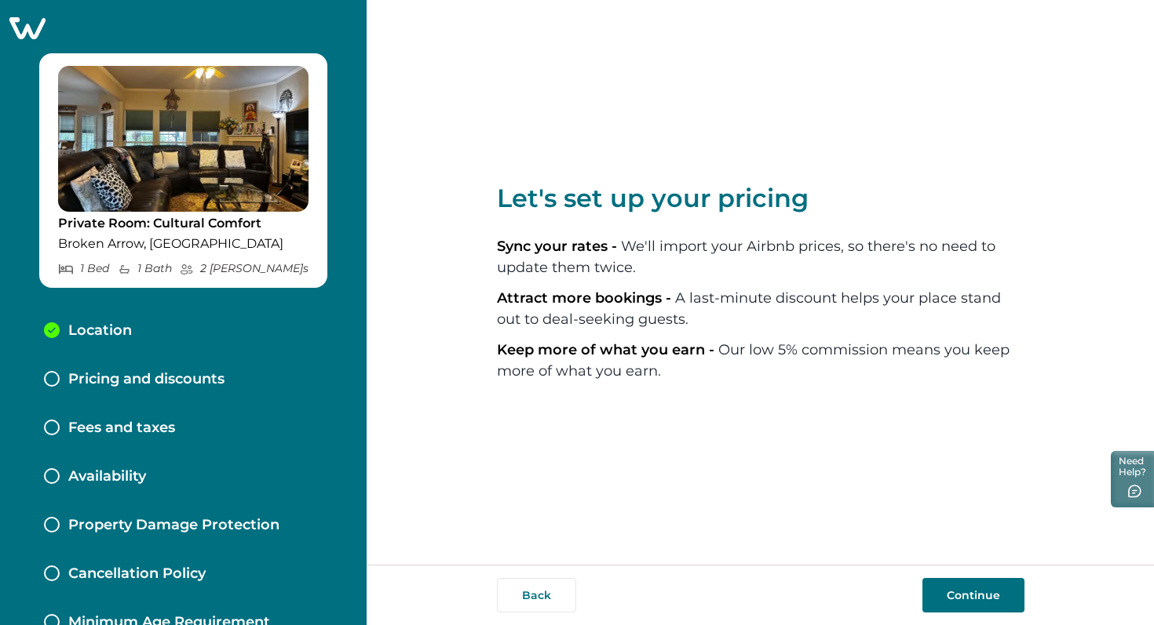
click at [957, 599] on button "Continue" at bounding box center [973, 595] width 102 height 35
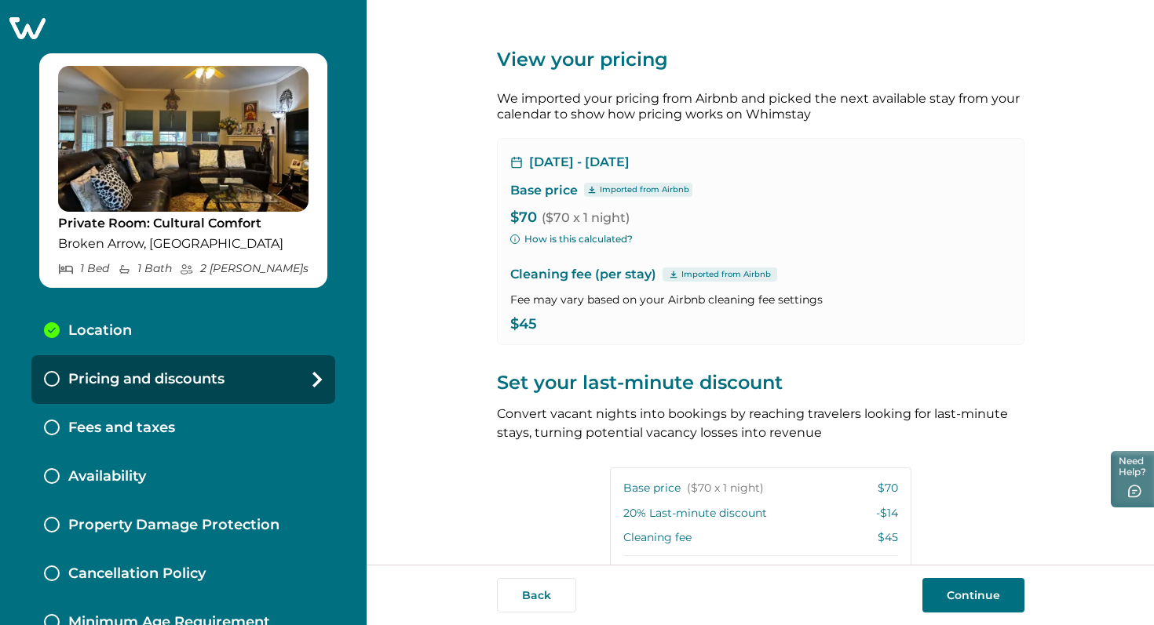
click at [669, 275] on icon at bounding box center [672, 274] width 7 height 7
click at [665, 184] on p "Imported from Airbnb" at bounding box center [644, 190] width 89 height 13
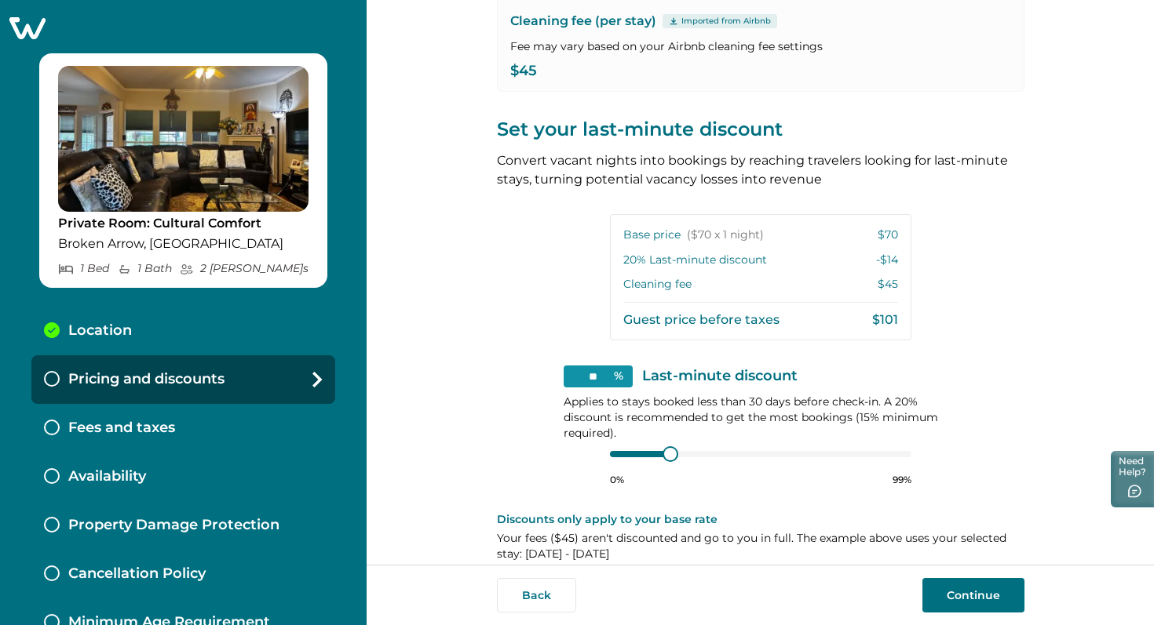
scroll to position [272, 0]
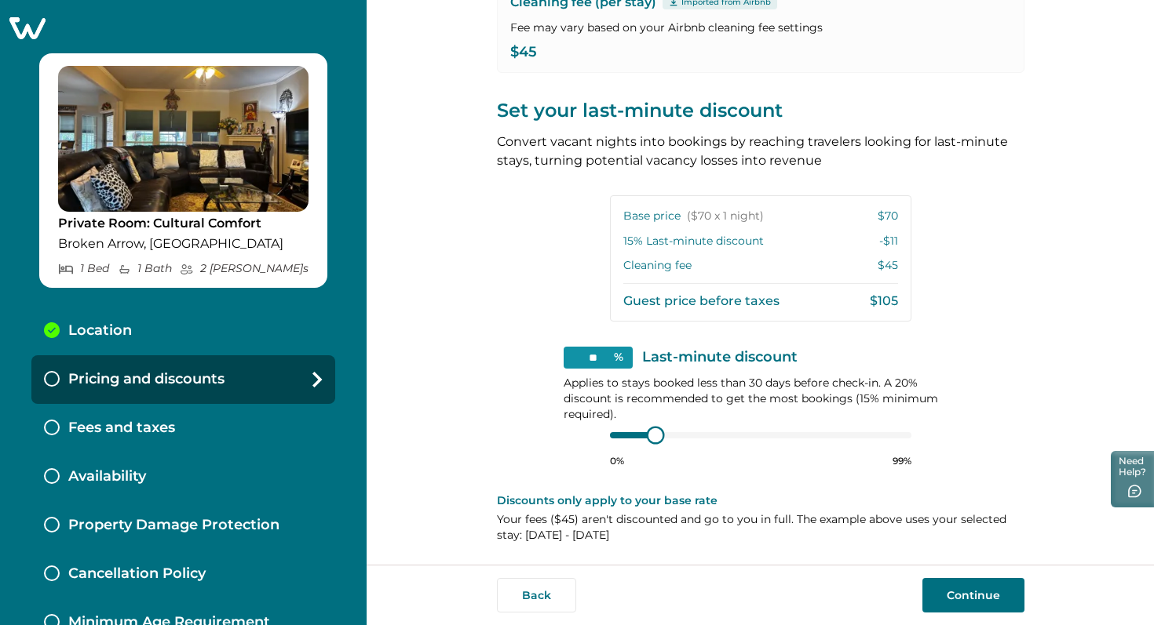
click at [623, 432] on div at bounding box center [760, 435] width 301 height 13
type input "**"
click at [596, 432] on div "** % Last-minute discount Applies to stays booked less than 30 days before chec…" at bounding box center [760, 407] width 394 height 121
click at [975, 597] on button "Continue" at bounding box center [973, 595] width 102 height 35
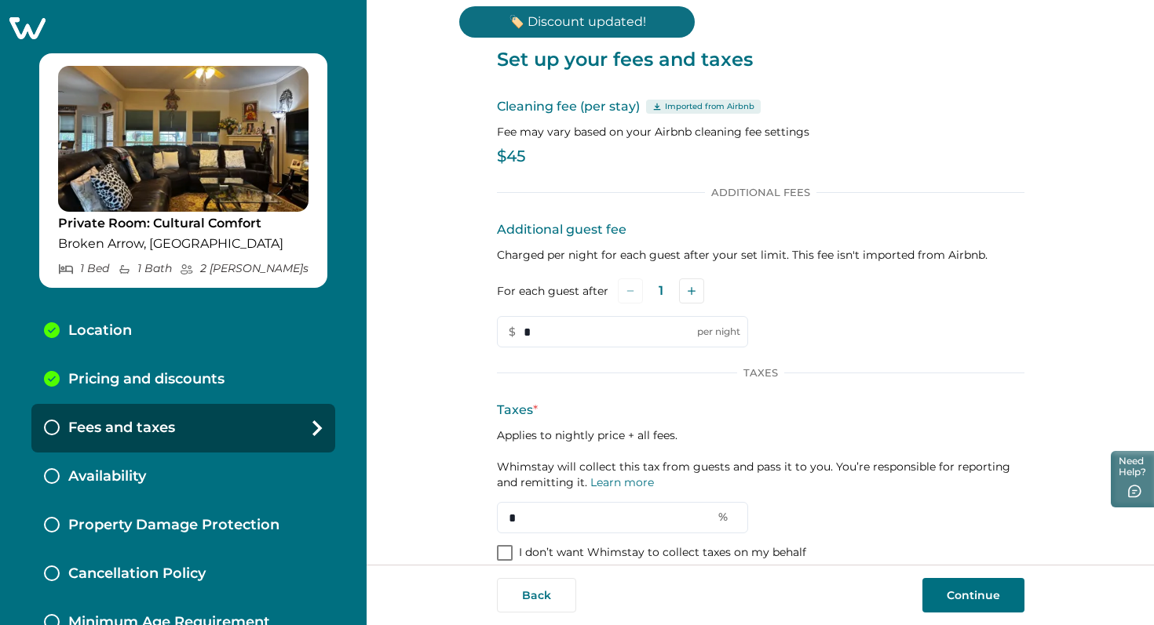
scroll to position [21, 0]
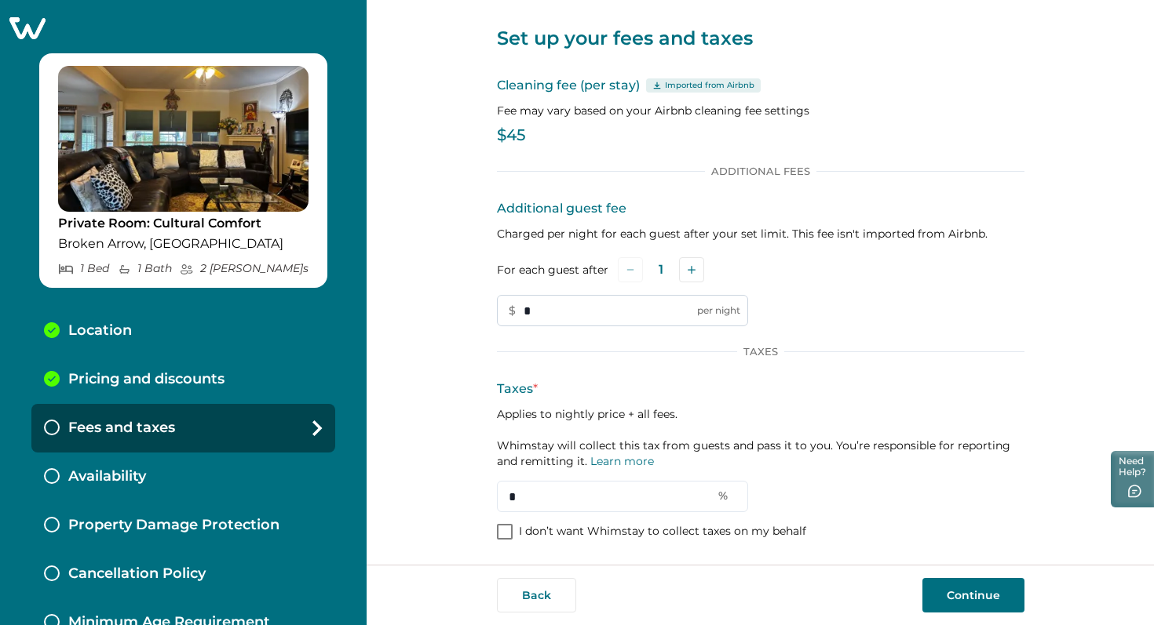
drag, startPoint x: 533, startPoint y: 310, endPoint x: 510, endPoint y: 312, distance: 22.9
click at [510, 312] on input "*" at bounding box center [622, 310] width 251 height 31
type input "**"
click at [832, 316] on div "Additional guest fee Charged per night for each guest after your set limit. Thi…" at bounding box center [760, 262] width 527 height 127
click at [534, 501] on input "*" at bounding box center [622, 496] width 251 height 31
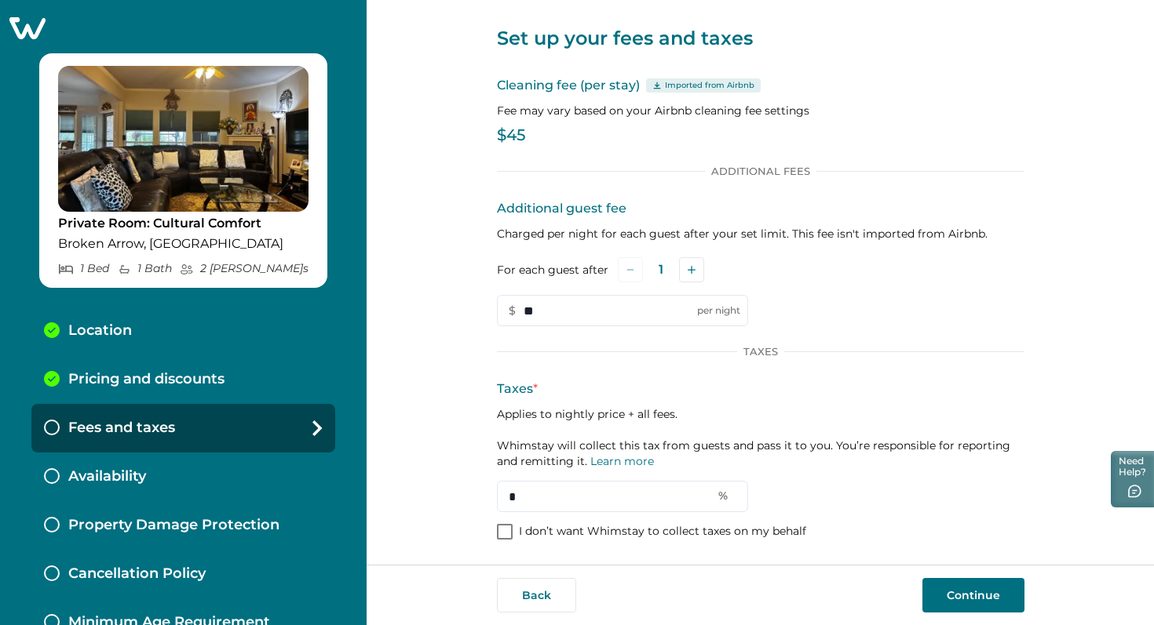
drag, startPoint x: 534, startPoint y: 501, endPoint x: 486, endPoint y: 500, distance: 47.9
click at [486, 499] on div "Set up your fees and taxes Cleaning fee (per stay) Imported from Airbnb Fee may…" at bounding box center [759, 282] width 787 height 565
type input "***"
click at [893, 492] on div "Taxes * Applies to nightly price + all fees. Whimstay will collect this tax fro…" at bounding box center [760, 446] width 527 height 133
click at [961, 598] on button "Continue" at bounding box center [973, 595] width 102 height 35
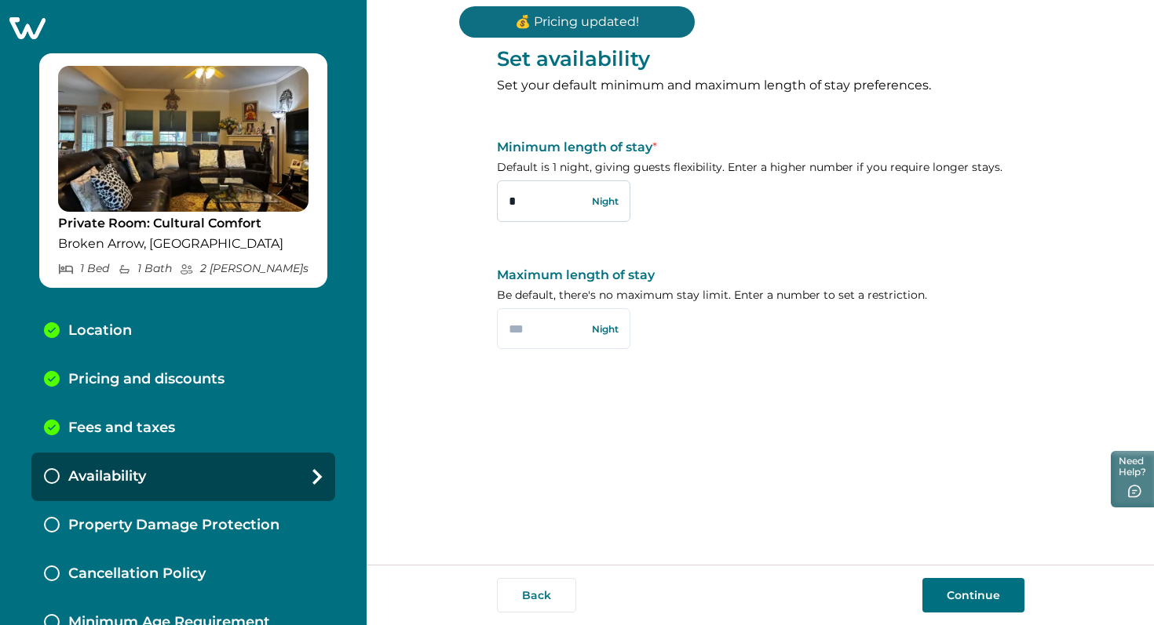
click at [516, 194] on input "*" at bounding box center [563, 200] width 133 height 41
drag, startPoint x: 514, startPoint y: 201, endPoint x: 500, endPoint y: 201, distance: 14.1
click at [500, 201] on input "*" at bounding box center [563, 200] width 133 height 41
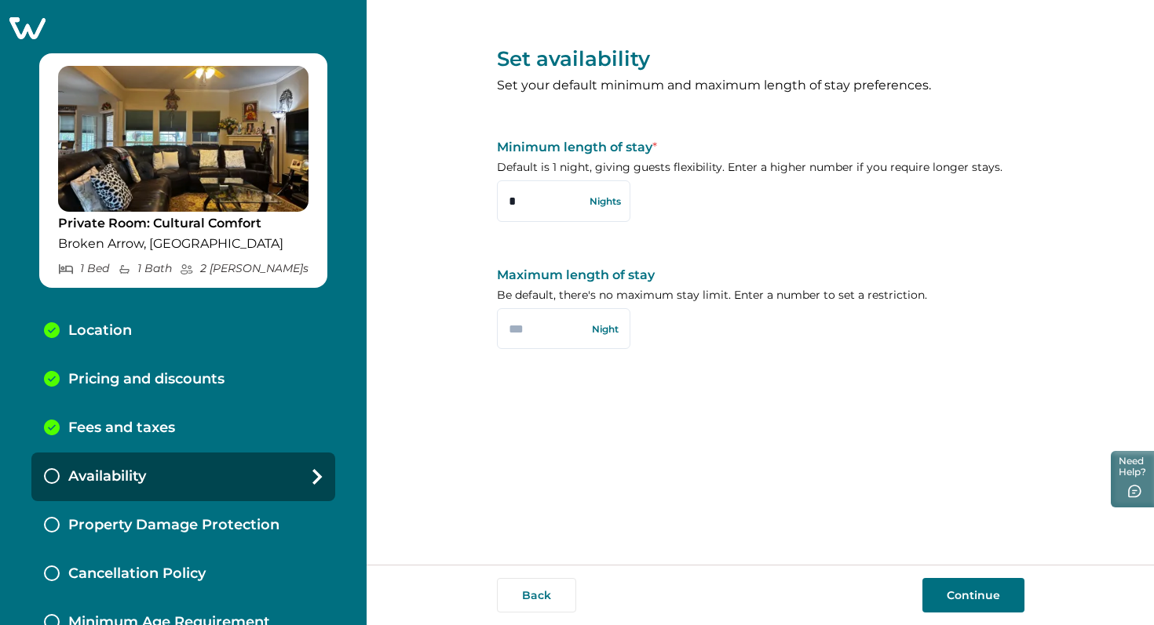
type input "*"
click at [705, 243] on div "Set availability Set your default minimum and maximum length of stay preference…" at bounding box center [760, 193] width 527 height 387
click at [554, 329] on input "text" at bounding box center [563, 328] width 133 height 41
type input "***"
click at [728, 450] on div "Set availability Set your default minimum and maximum length of stay preference…" at bounding box center [760, 282] width 527 height 565
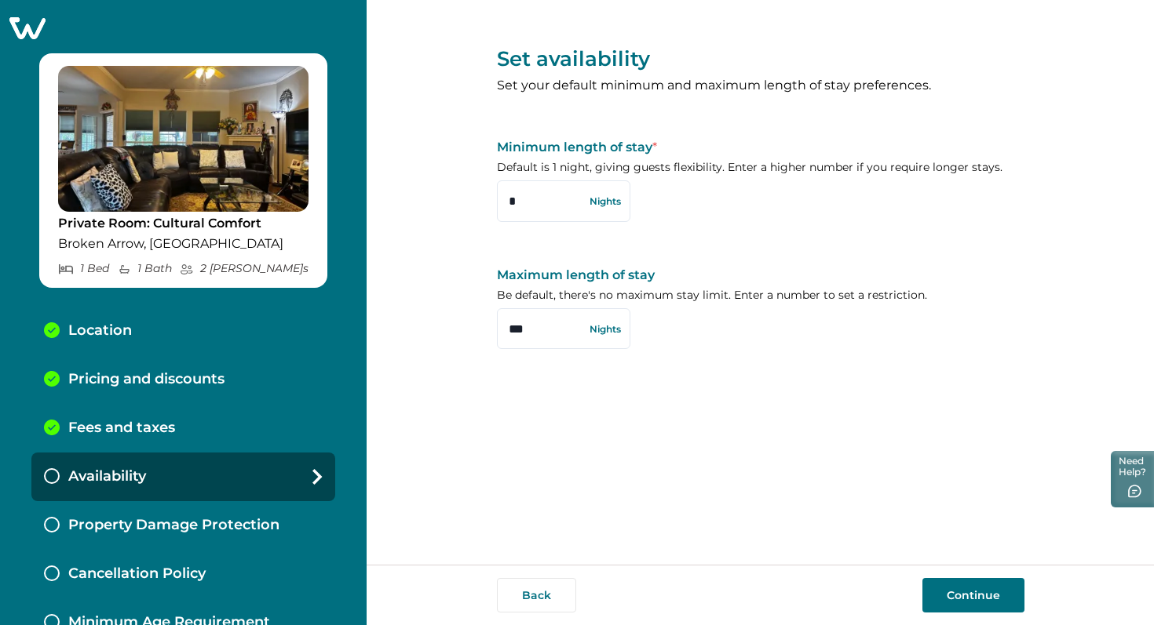
click at [989, 592] on button "Continue" at bounding box center [973, 595] width 102 height 35
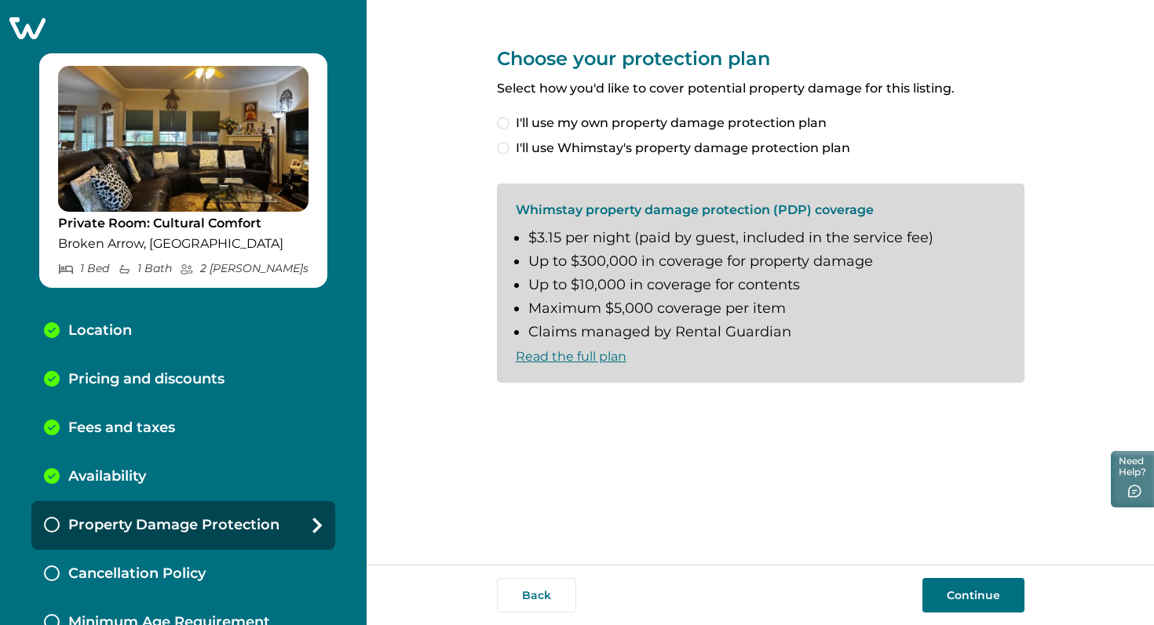
click at [501, 149] on span at bounding box center [503, 148] width 13 height 13
click at [586, 356] on link "Read the full plan" at bounding box center [571, 356] width 111 height 15
click at [509, 410] on span at bounding box center [503, 409] width 13 height 13
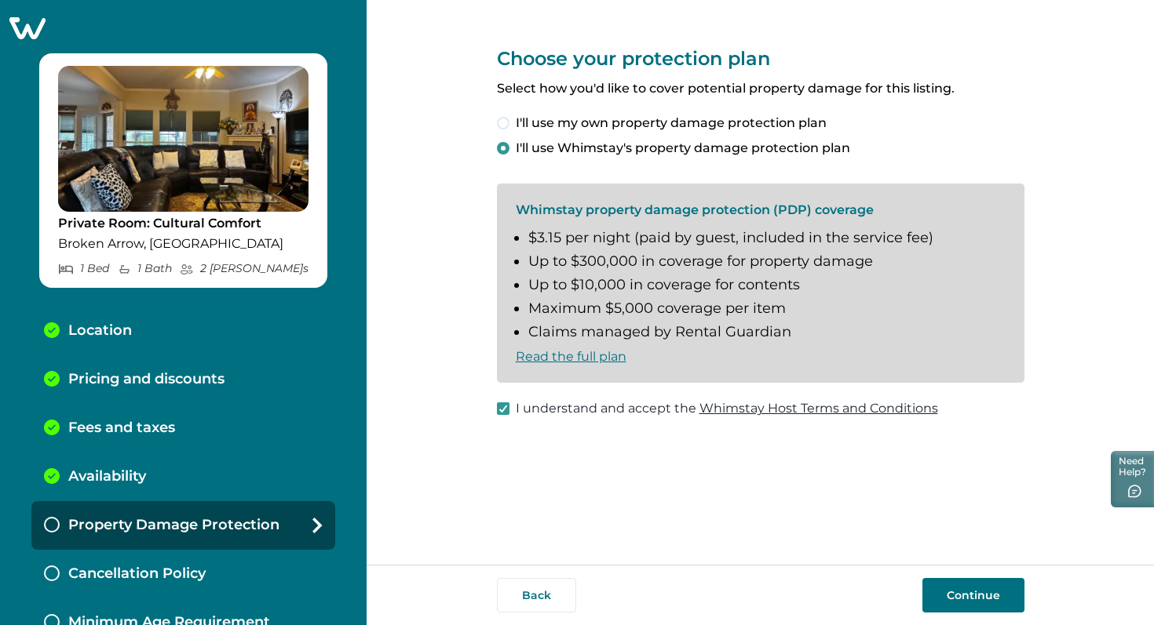
click at [983, 596] on button "Continue" at bounding box center [973, 595] width 102 height 35
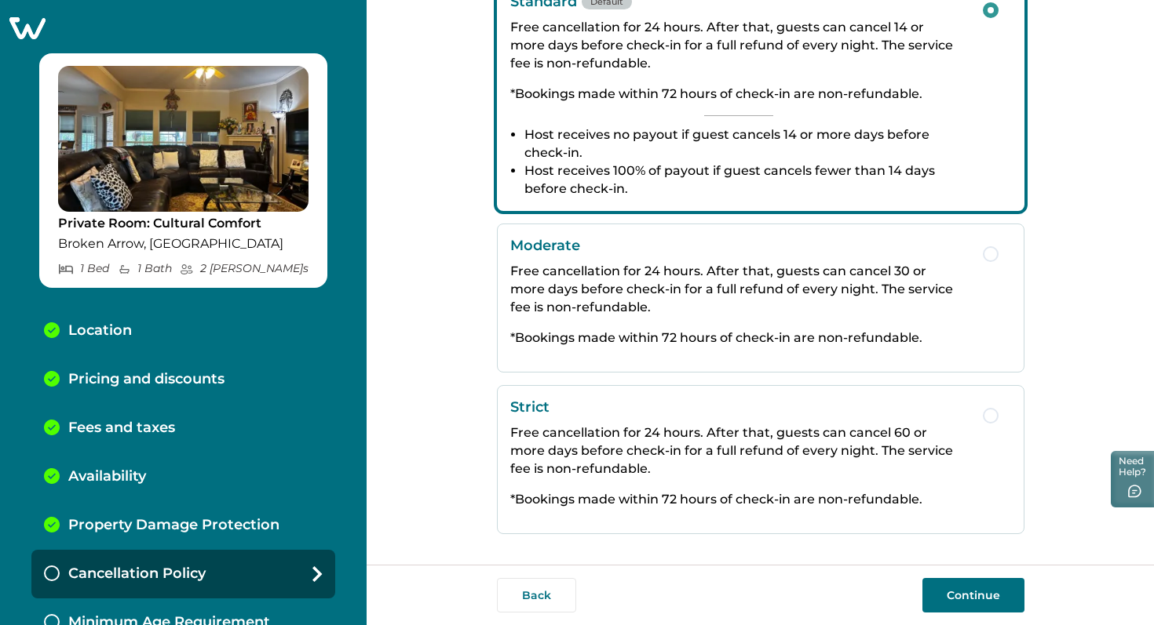
scroll to position [293, 0]
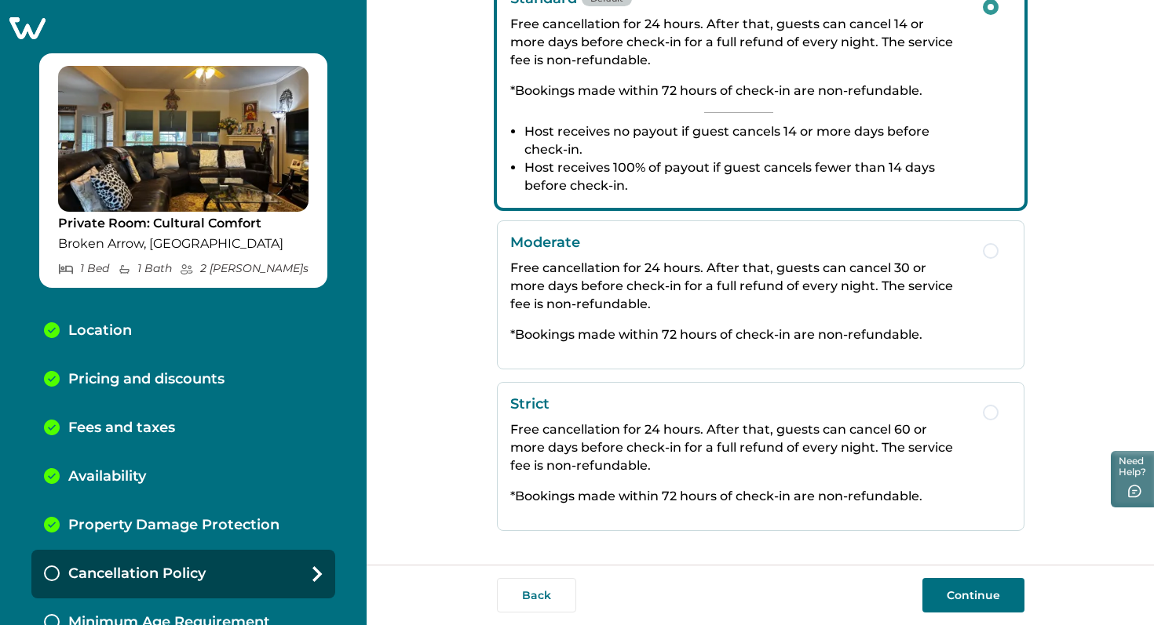
click at [986, 603] on button "Continue" at bounding box center [973, 595] width 102 height 35
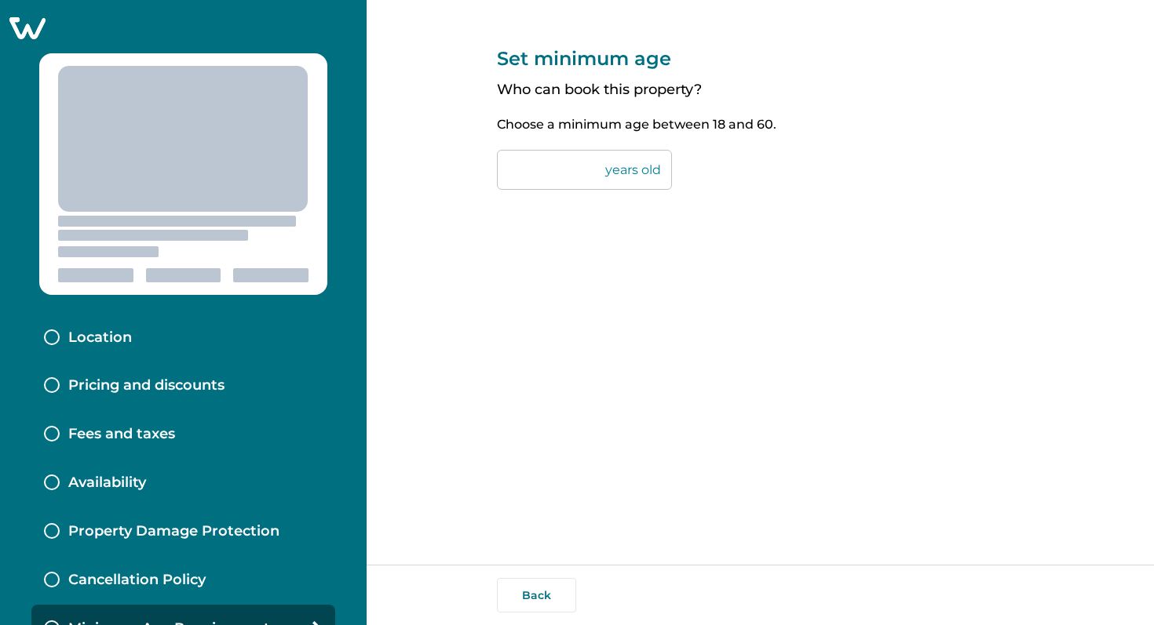
scroll to position [28, 0]
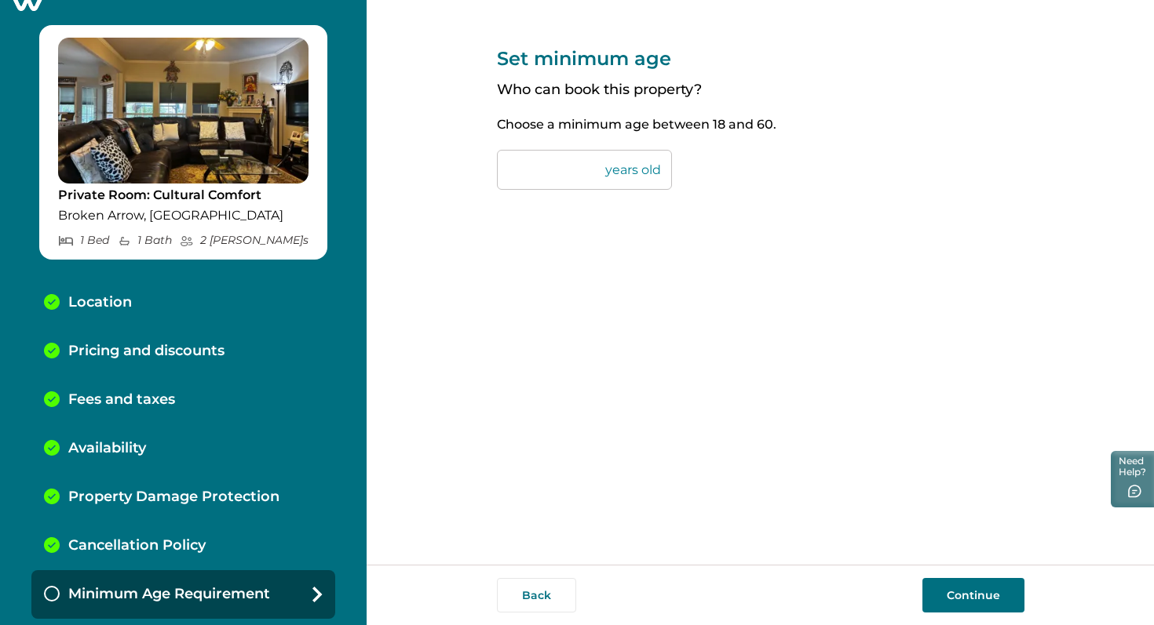
drag, startPoint x: 527, startPoint y: 167, endPoint x: 504, endPoint y: 168, distance: 23.6
click at [504, 168] on input "**" at bounding box center [584, 170] width 175 height 40
type input "**"
click at [976, 589] on button "Continue" at bounding box center [973, 595] width 102 height 35
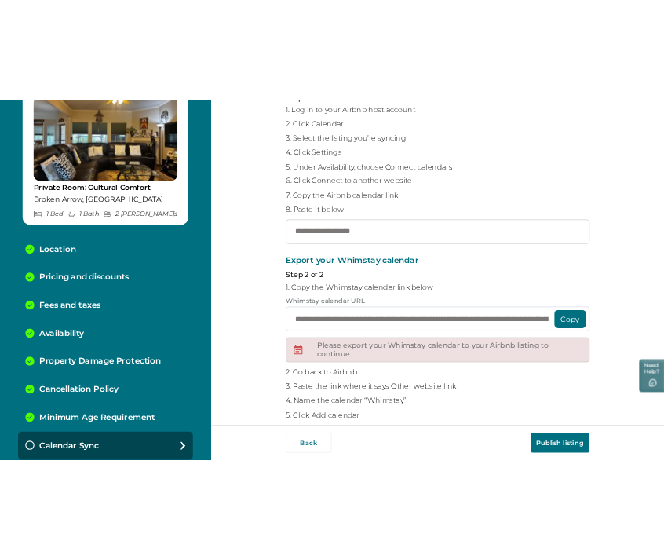
scroll to position [177, 0]
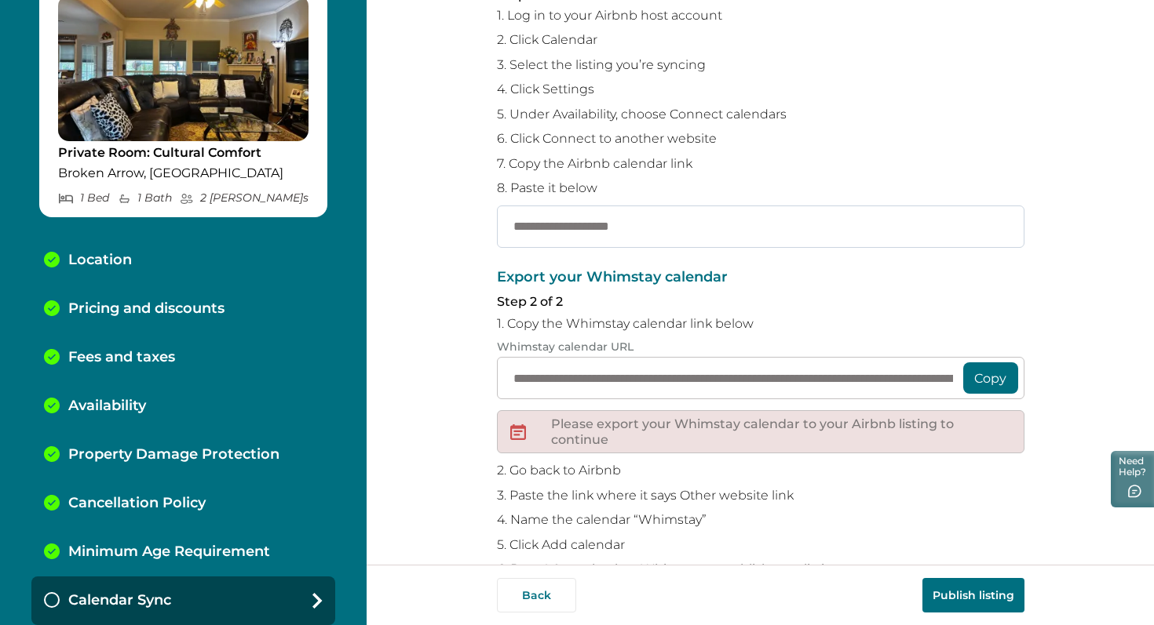
click at [573, 213] on input "text" at bounding box center [760, 227] width 527 height 42
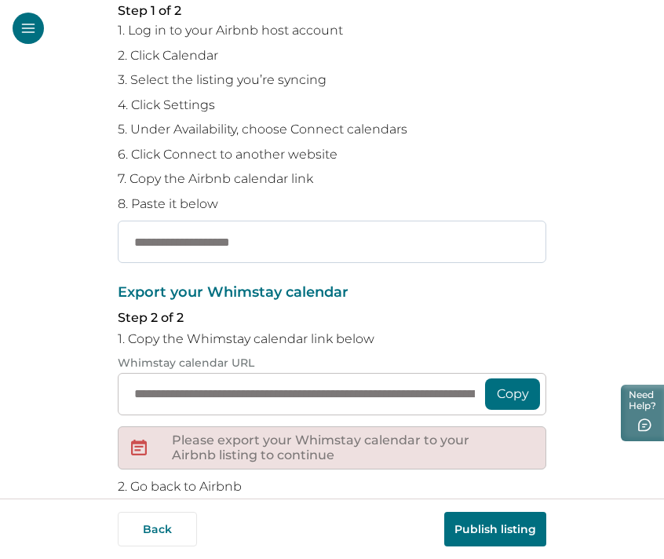
click at [177, 246] on input "text" at bounding box center [332, 242] width 428 height 42
paste input "**********"
type input "**********"
click at [508, 391] on button "Copy" at bounding box center [512, 393] width 55 height 31
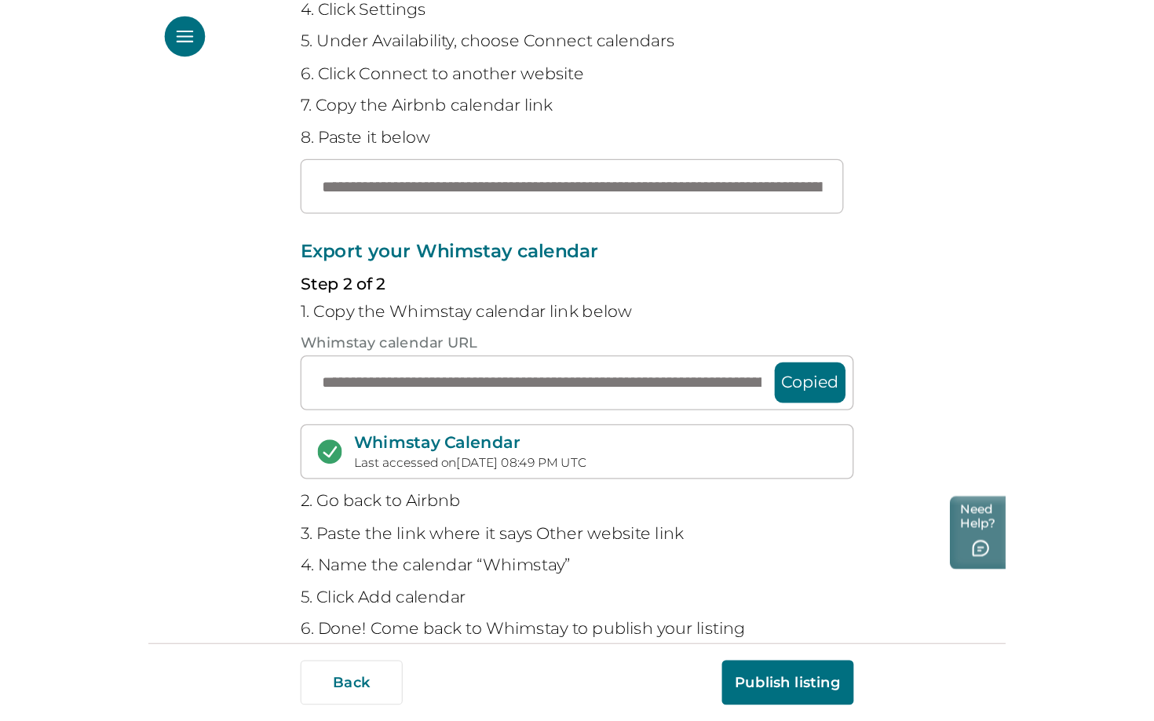
scroll to position [302, 0]
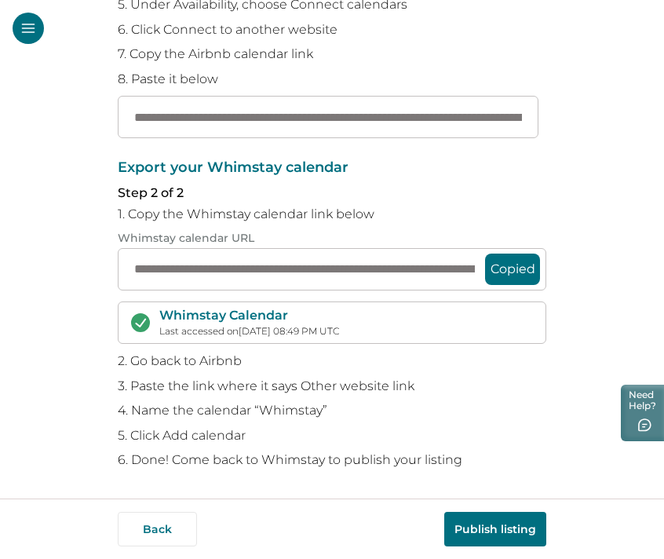
click at [494, 533] on button "Publish listing" at bounding box center [495, 529] width 102 height 35
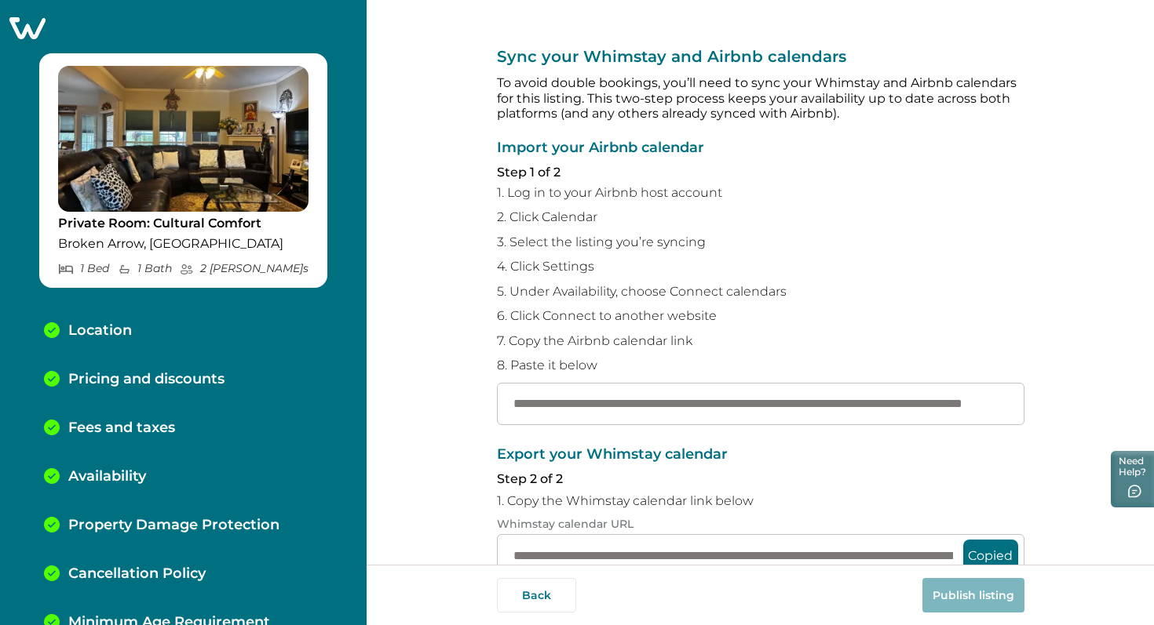
scroll to position [86, 0]
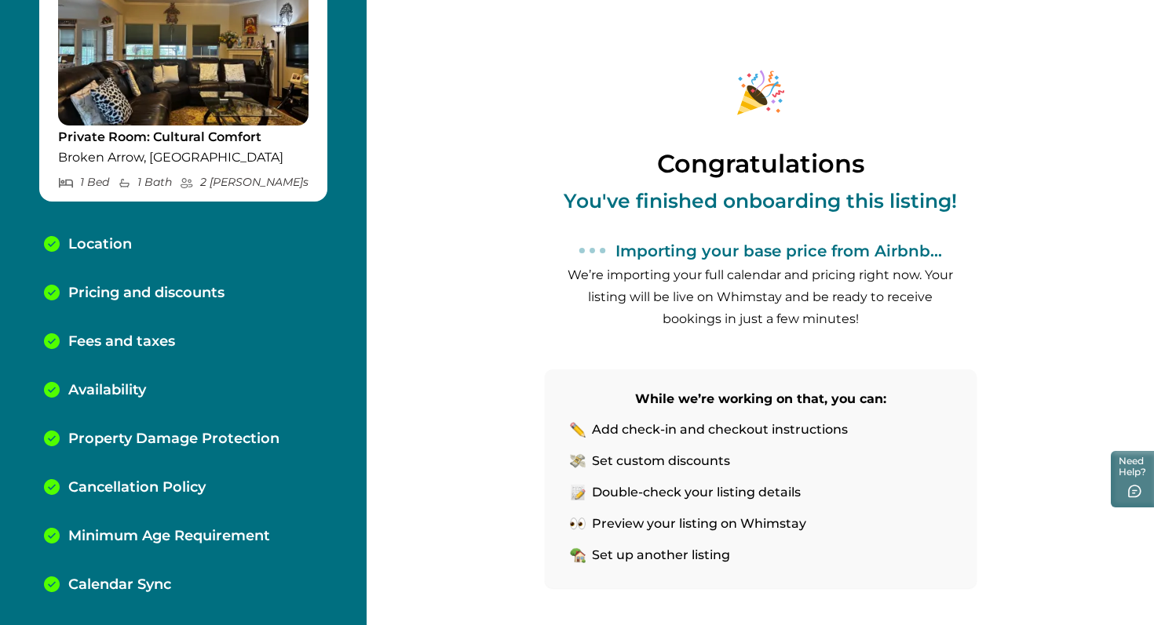
scroll to position [136, 0]
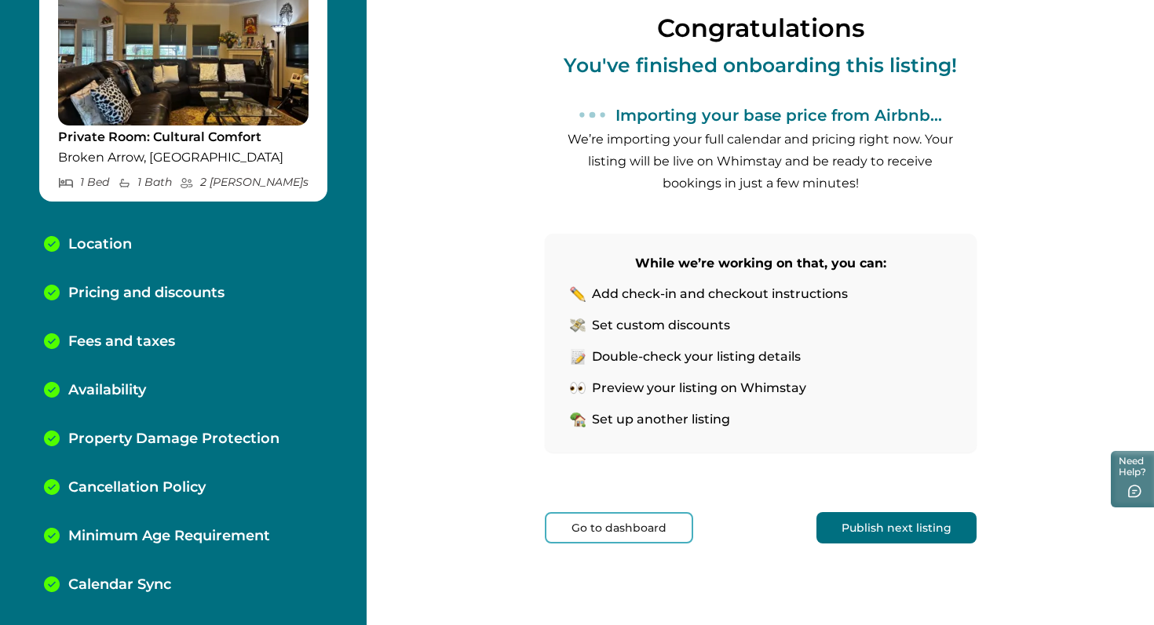
click at [919, 528] on button "Publish next listing" at bounding box center [896, 527] width 160 height 31
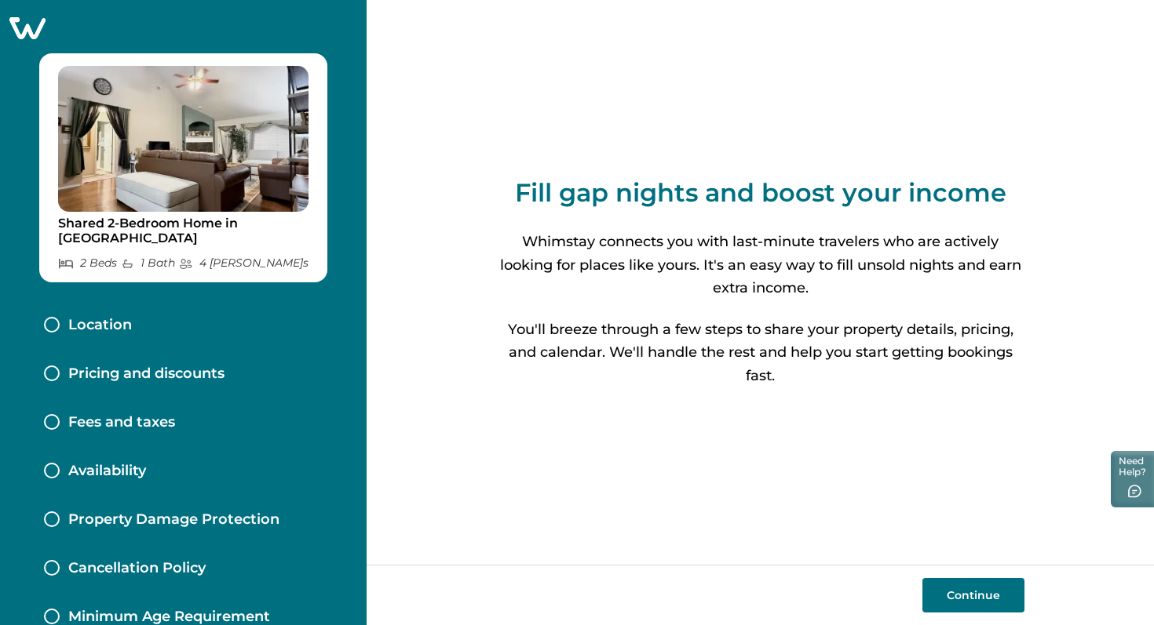
click at [30, 33] on icon at bounding box center [27, 28] width 36 height 22
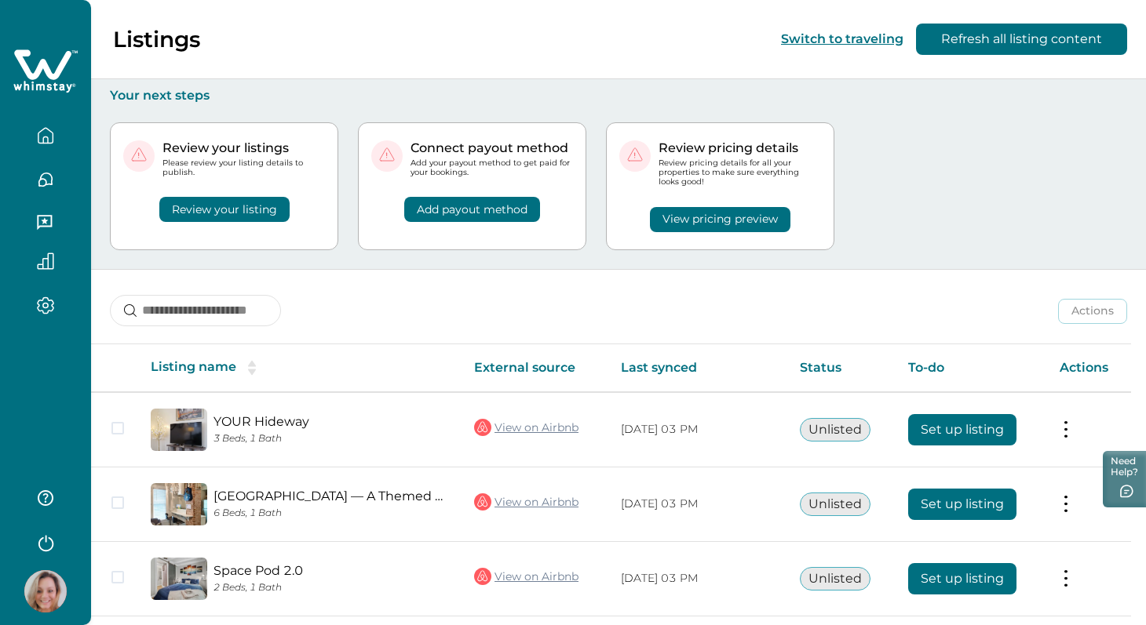
scroll to position [205, 0]
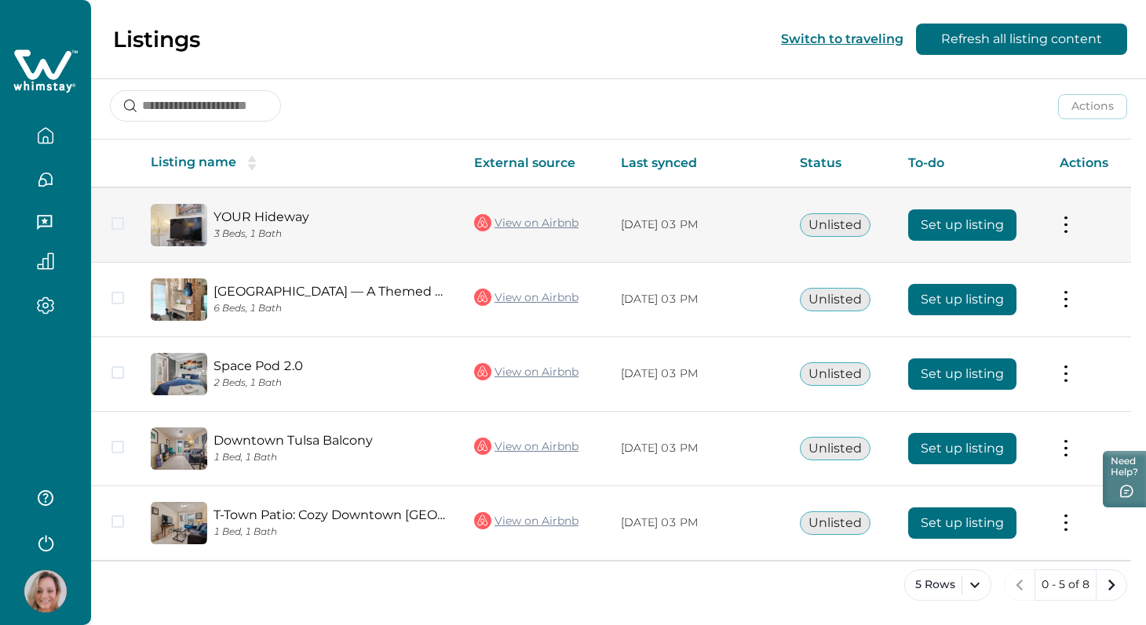
click at [977, 217] on button "Set up listing" at bounding box center [962, 225] width 108 height 31
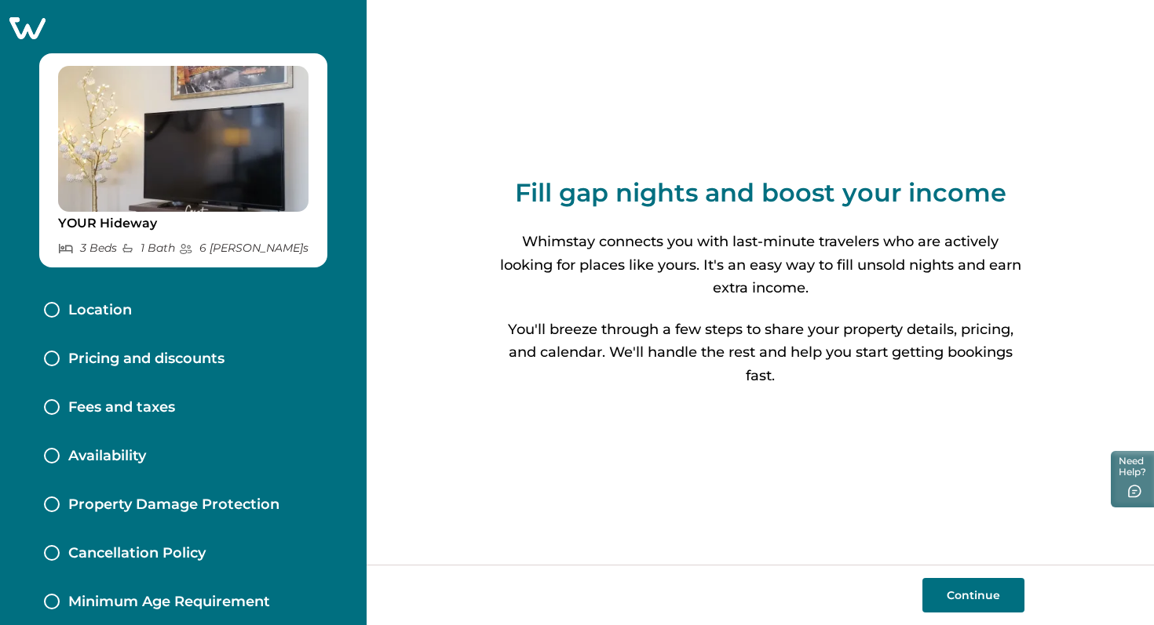
click at [978, 596] on button "Continue" at bounding box center [973, 595] width 102 height 35
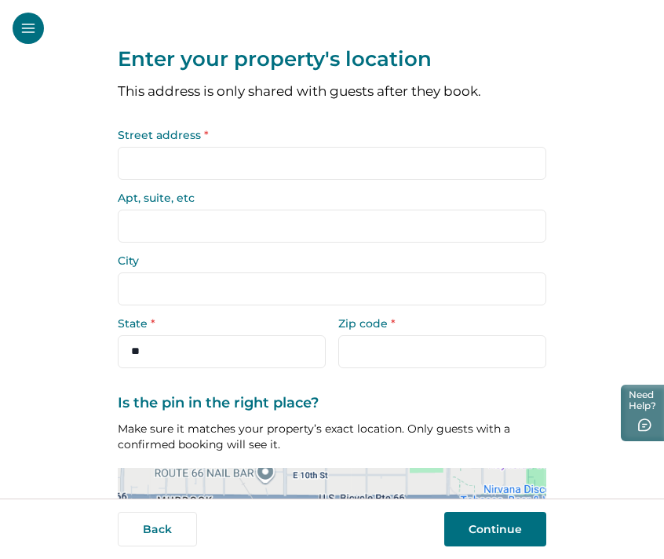
click at [156, 163] on input "Street address *" at bounding box center [332, 163] width 428 height 33
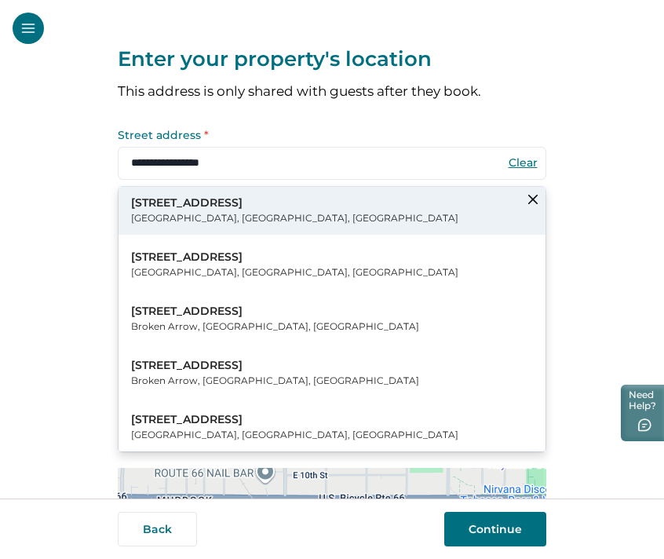
type input "**********"
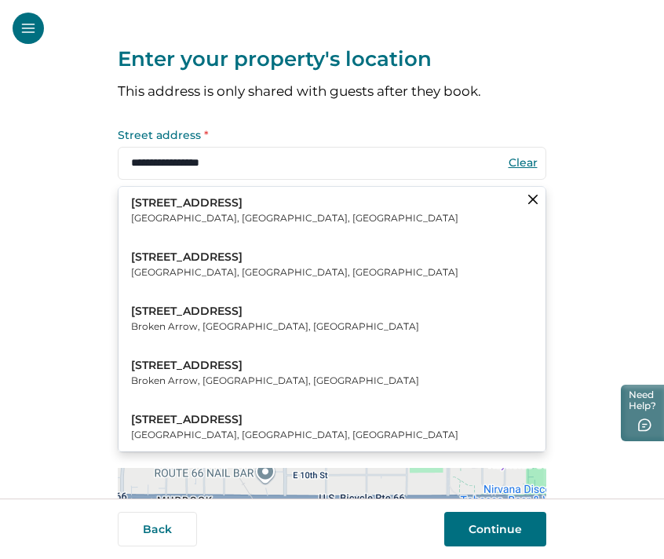
click at [162, 204] on p "1134 South Atlanta Place" at bounding box center [294, 203] width 327 height 16
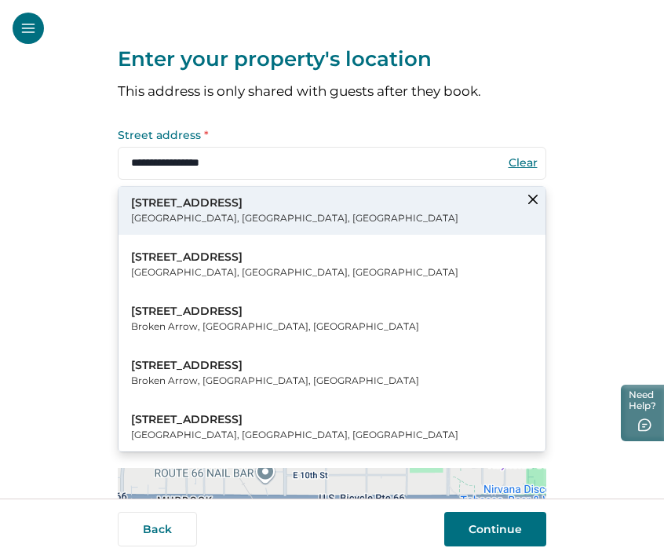
type input "*****"
select select "**"
type input "*****"
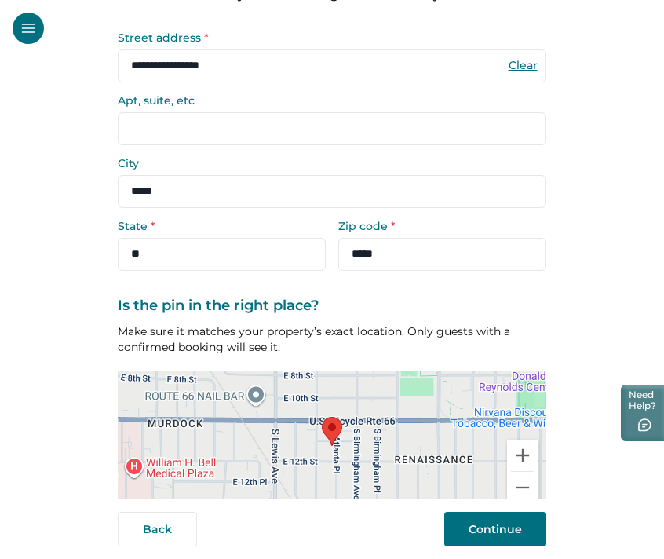
scroll to position [186, 0]
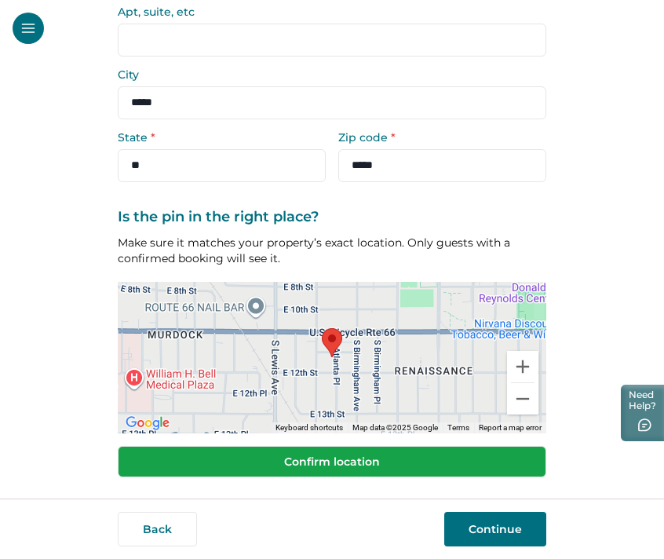
click at [348, 458] on button "Confirm location" at bounding box center [332, 461] width 428 height 31
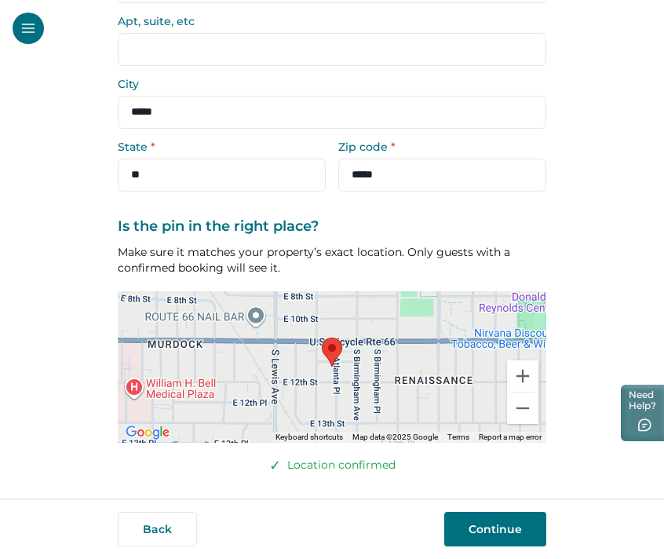
scroll to position [176, 0]
click at [497, 535] on button "Continue" at bounding box center [495, 529] width 102 height 35
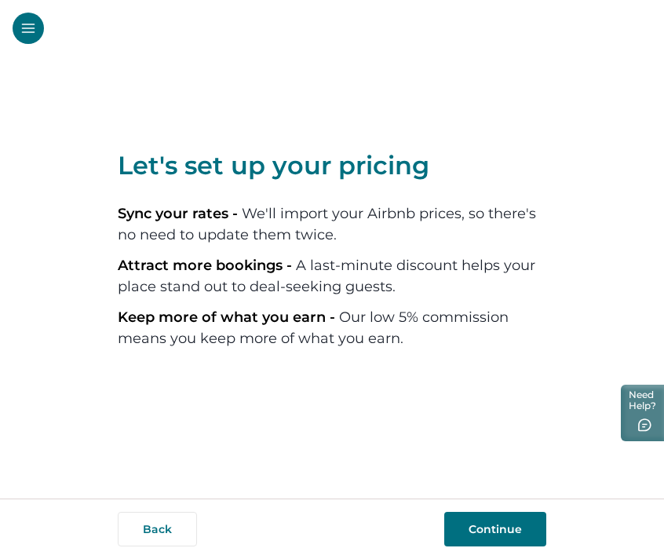
click at [504, 524] on button "Continue" at bounding box center [495, 529] width 102 height 35
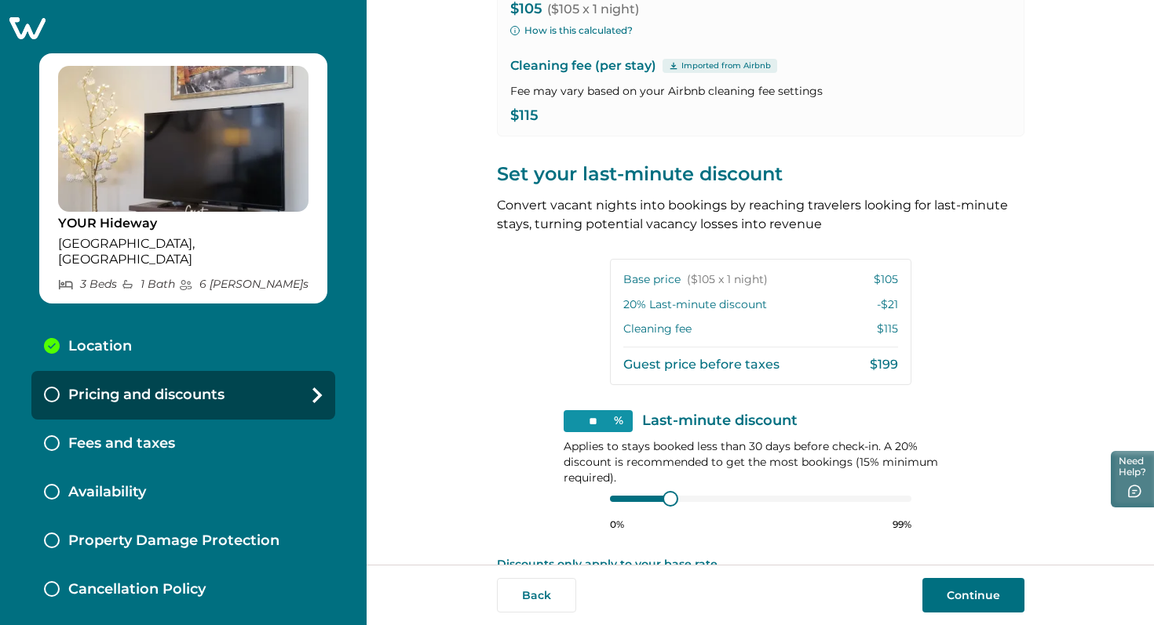
scroll to position [217, 0]
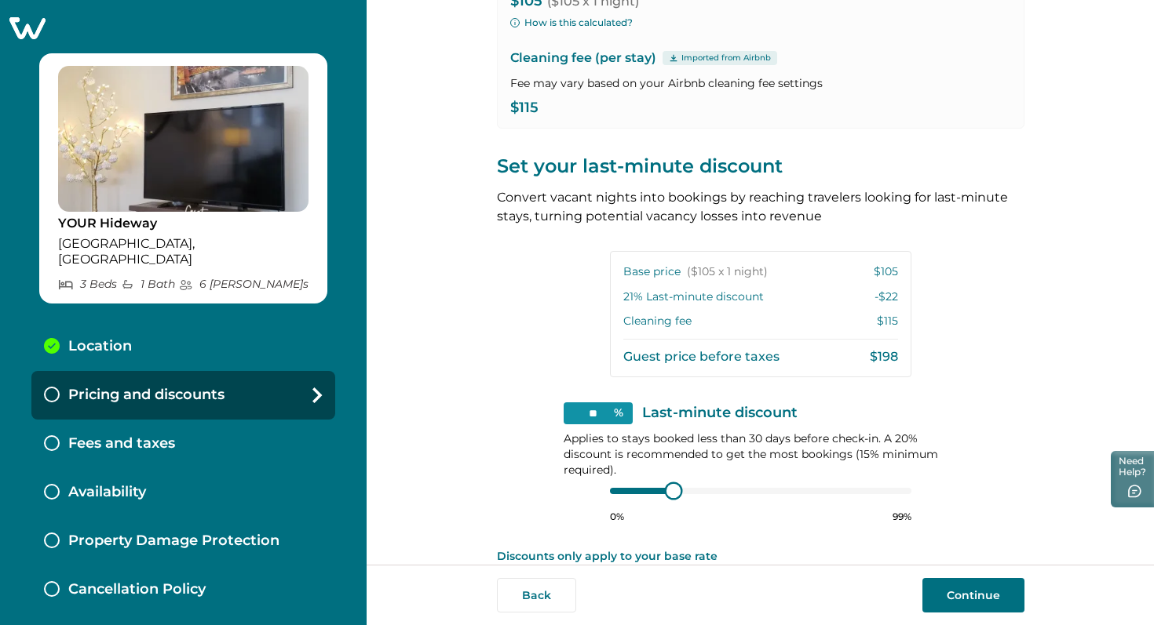
type input "**"
click at [595, 498] on div "** % Last-minute discount Applies to stays booked less than 30 days before chec…" at bounding box center [760, 463] width 394 height 121
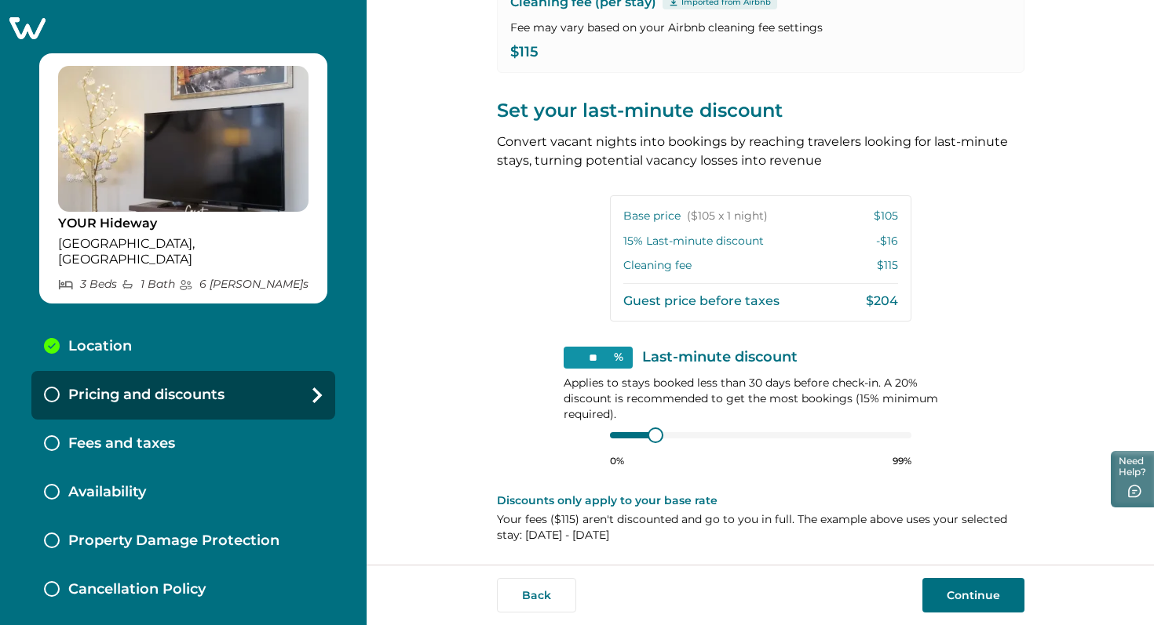
click at [982, 591] on button "Continue" at bounding box center [973, 595] width 102 height 35
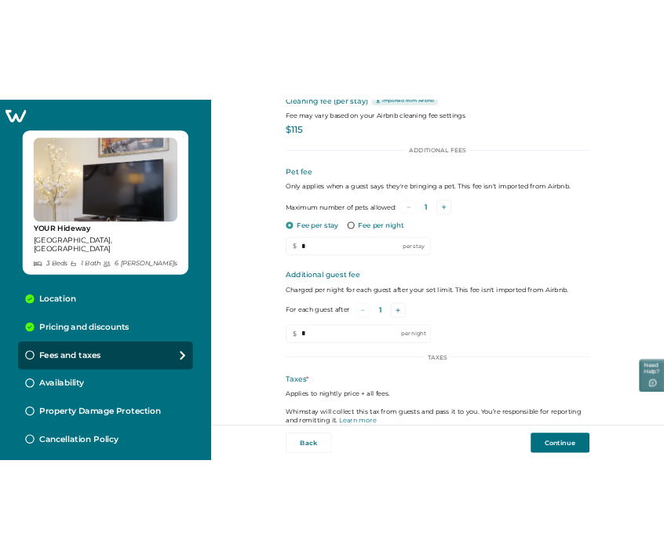
scroll to position [145, 0]
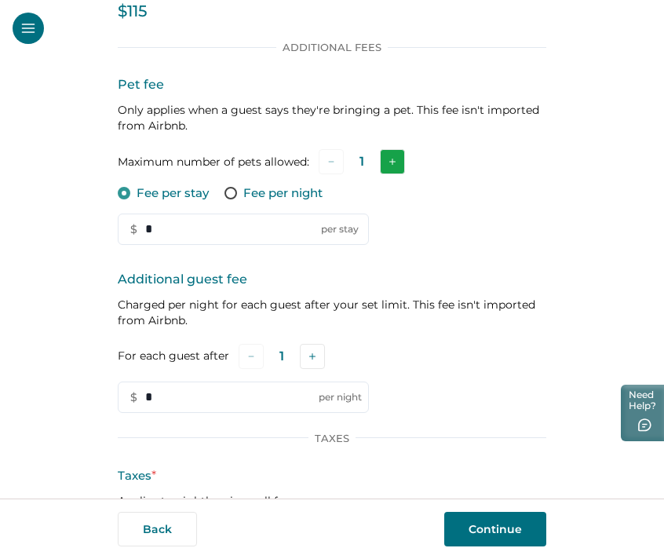
click at [396, 161] on icon "Add" at bounding box center [392, 162] width 6 height 6
click at [228, 193] on span at bounding box center [230, 193] width 13 height 13
click at [170, 231] on input "*" at bounding box center [243, 228] width 251 height 31
type input "**"
click at [390, 284] on p "Additional guest fee" at bounding box center [332, 279] width 428 height 19
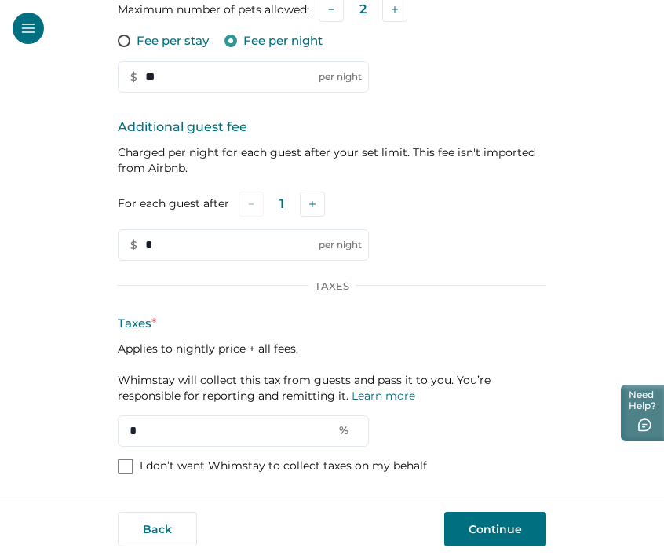
scroll to position [297, 0]
click at [312, 199] on button "Add" at bounding box center [312, 203] width 25 height 25
click at [312, 199] on button "Add" at bounding box center [314, 203] width 25 height 25
click at [166, 247] on input "*" at bounding box center [243, 244] width 251 height 31
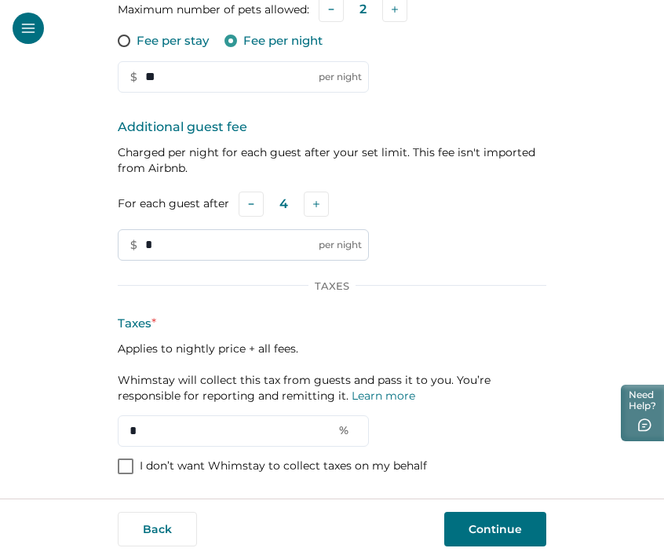
drag, startPoint x: 166, startPoint y: 247, endPoint x: 128, endPoint y: 248, distance: 37.7
click at [128, 248] on input "*" at bounding box center [243, 244] width 251 height 31
type input "**"
click at [487, 246] on div "Additional guest fee Charged per night for each guest after your set limit. Thi…" at bounding box center [332, 189] width 428 height 143
click at [436, 341] on p "Applies to nightly price + all fees. Whimstay will collect this tax from guests…" at bounding box center [332, 372] width 428 height 63
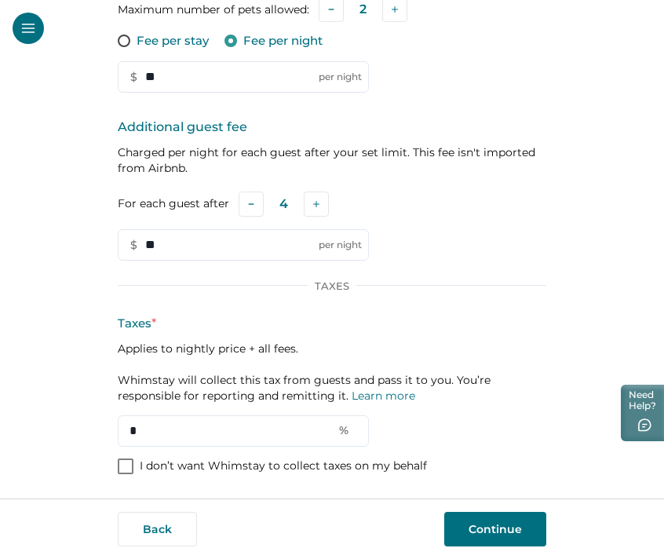
drag, startPoint x: 143, startPoint y: 432, endPoint x: 92, endPoint y: 432, distance: 51.0
click at [92, 432] on div "Set up your fees and taxes Cleaning fee (per stay) Imported from Airbnb Fee may…" at bounding box center [332, 249] width 664 height 498
type input "***"
click at [476, 525] on button "Continue" at bounding box center [495, 529] width 102 height 35
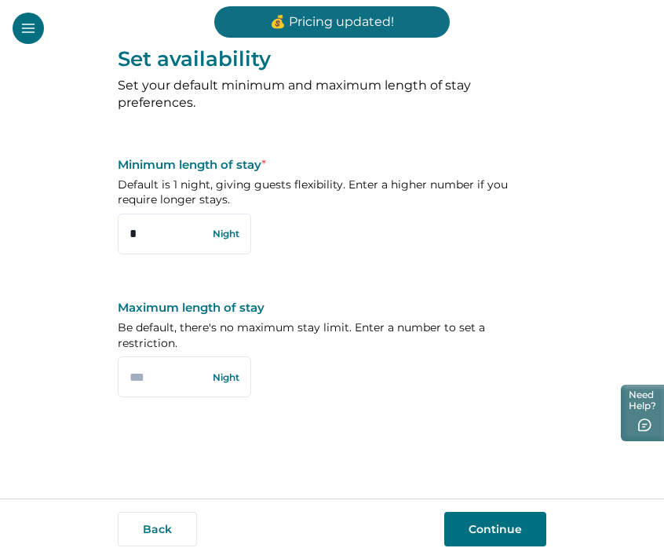
drag, startPoint x: 143, startPoint y: 236, endPoint x: 115, endPoint y: 235, distance: 27.5
click at [114, 236] on div "Set availability Set your default minimum and maximum length of stay preference…" at bounding box center [332, 249] width 664 height 498
type input "*"
click at [159, 362] on input "text" at bounding box center [184, 376] width 133 height 41
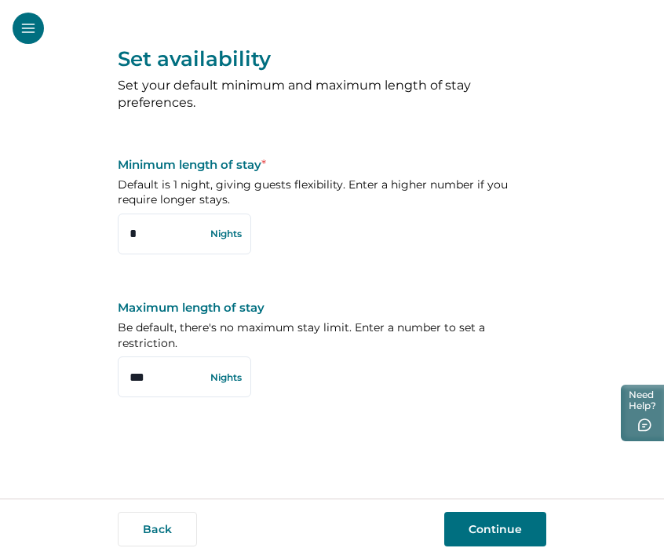
type input "***"
click at [506, 534] on button "Continue" at bounding box center [495, 529] width 102 height 35
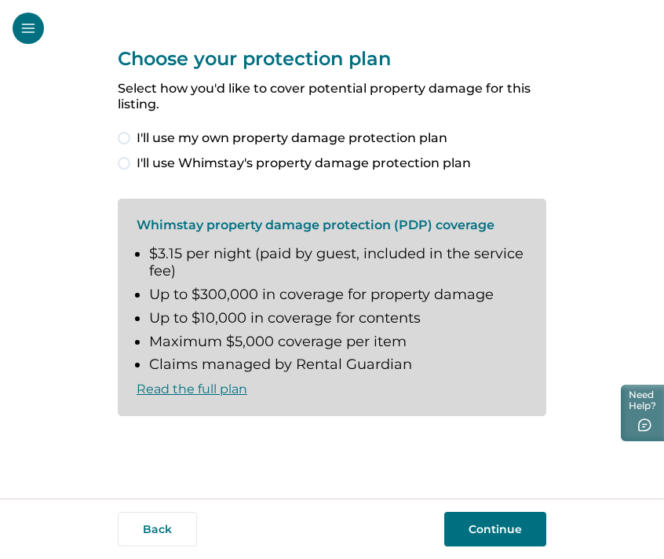
click at [129, 160] on label "I'll use Whimstay's property damage protection plan" at bounding box center [332, 163] width 428 height 19
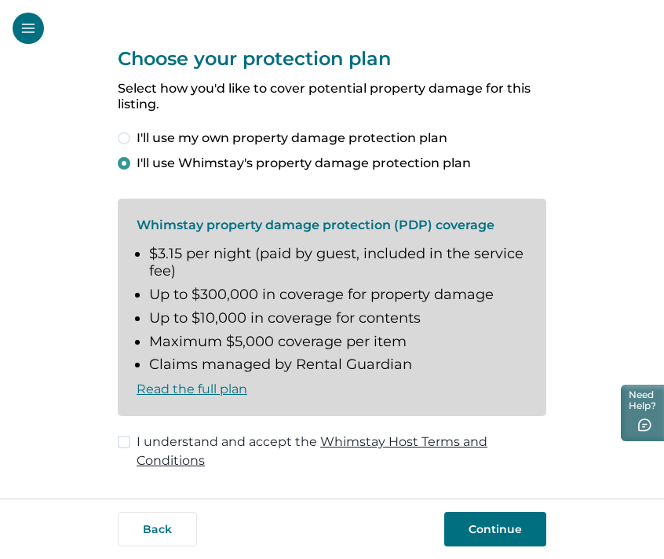
click at [126, 441] on span at bounding box center [124, 442] width 13 height 13
click at [498, 528] on button "Continue" at bounding box center [495, 529] width 102 height 35
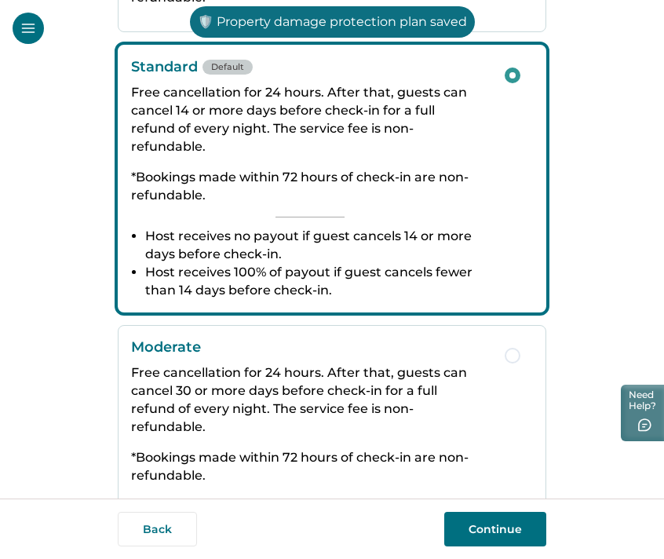
scroll to position [262, 0]
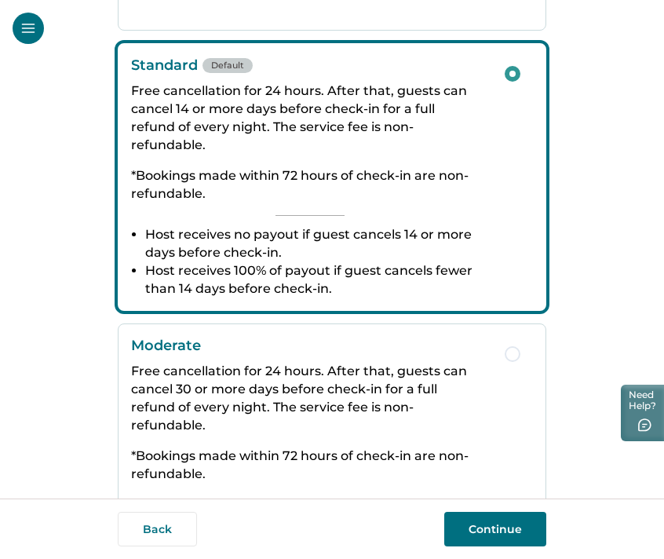
click at [479, 530] on button "Continue" at bounding box center [495, 529] width 102 height 35
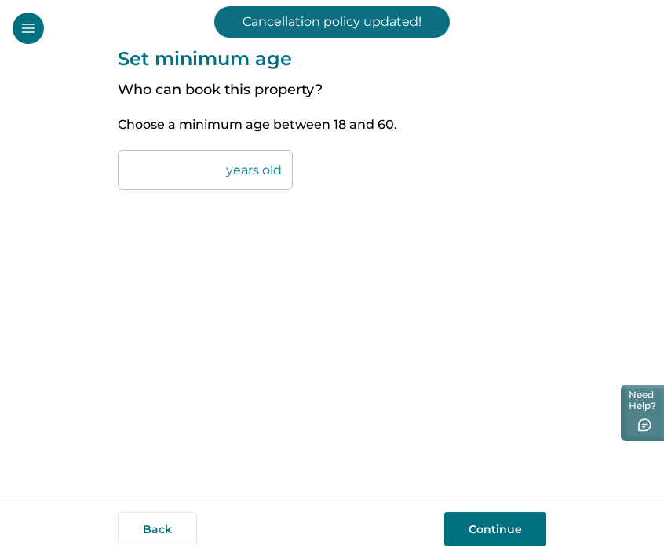
drag, startPoint x: 151, startPoint y: 167, endPoint x: 97, endPoint y: 167, distance: 54.1
click at [97, 167] on div "Set minimum age Who can book this property? Choose a minimum age between 18 and…" at bounding box center [332, 249] width 664 height 498
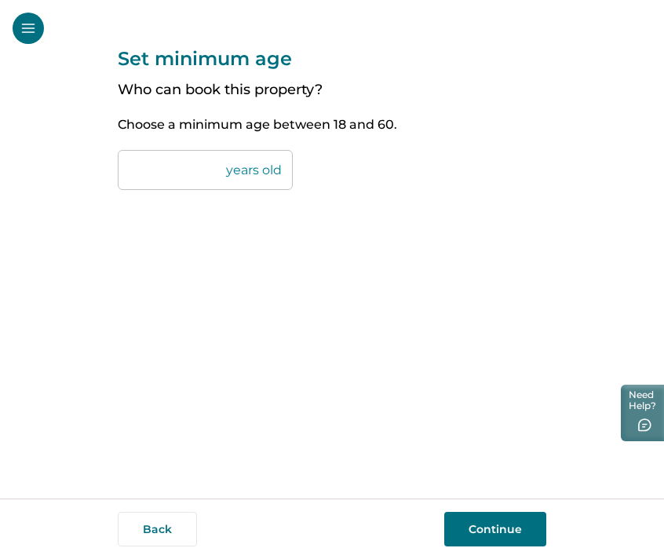
type input "**"
click at [498, 531] on button "Continue" at bounding box center [495, 529] width 102 height 35
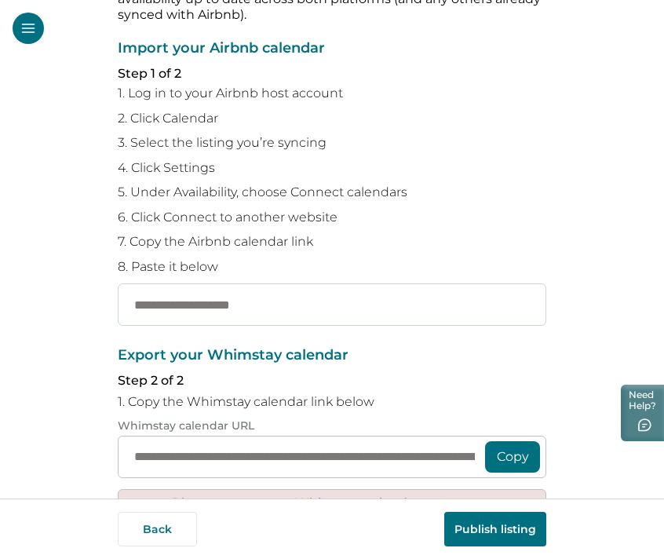
scroll to position [115, 0]
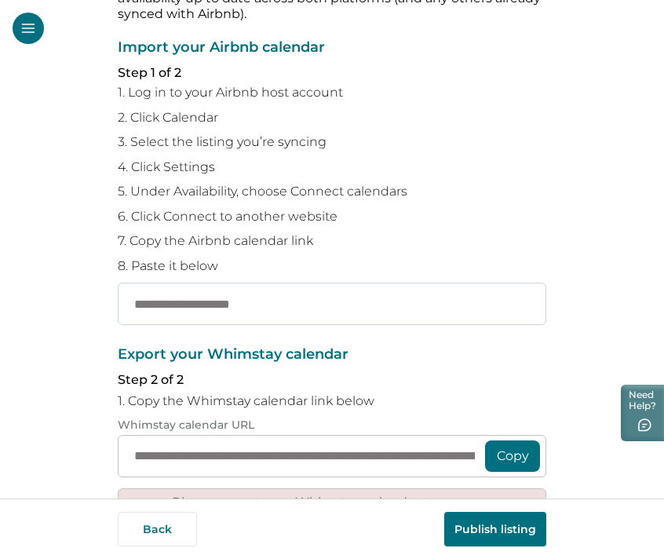
click at [167, 309] on input "text" at bounding box center [332, 304] width 428 height 42
paste input "**********"
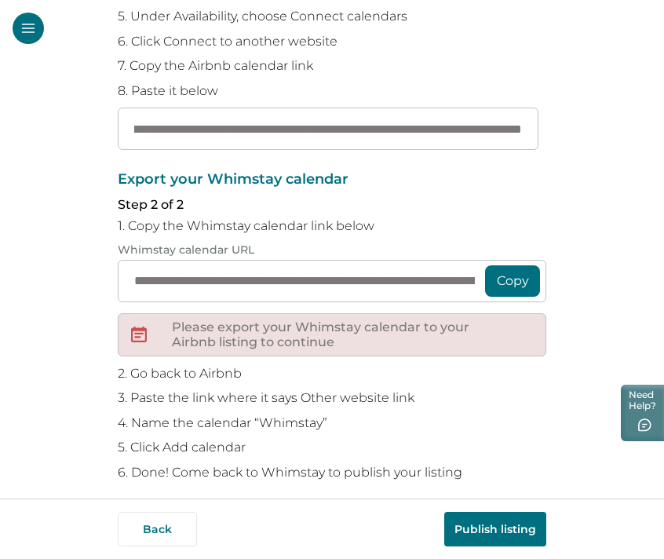
scroll to position [293, 0]
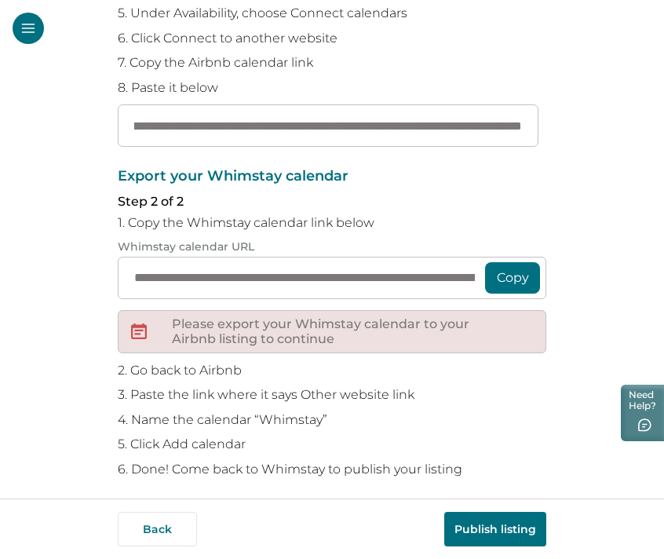
type input "**********"
click at [506, 280] on button "Copy" at bounding box center [512, 277] width 55 height 31
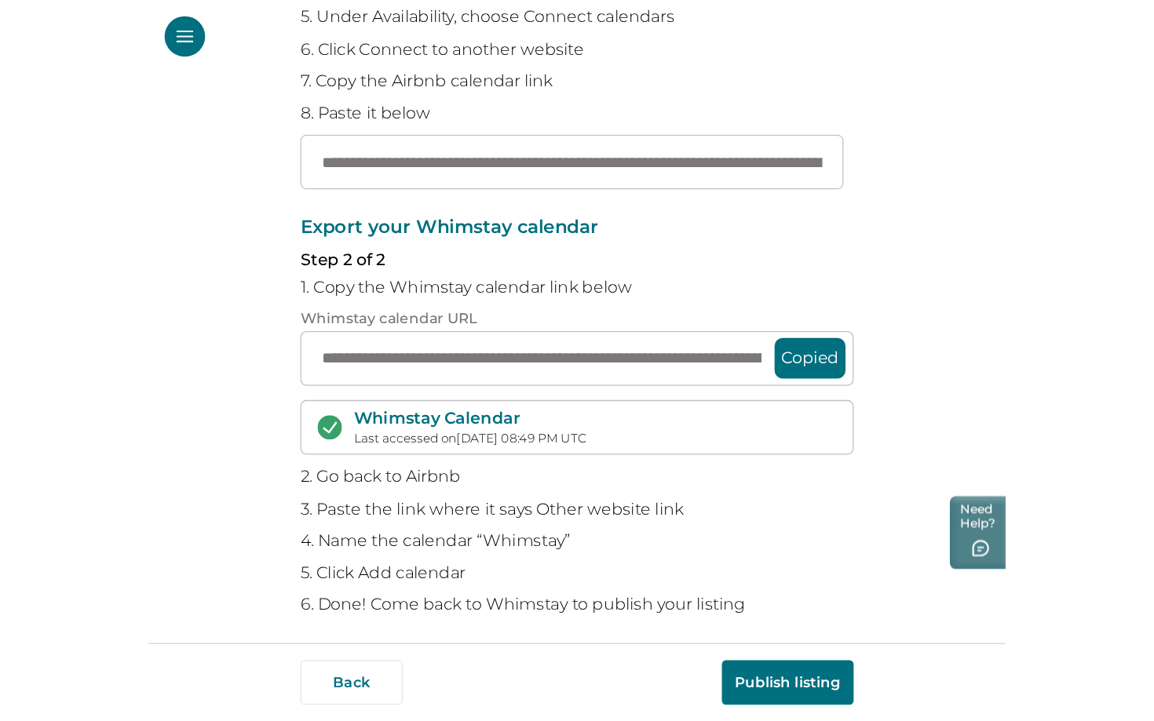
scroll to position [302, 0]
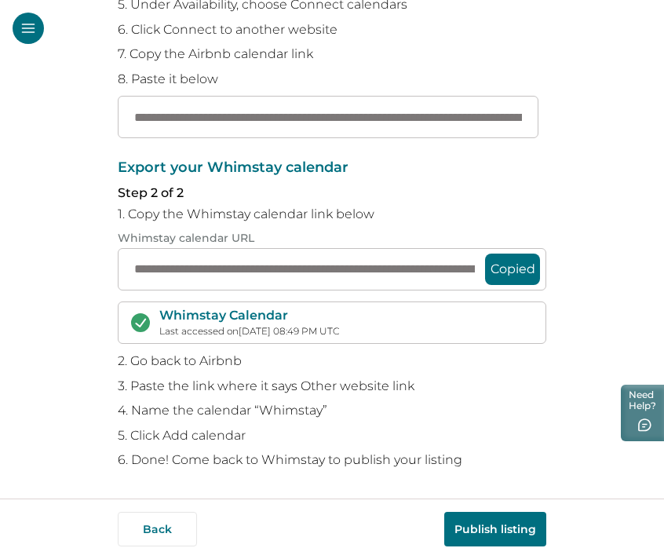
click at [498, 534] on button "Publish listing" at bounding box center [495, 529] width 102 height 35
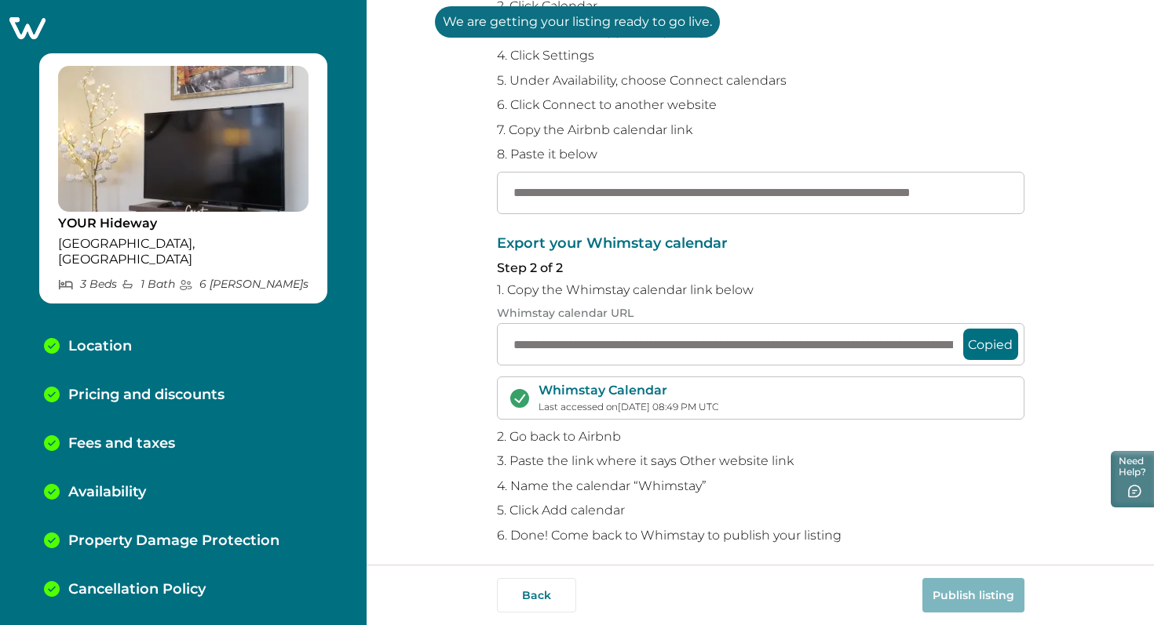
scroll to position [221, 0]
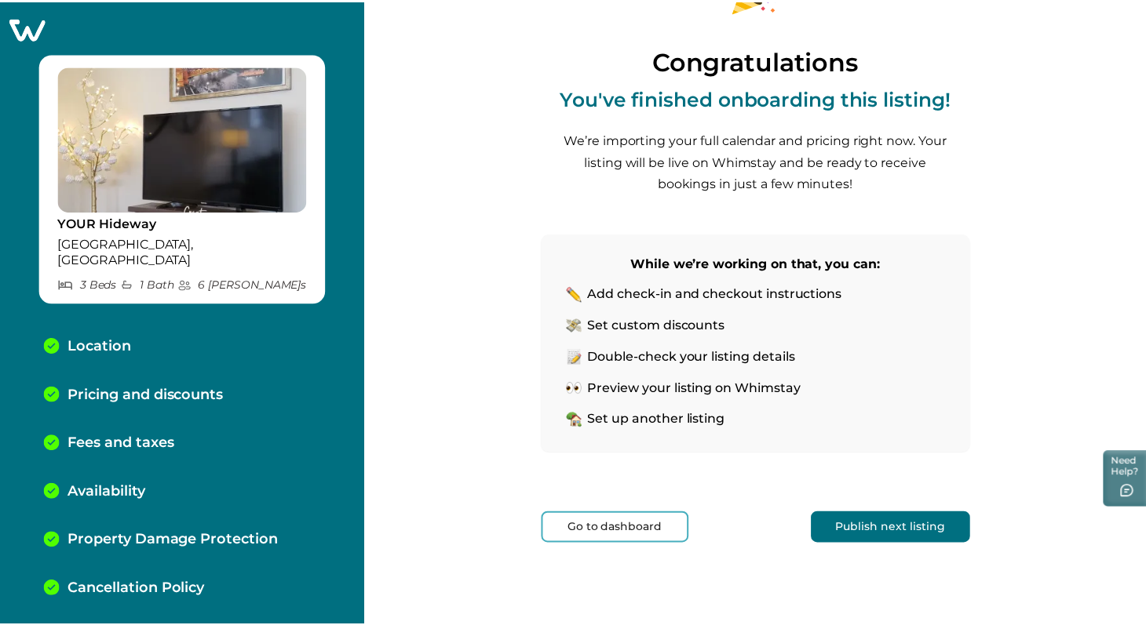
scroll to position [103, 0]
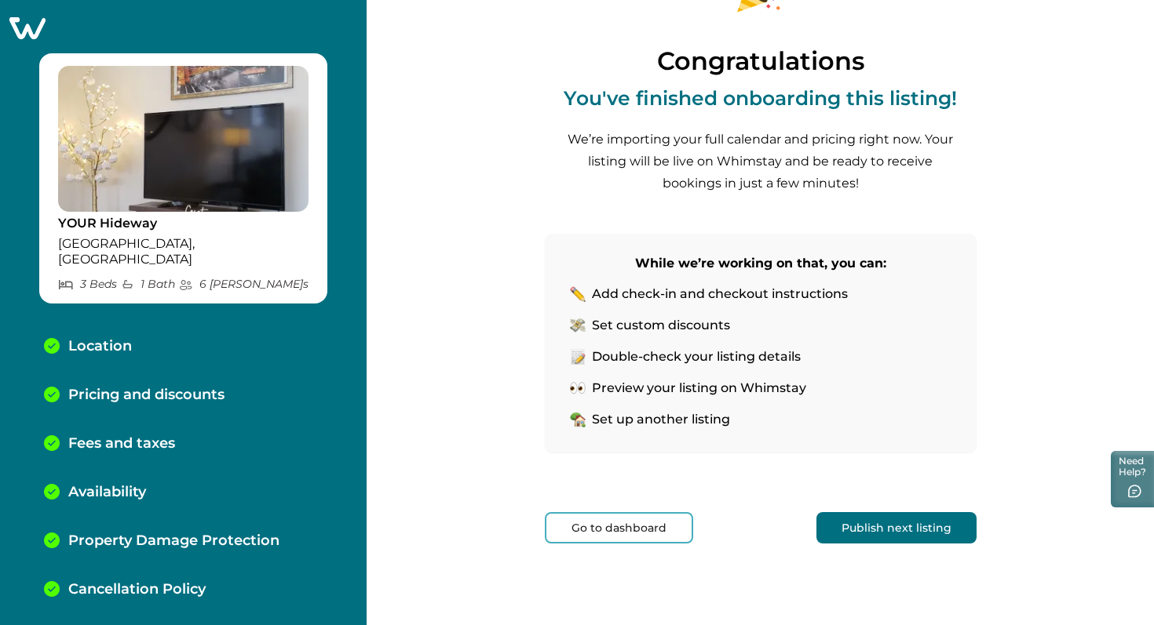
click at [613, 536] on button "Go to dashboard" at bounding box center [619, 527] width 148 height 31
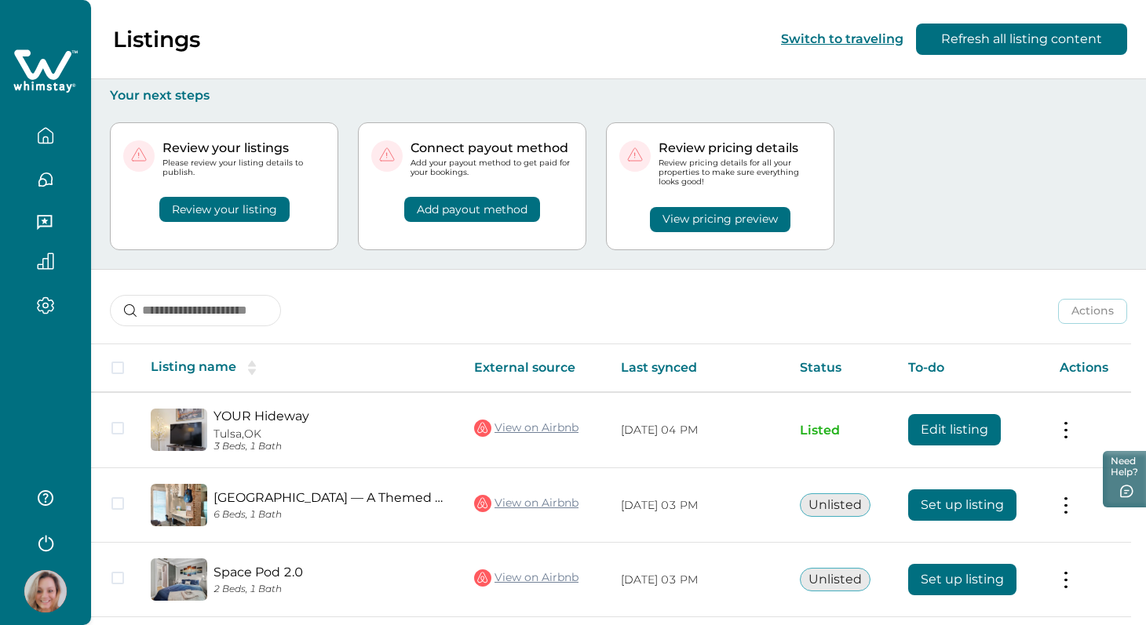
click at [43, 137] on icon "button" at bounding box center [45, 140] width 5 height 6
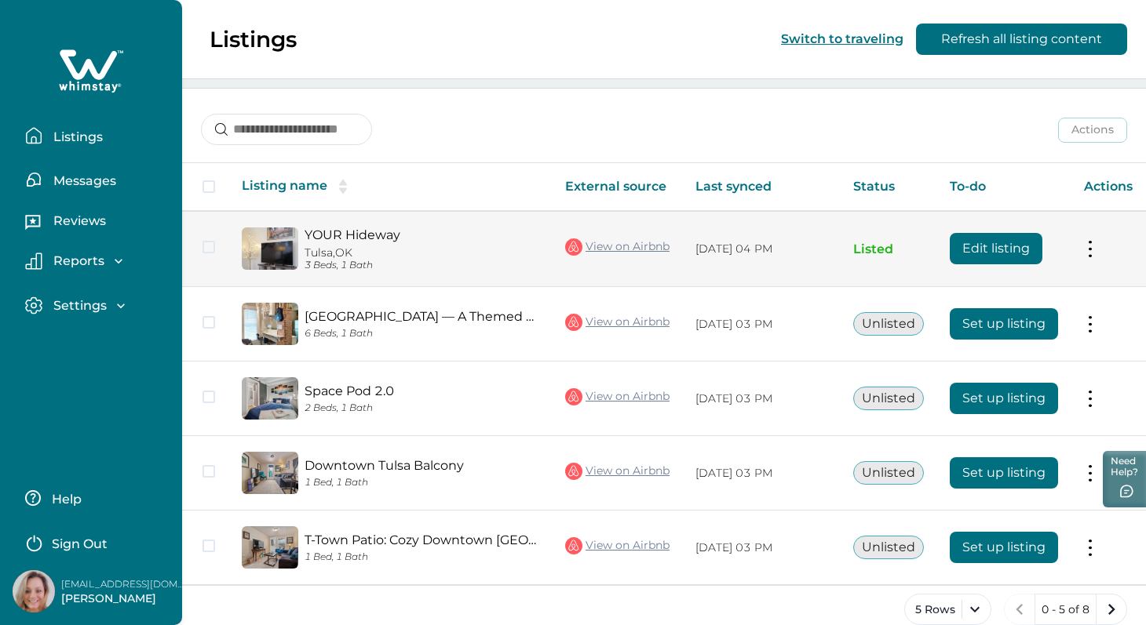
scroll to position [206, 0]
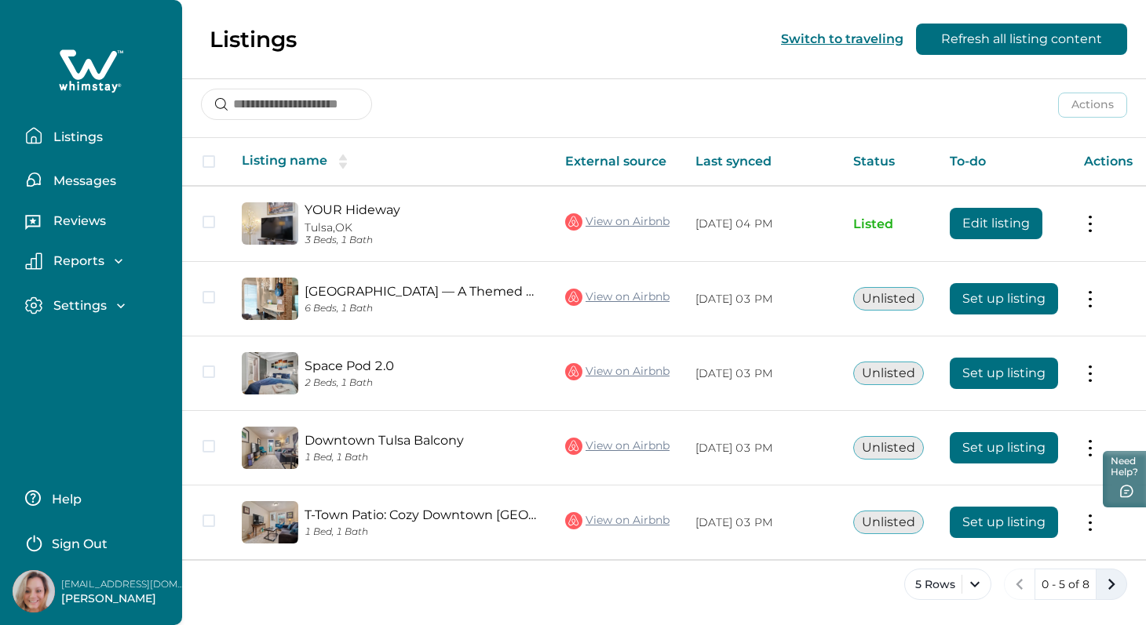
click at [1110, 586] on icon "next page" at bounding box center [1111, 585] width 22 height 22
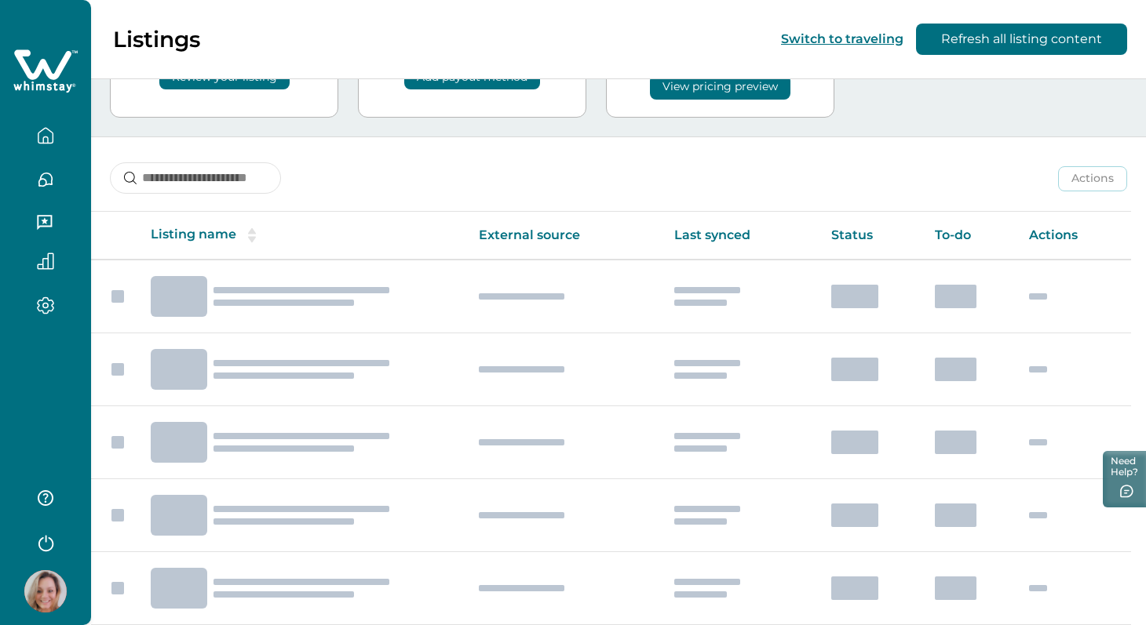
scroll to position [57, 0]
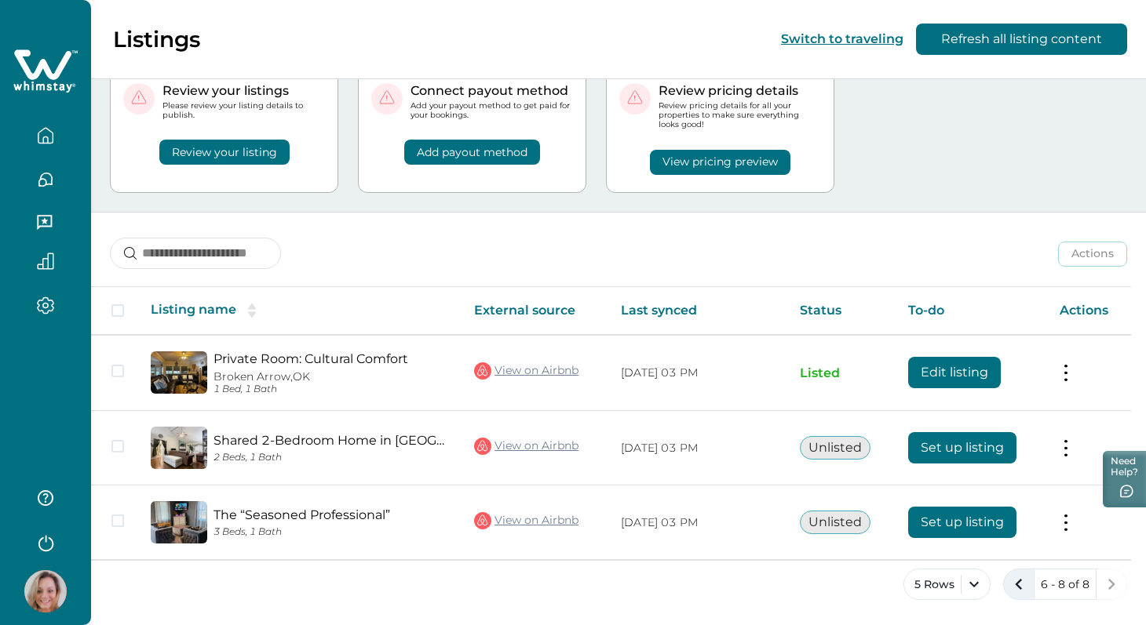
click at [1026, 586] on icon "previous page" at bounding box center [1019, 585] width 22 height 22
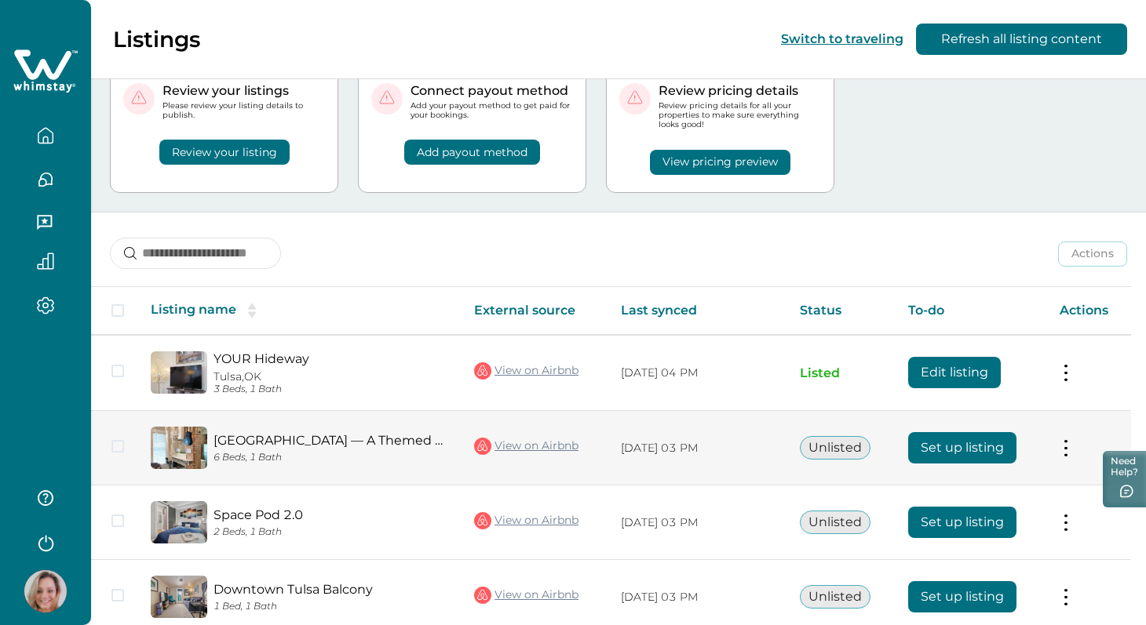
scroll to position [206, 0]
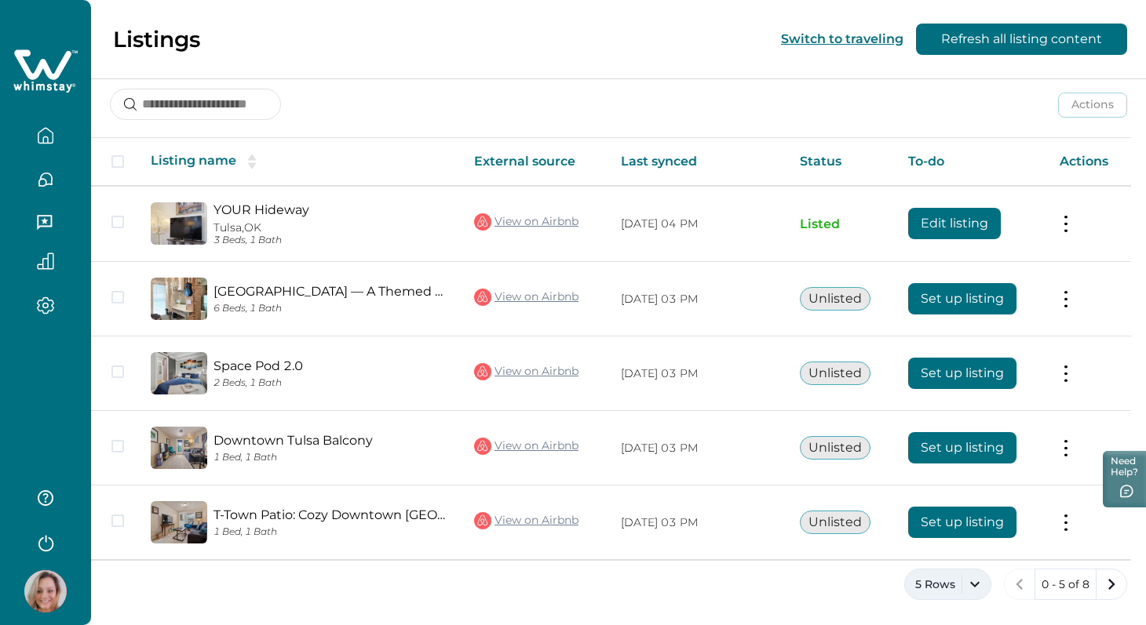
click at [979, 589] on button "5 Rows" at bounding box center [947, 584] width 87 height 31
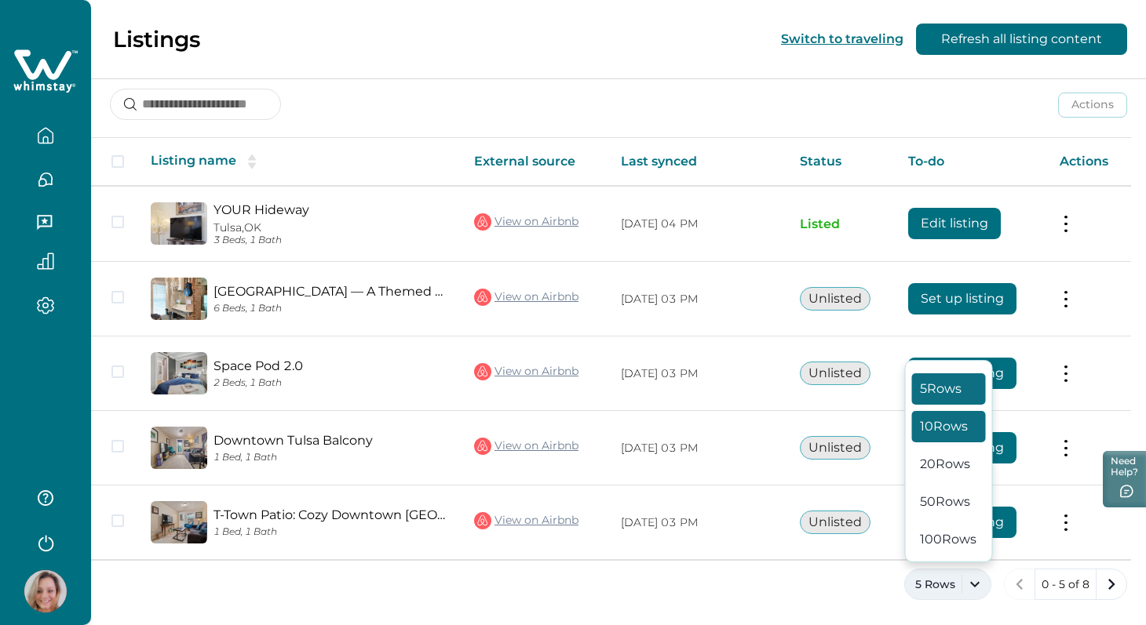
click at [956, 421] on button "10 Rows" at bounding box center [949, 426] width 74 height 31
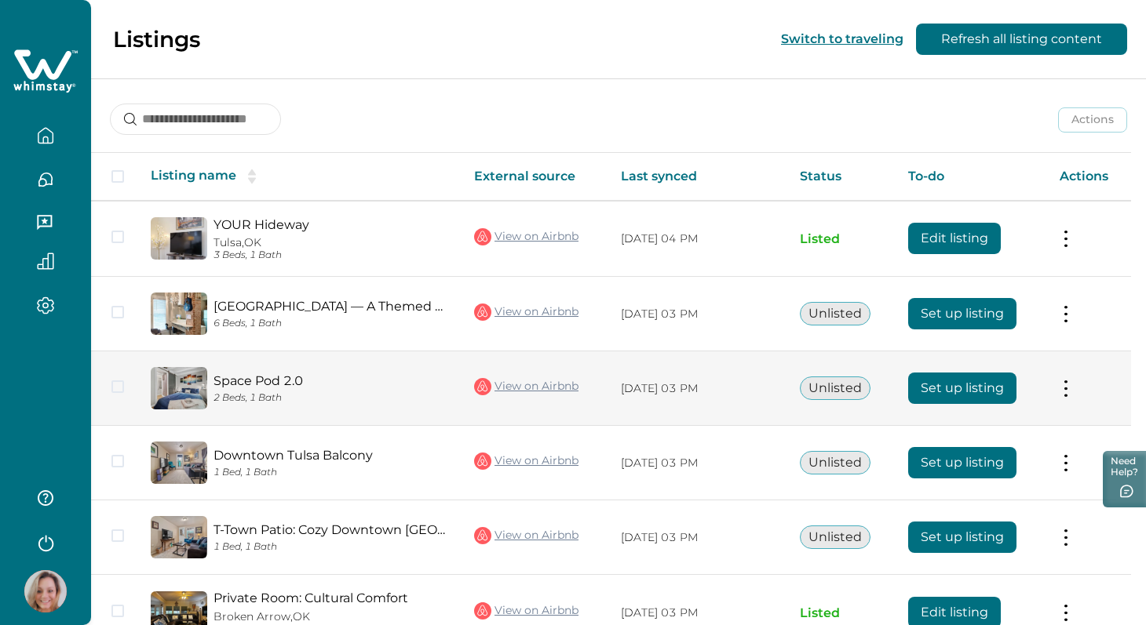
scroll to position [122, 0]
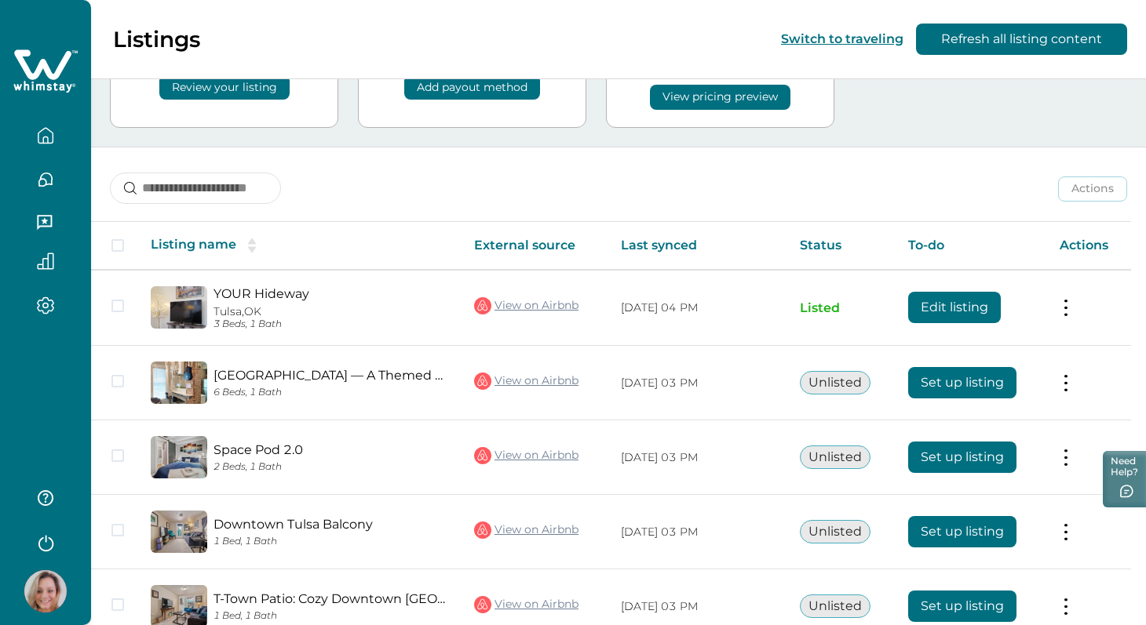
click at [825, 242] on th "Status" at bounding box center [841, 246] width 109 height 48
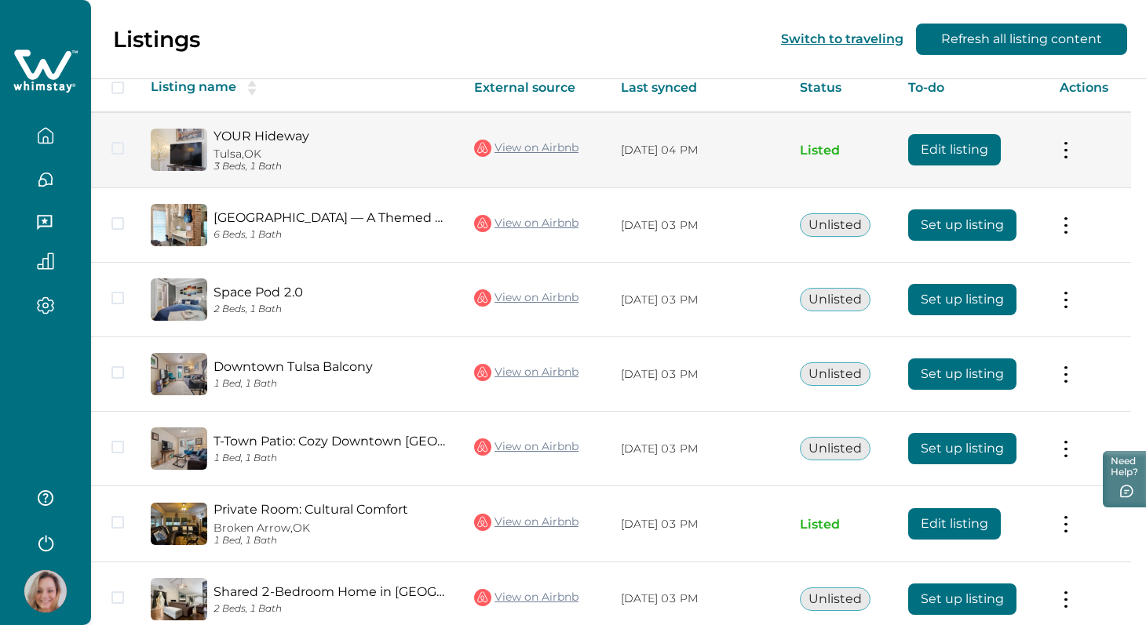
scroll to position [284, 0]
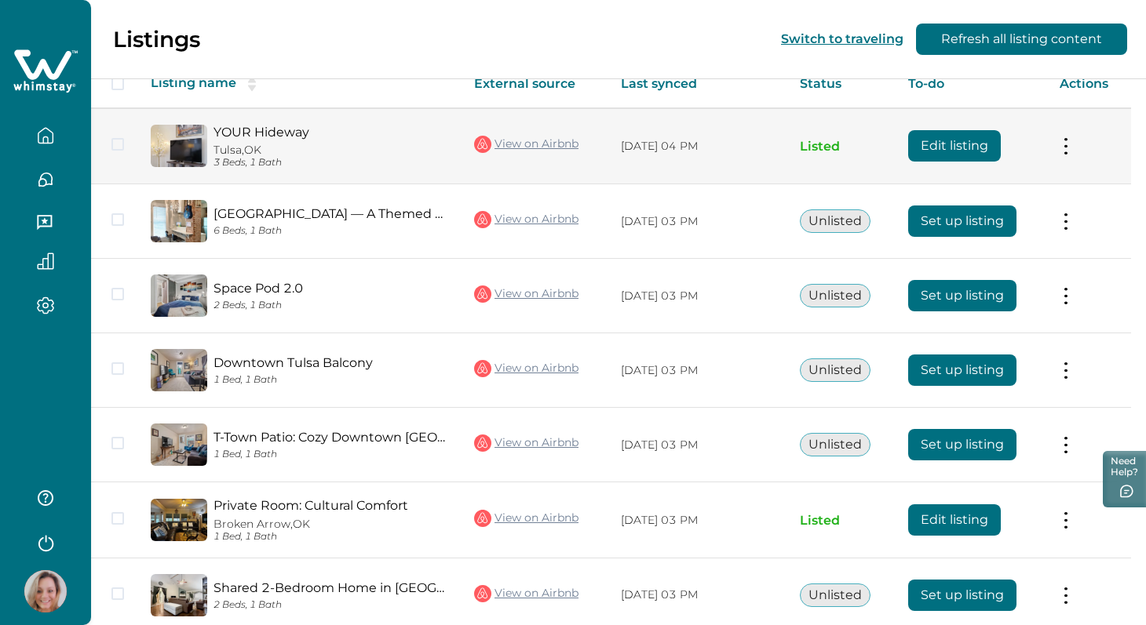
click at [1072, 148] on button at bounding box center [1065, 146] width 13 height 16
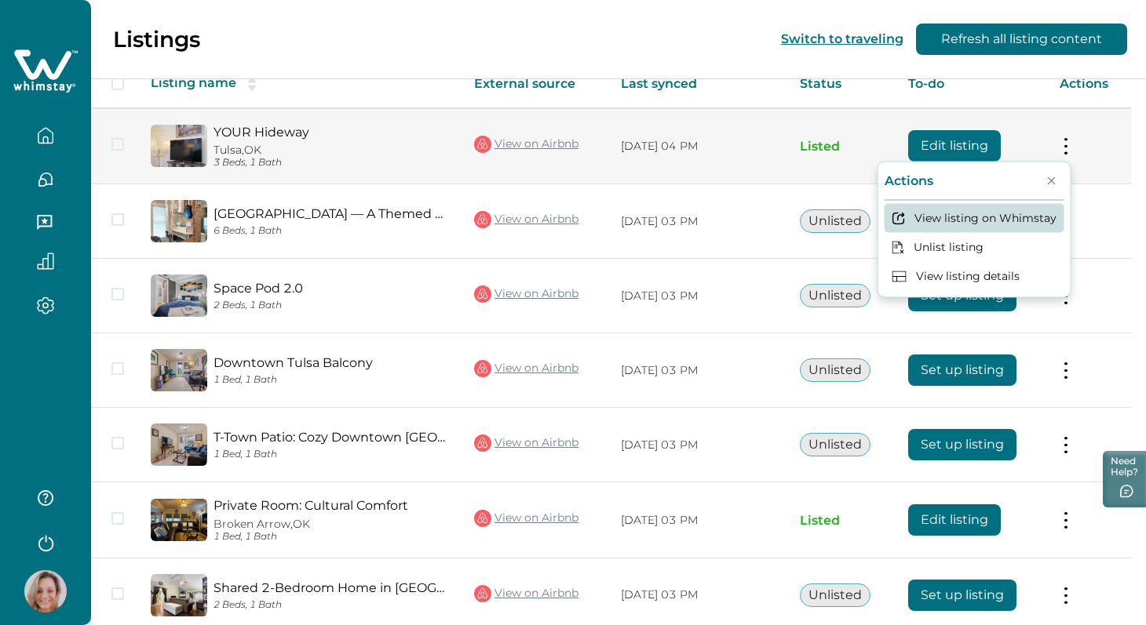
click at [1004, 221] on button "View listing on Whimstay" at bounding box center [974, 217] width 180 height 29
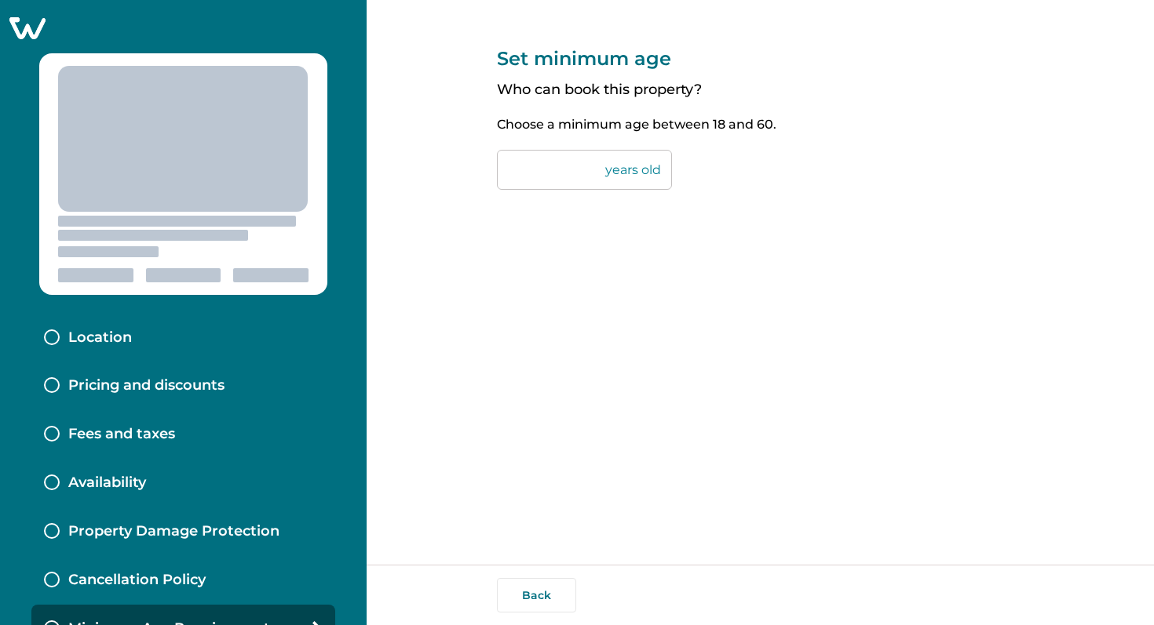
scroll to position [28, 0]
